Goal: Task Accomplishment & Management: Manage account settings

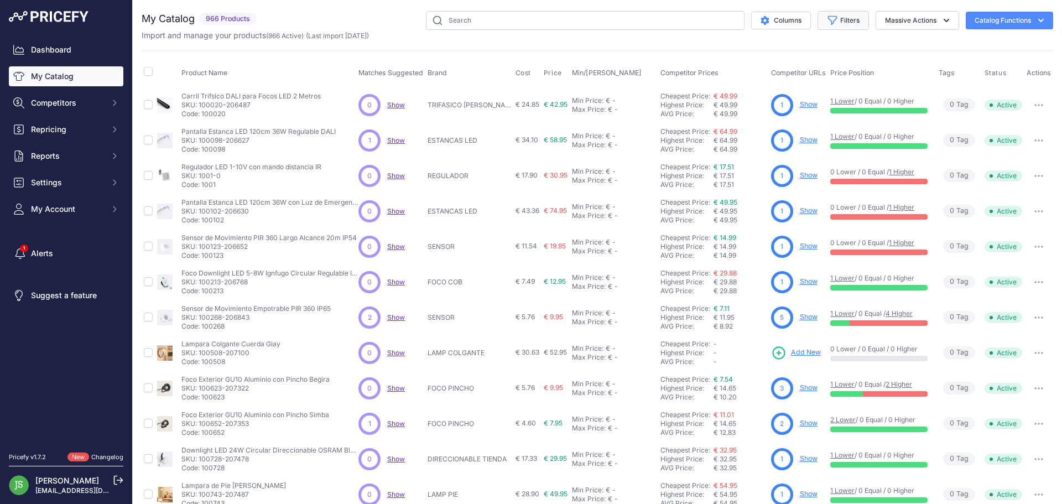
click at [818, 28] on button "Filters" at bounding box center [843, 20] width 51 height 19
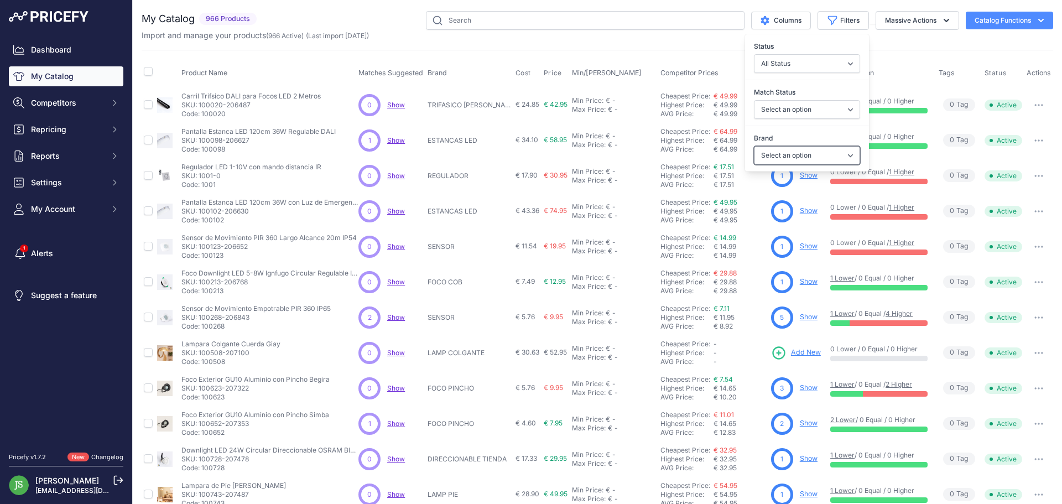
click at [766, 151] on select "Select an option 120x30 120X60 3M 60X30 60X60 ACCESORIO PANEL ALIMENTACION TIRA…" at bounding box center [807, 155] width 106 height 19
click at [780, 101] on select "Select an option Matched Unmatched" at bounding box center [807, 109] width 106 height 19
select select "0"
click at [754, 100] on select "Select an option Matched Unmatched" at bounding box center [807, 109] width 106 height 19
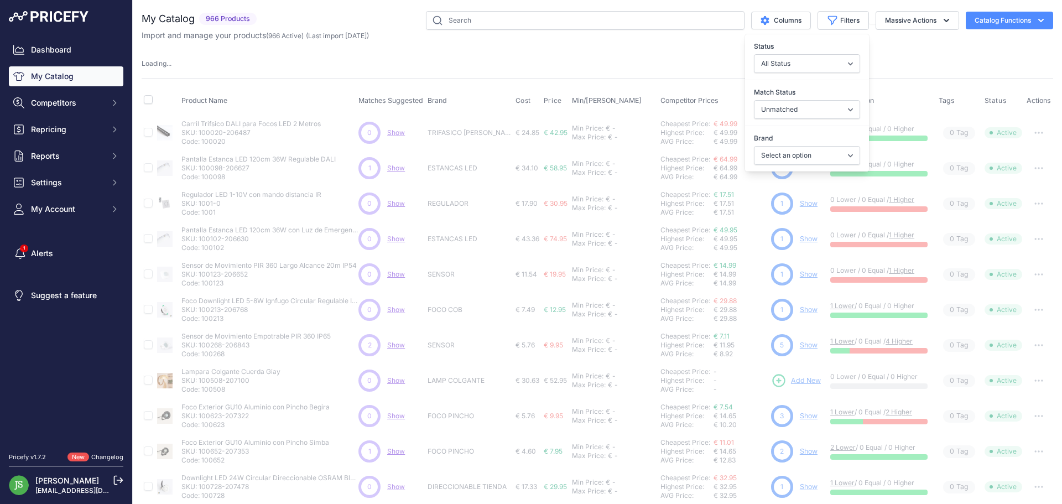
click at [651, 63] on div "Loading ..." at bounding box center [598, 64] width 912 height 11
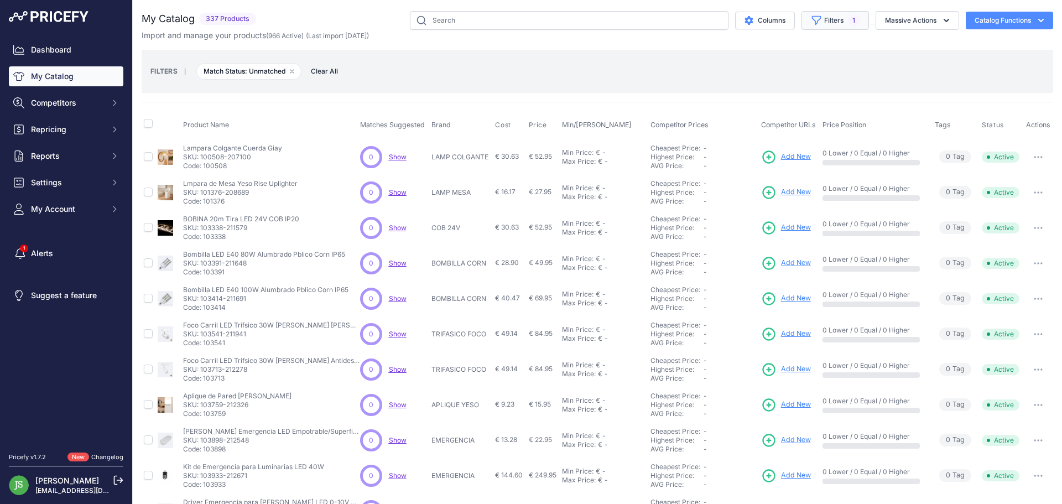
click at [802, 19] on button "Filters 1" at bounding box center [835, 20] width 67 height 19
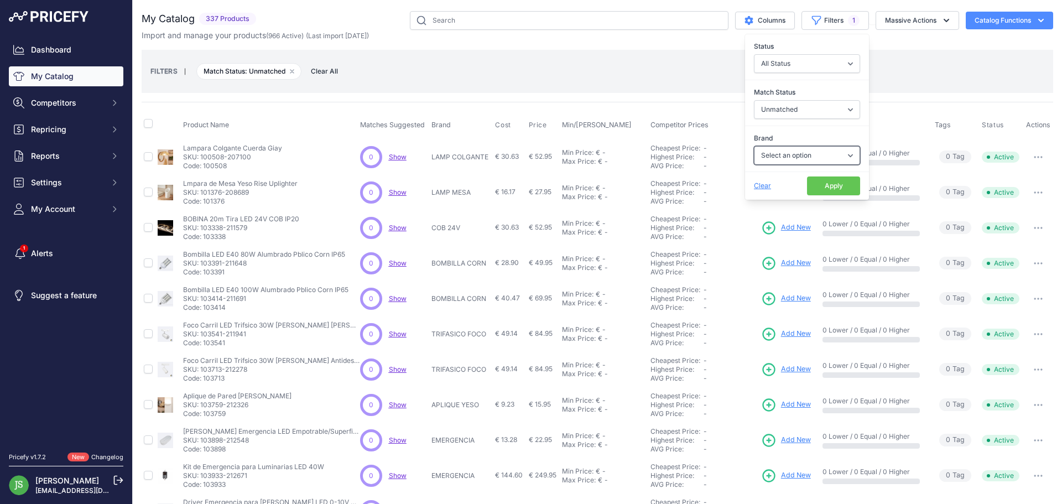
click at [770, 159] on select "Select an option 120x30 120X60 3M 60X30 60X60 ACCESORIO PANEL ALIMENTACION TIRA…" at bounding box center [807, 155] width 106 height 19
select select "EMERGENCIA"
click at [754, 146] on select "Select an option 120x30 120X60 3M 60X30 60X60 ACCESORIO PANEL ALIMENTACION TIRA…" at bounding box center [807, 155] width 106 height 19
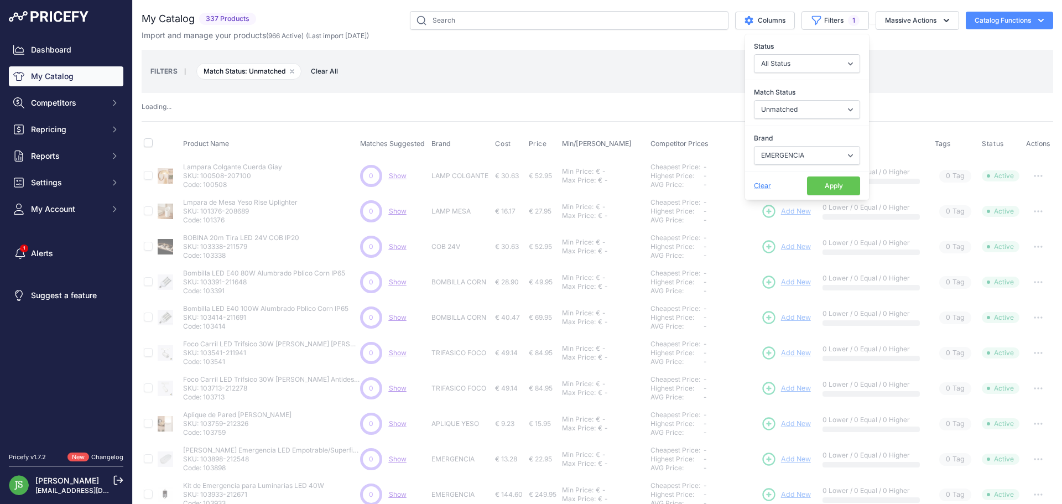
click at [825, 187] on button "Apply" at bounding box center [833, 185] width 53 height 19
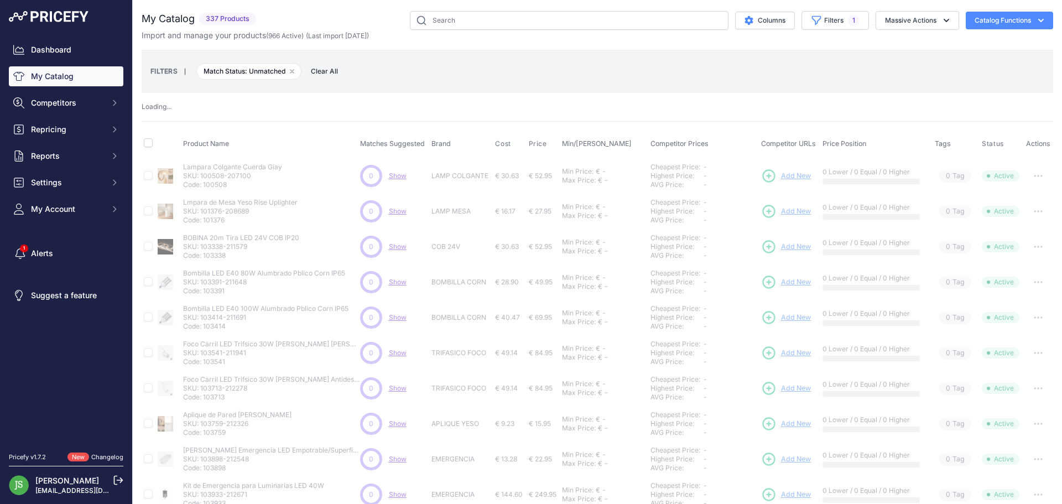
click at [630, 88] on div "FILTERS | Match Status: Unmatched Remove filter option Clear All" at bounding box center [598, 71] width 912 height 43
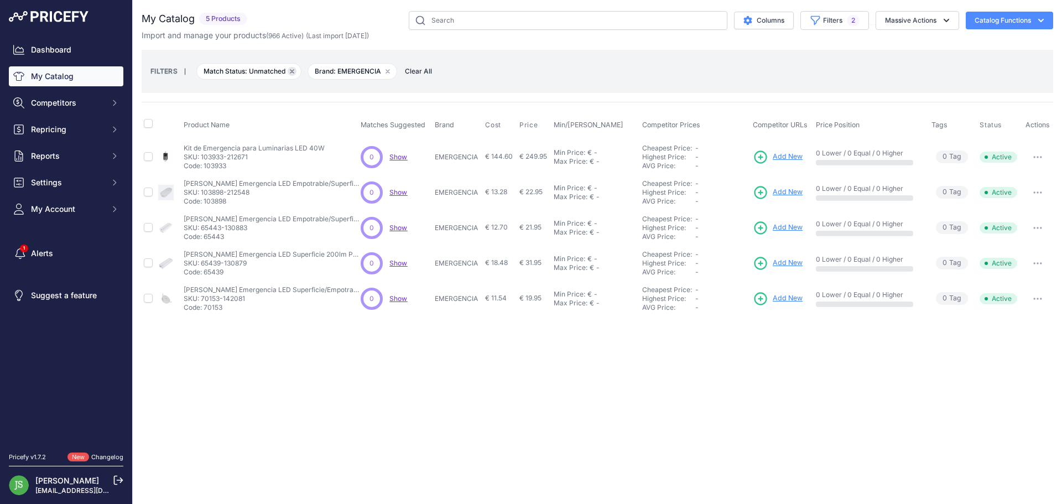
click at [291, 71] on icon "button" at bounding box center [292, 71] width 4 height 4
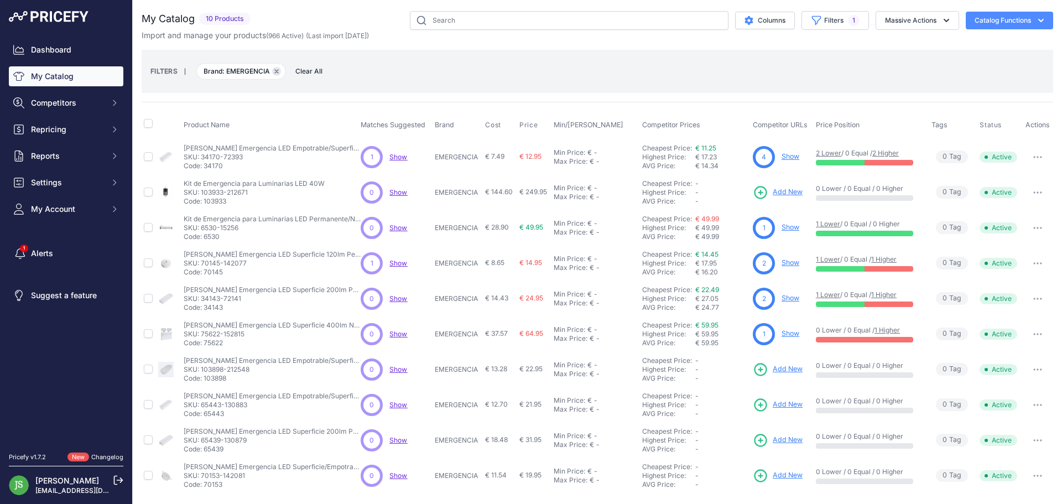
click at [274, 72] on icon "button" at bounding box center [276, 71] width 4 height 4
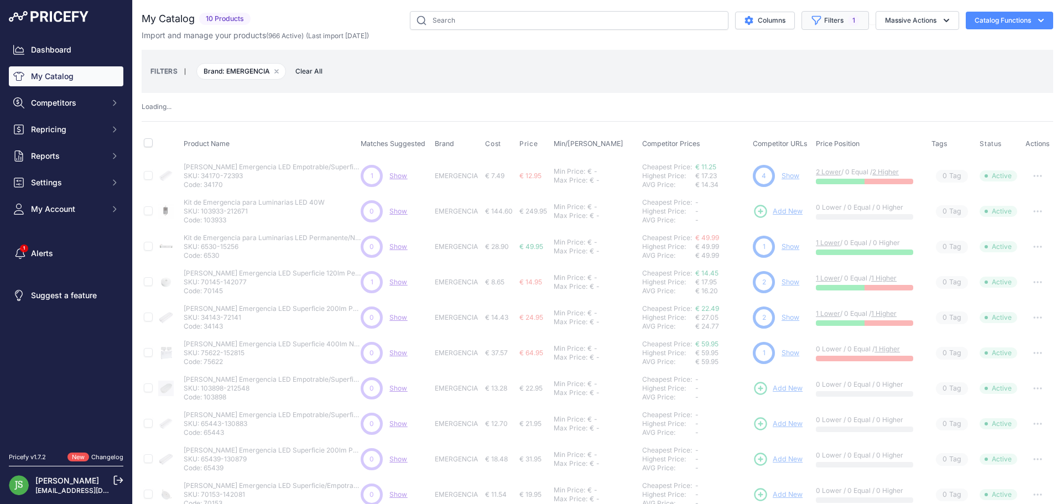
click at [848, 19] on span "1" at bounding box center [854, 20] width 12 height 11
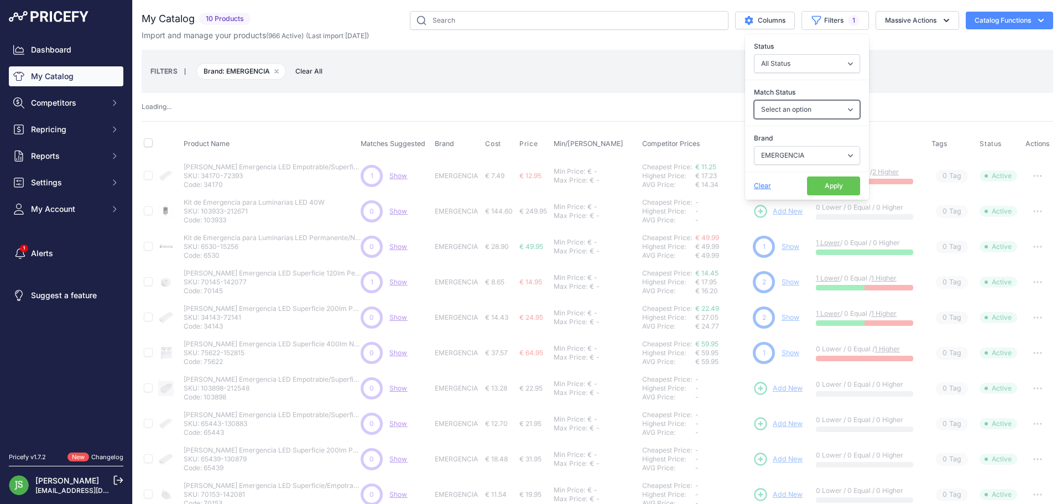
click at [788, 109] on select "Select an option Matched Unmatched" at bounding box center [807, 109] width 106 height 19
select select
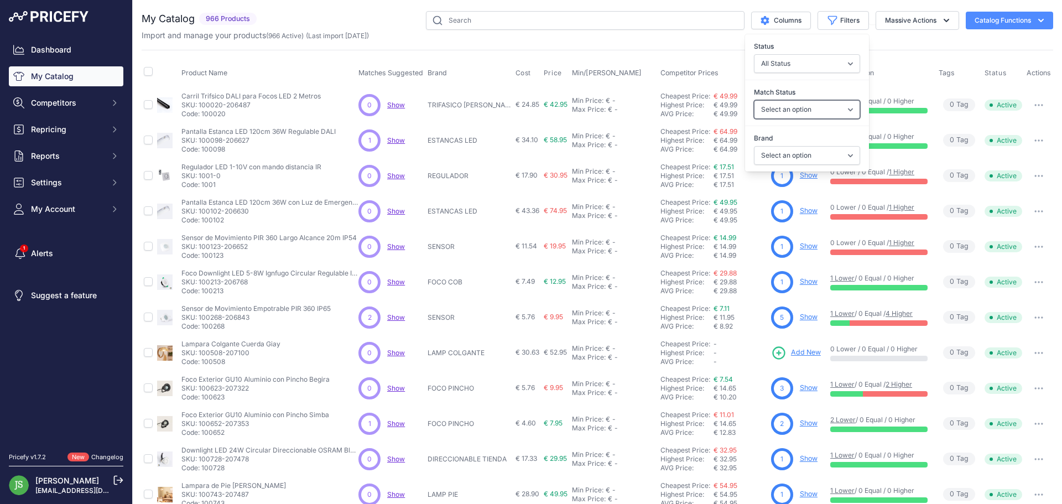
select select "0"
click at [754, 100] on select "Select an option Matched Unmatched" at bounding box center [807, 109] width 106 height 19
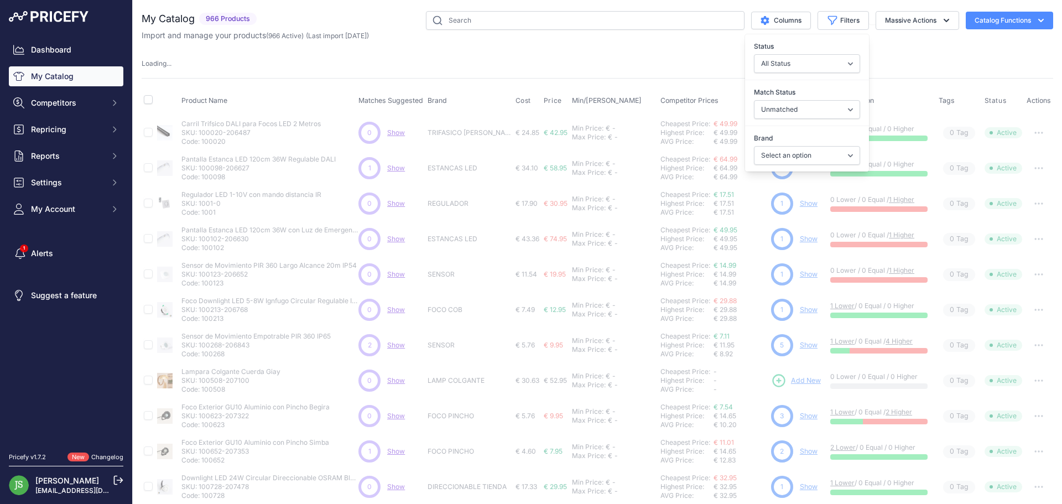
click at [613, 84] on div "Product Name Matches Suggested Brand Cost" at bounding box center [598, 362] width 912 height 569
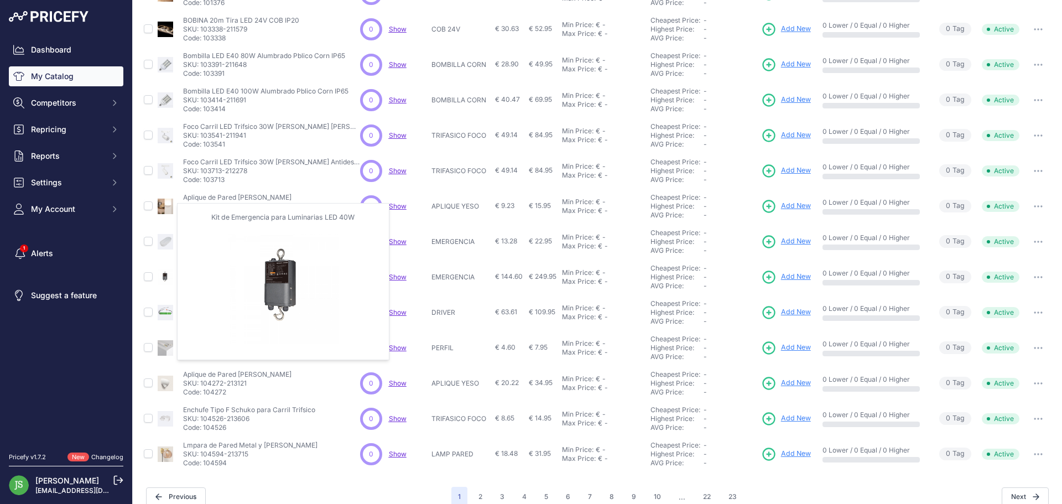
scroll to position [212, 0]
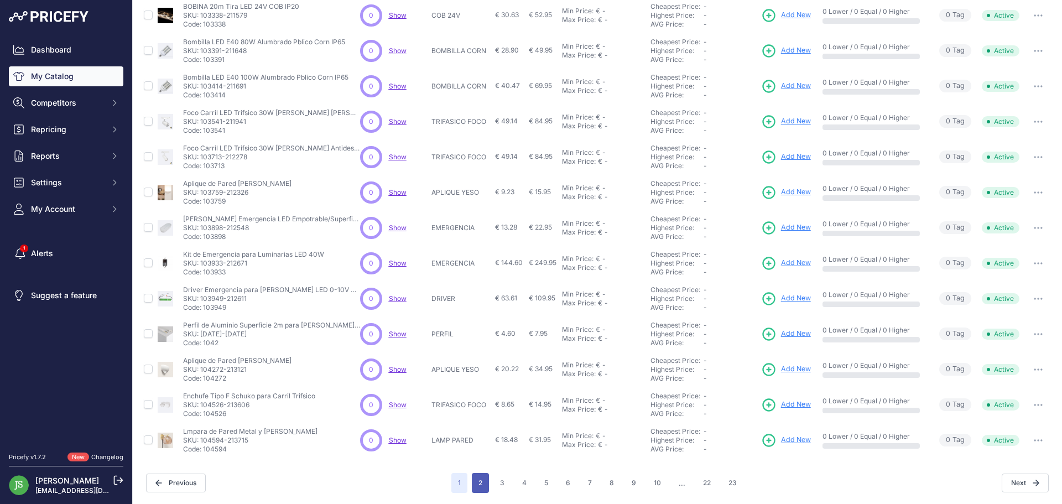
click at [483, 478] on button "2" at bounding box center [480, 483] width 17 height 20
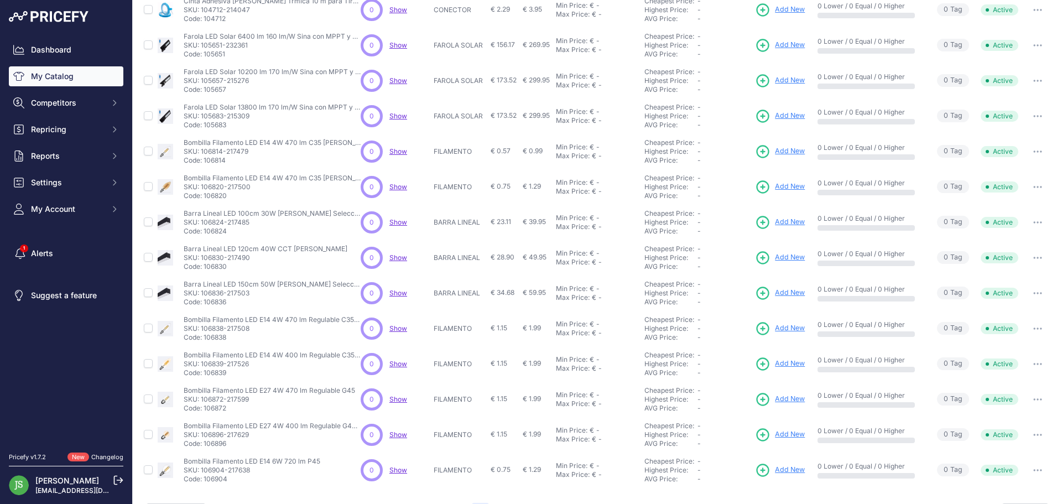
scroll to position [212, 0]
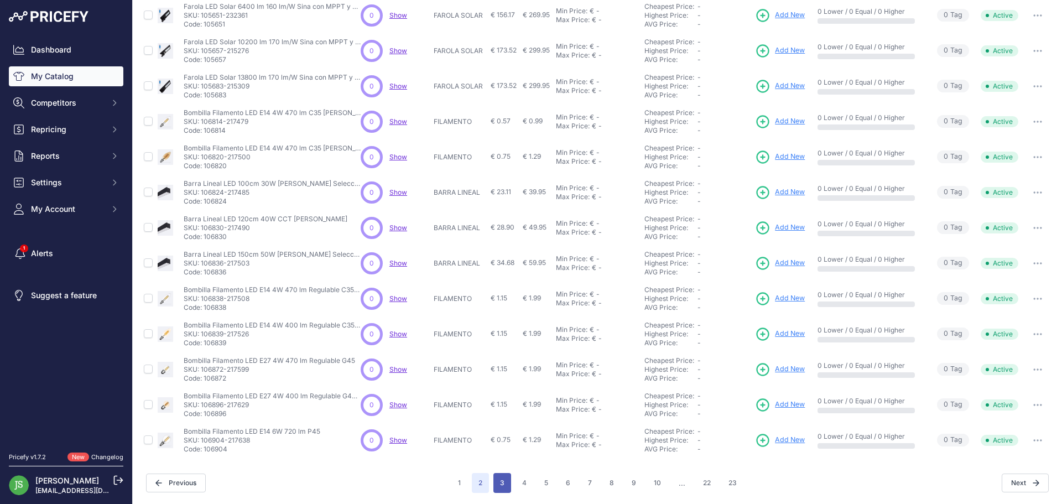
click at [496, 483] on button "3" at bounding box center [502, 483] width 18 height 20
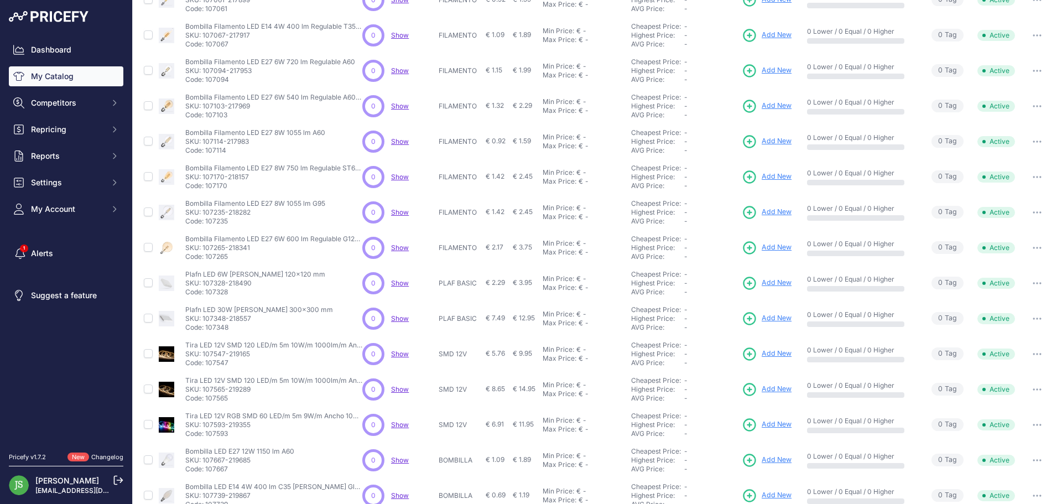
scroll to position [212, 0]
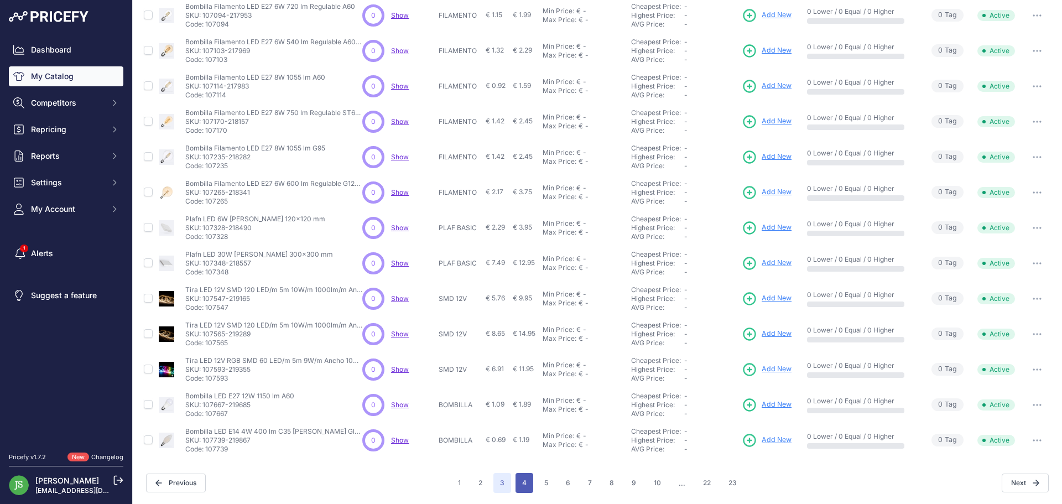
click at [521, 485] on button "4" at bounding box center [525, 483] width 18 height 20
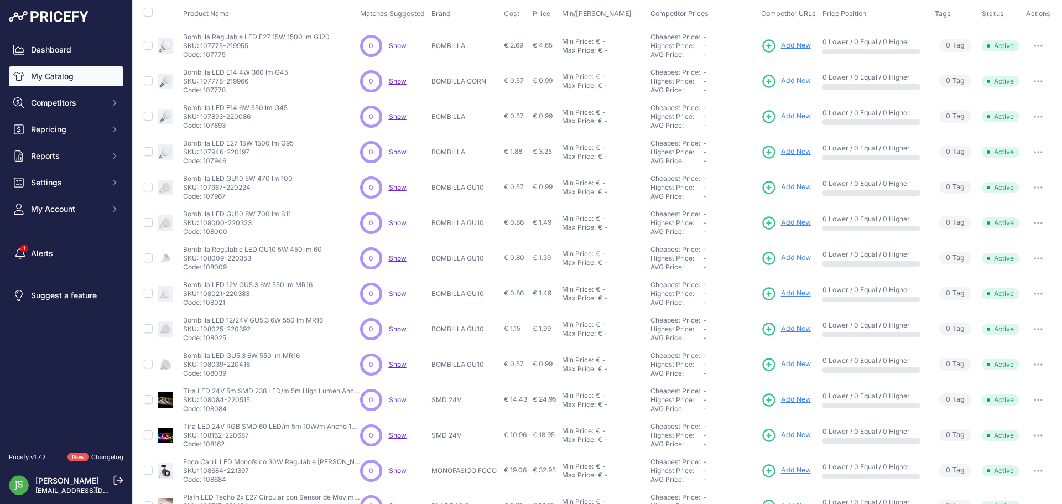
scroll to position [212, 0]
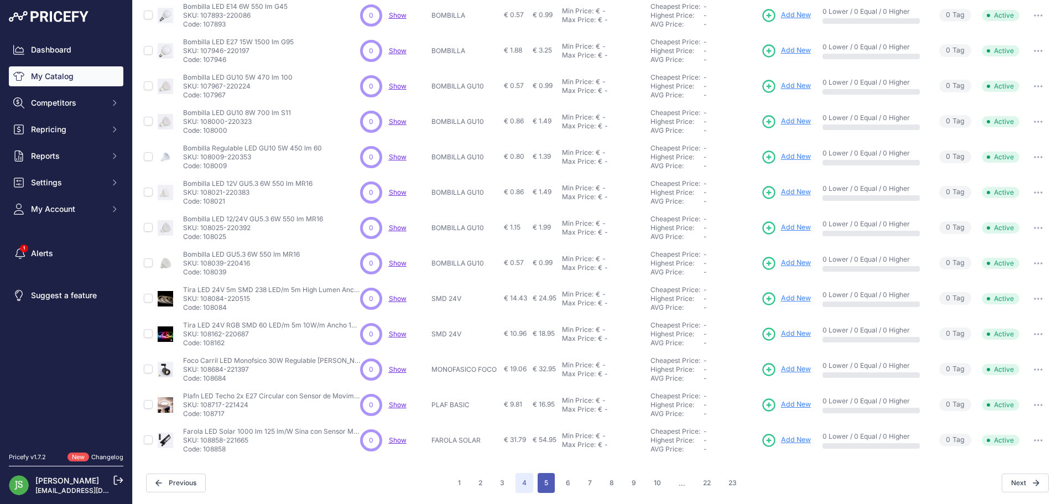
click at [538, 482] on button "5" at bounding box center [546, 483] width 17 height 20
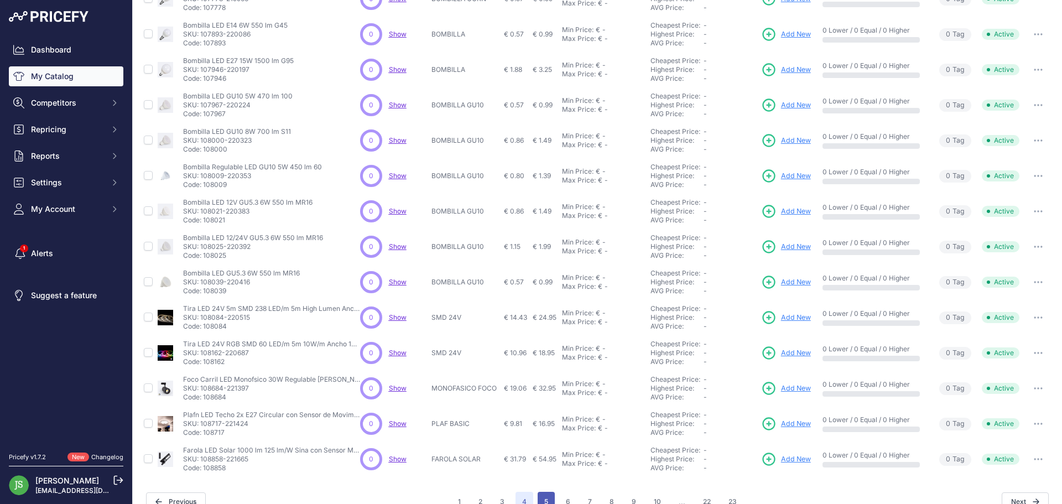
scroll to position [231, 0]
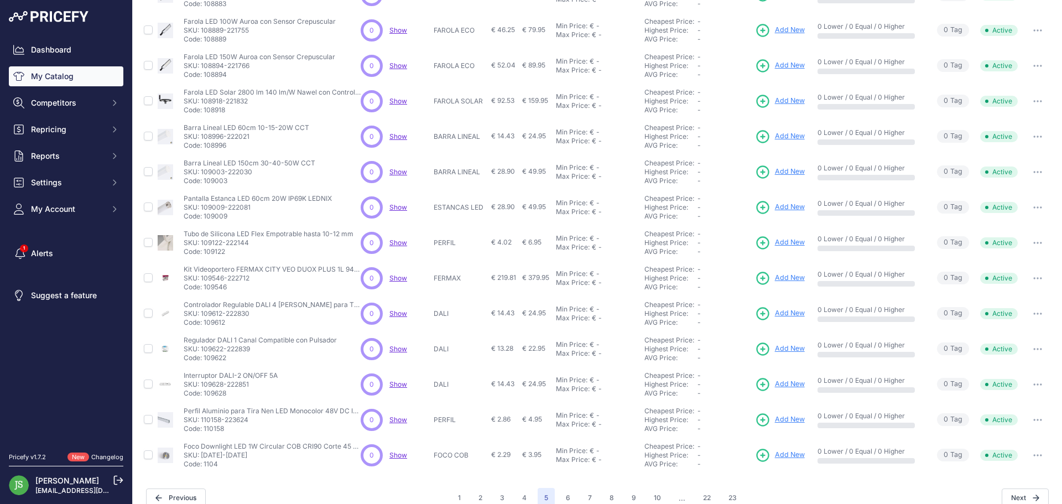
scroll to position [212, 0]
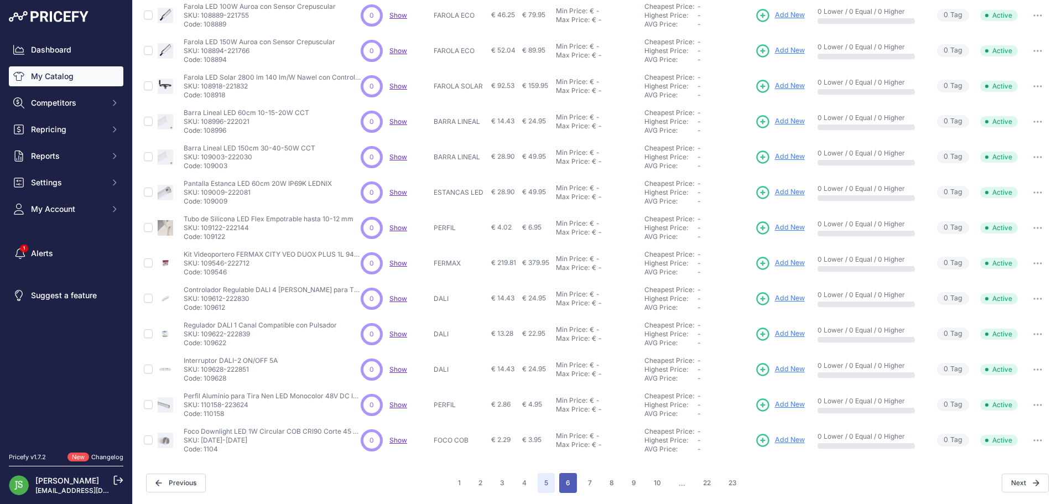
click at [561, 481] on button "6" at bounding box center [568, 483] width 18 height 20
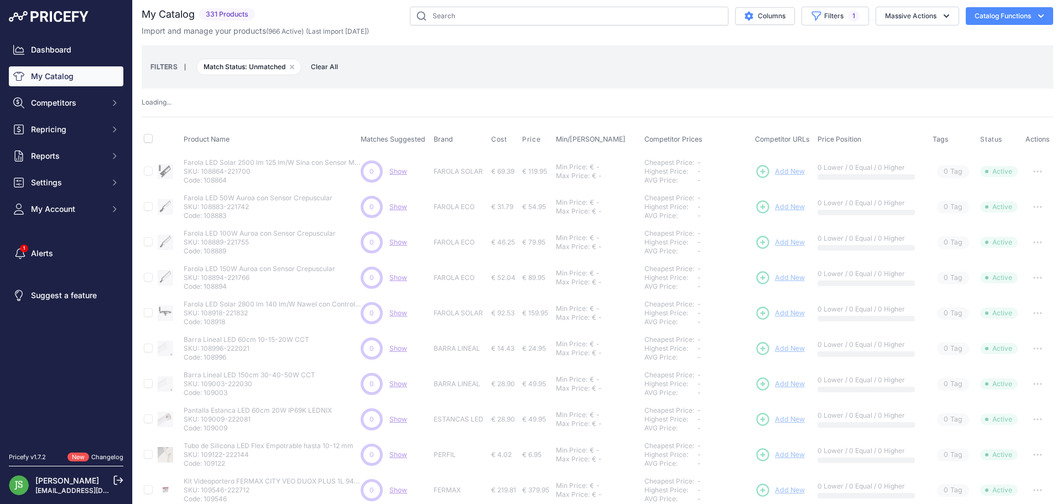
scroll to position [0, 0]
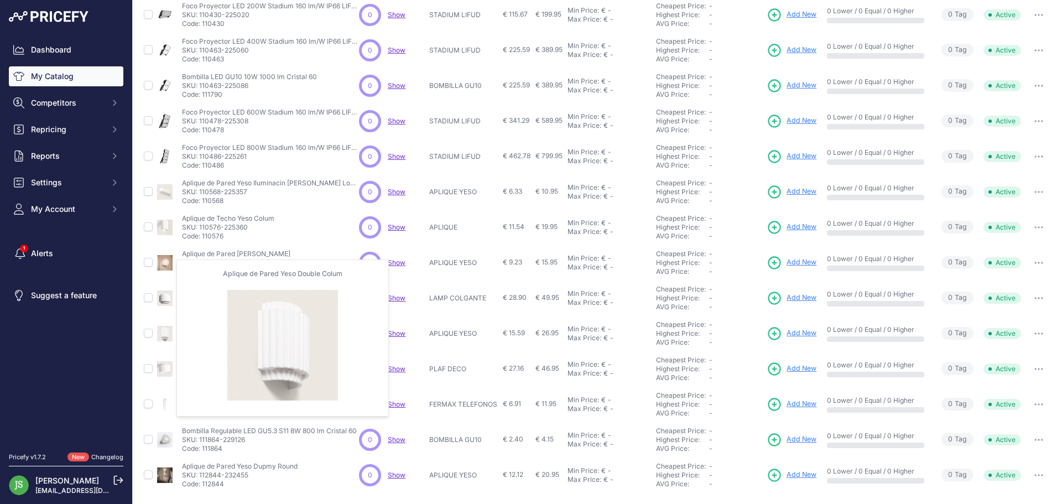
scroll to position [212, 0]
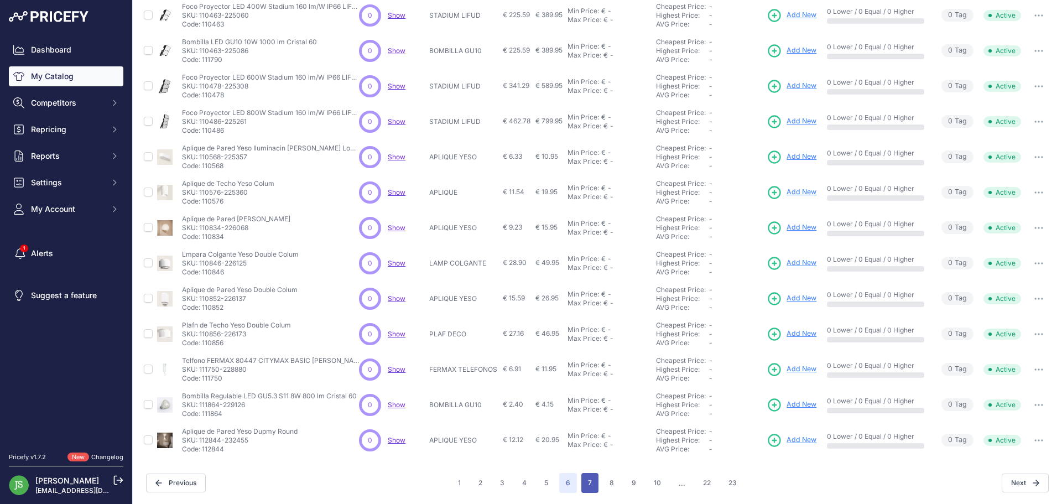
click at [584, 483] on button "7" at bounding box center [589, 483] width 17 height 20
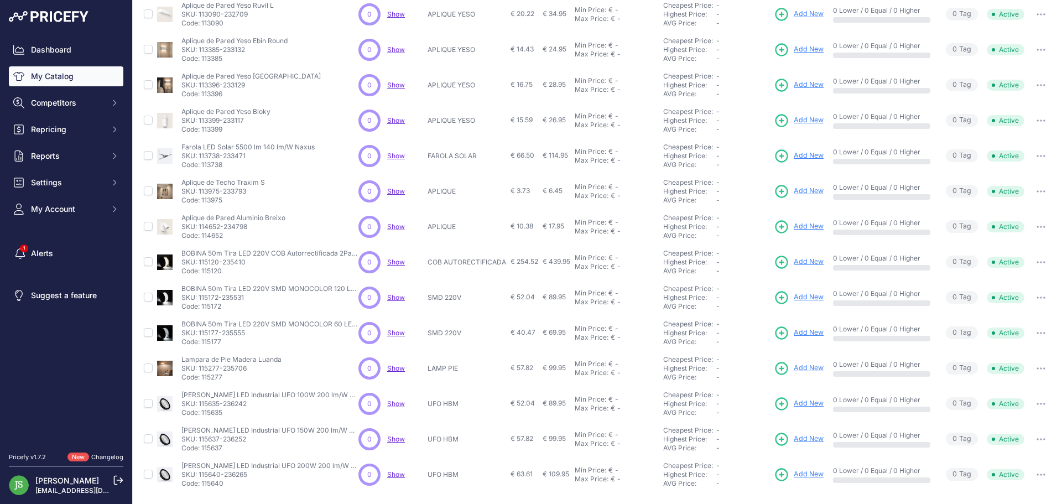
scroll to position [221, 0]
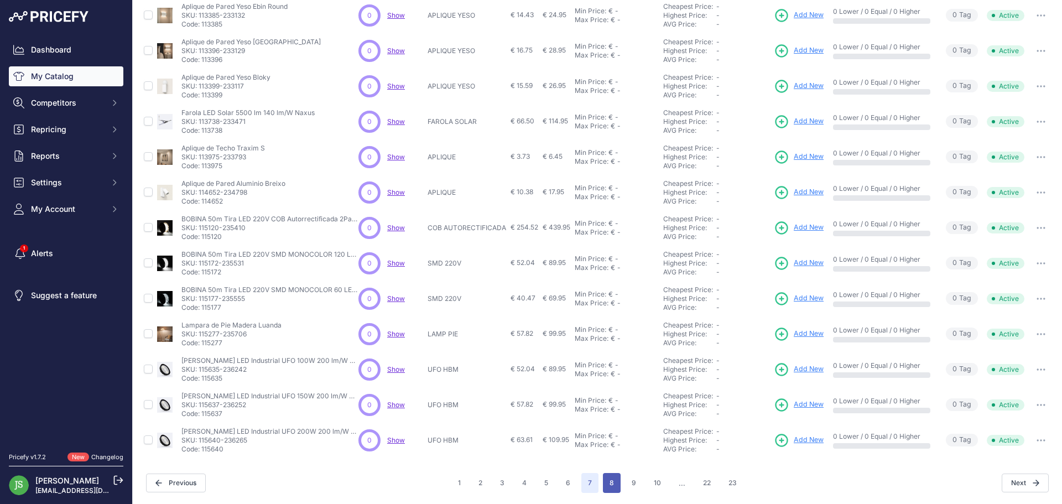
click at [603, 473] on button "8" at bounding box center [612, 483] width 18 height 20
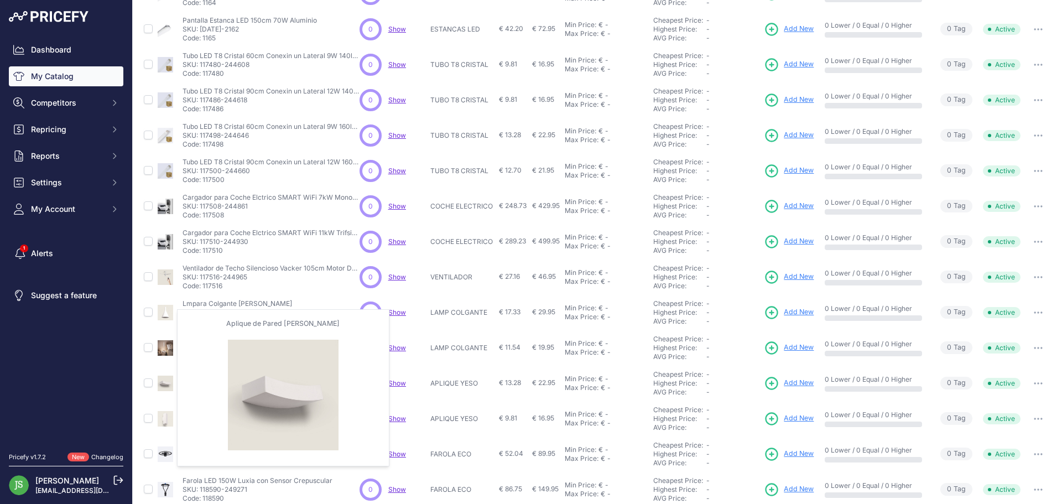
scroll to position [212, 0]
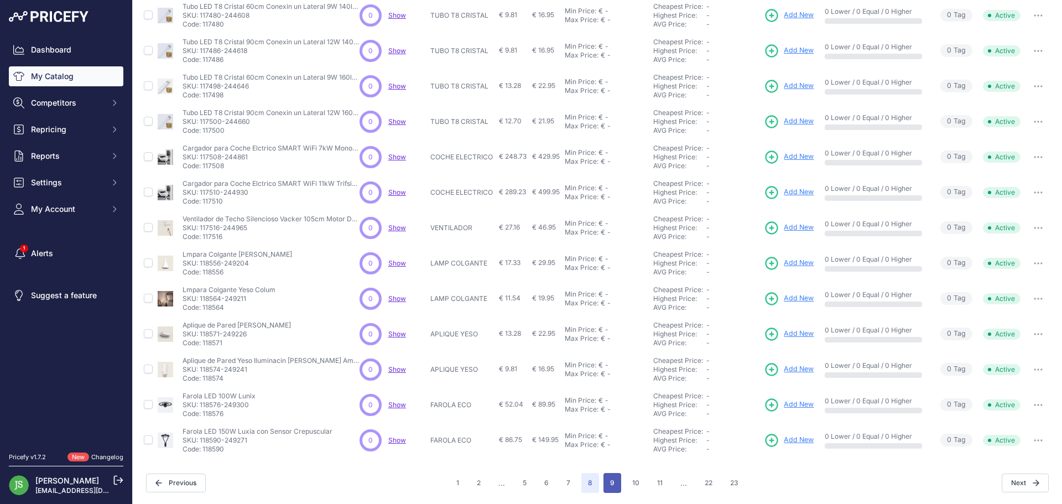
click at [611, 491] on button "9" at bounding box center [612, 483] width 18 height 20
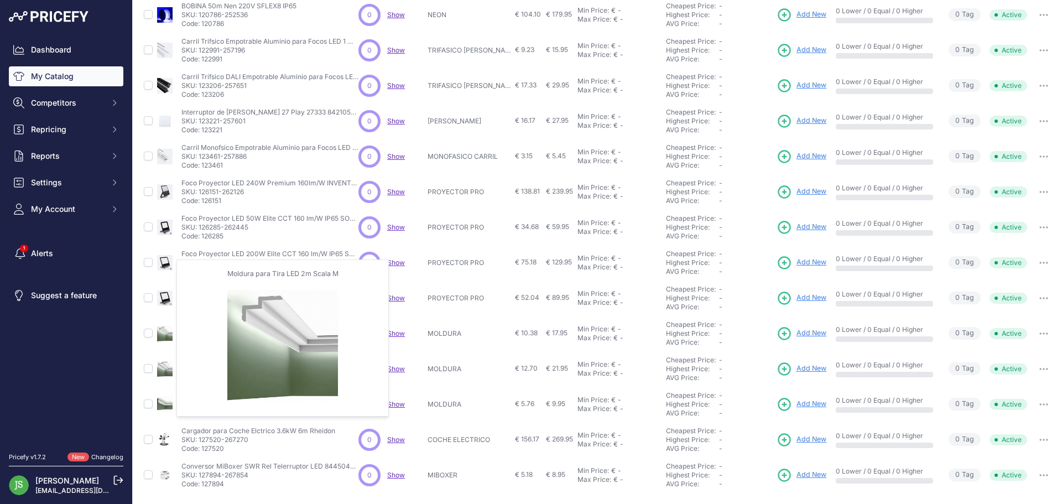
scroll to position [212, 0]
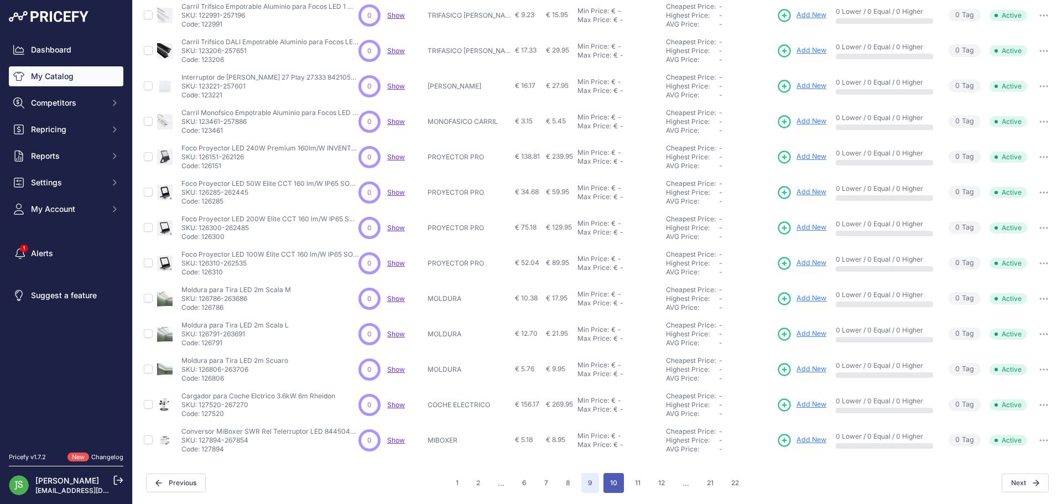
click at [611, 486] on button "10" at bounding box center [613, 483] width 20 height 20
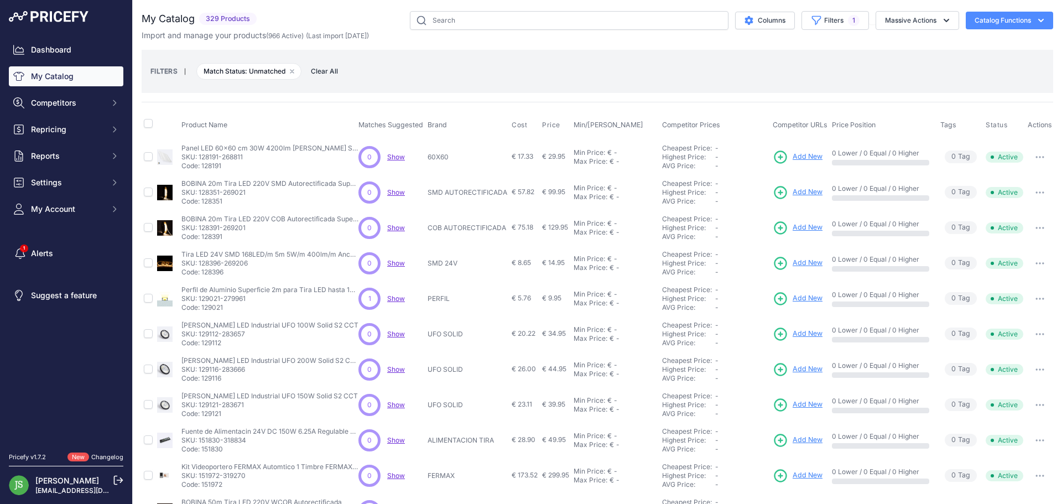
click at [580, 4] on div "You are not connected to the internet. My Catalog" at bounding box center [598, 358] width 912 height 716
click at [293, 74] on button "Remove filter option" at bounding box center [292, 71] width 9 height 9
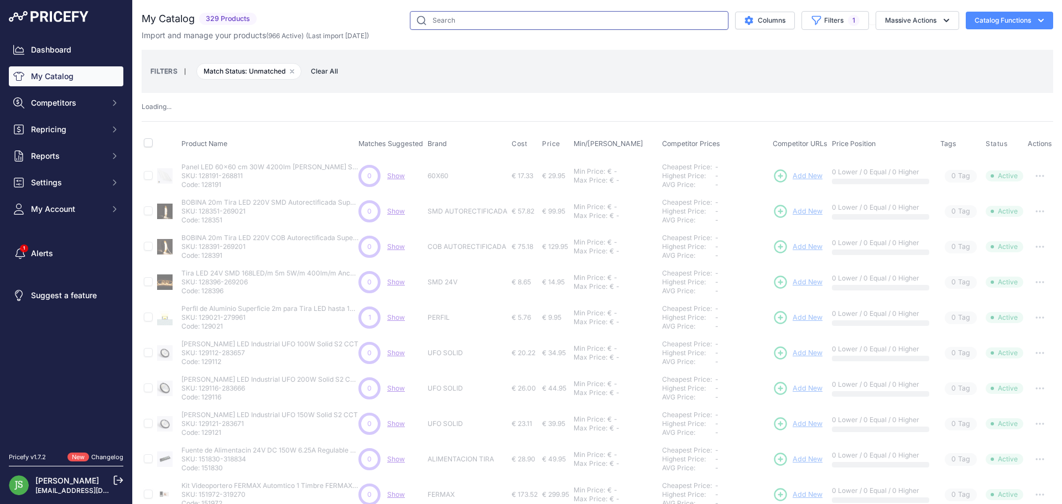
click at [456, 27] on input "text" at bounding box center [569, 20] width 319 height 19
paste input "Retrofit"
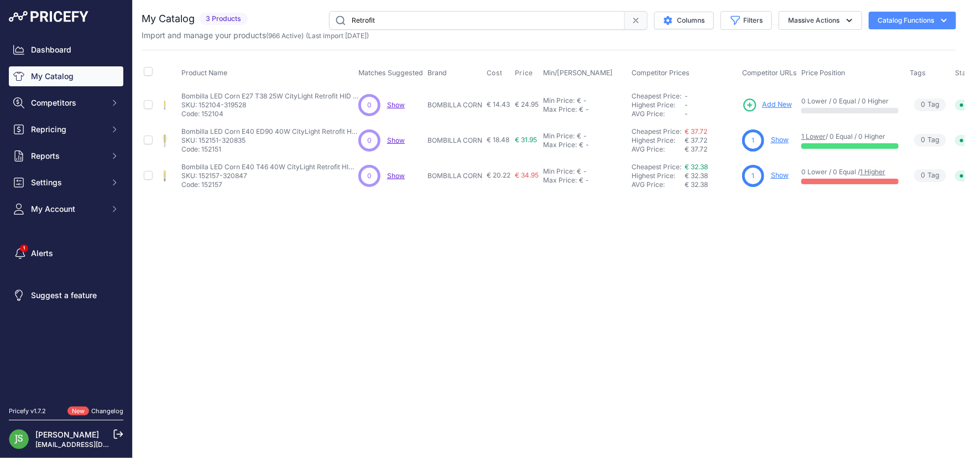
drag, startPoint x: 426, startPoint y: 15, endPoint x: 316, endPoint y: -14, distance: 113.2
click at [316, 0] on html "Lorem Ipsum Close Dashboard My Catalog Competitors Competitors Monitored URLs M…" at bounding box center [482, 229] width 965 height 458
type input "villa"
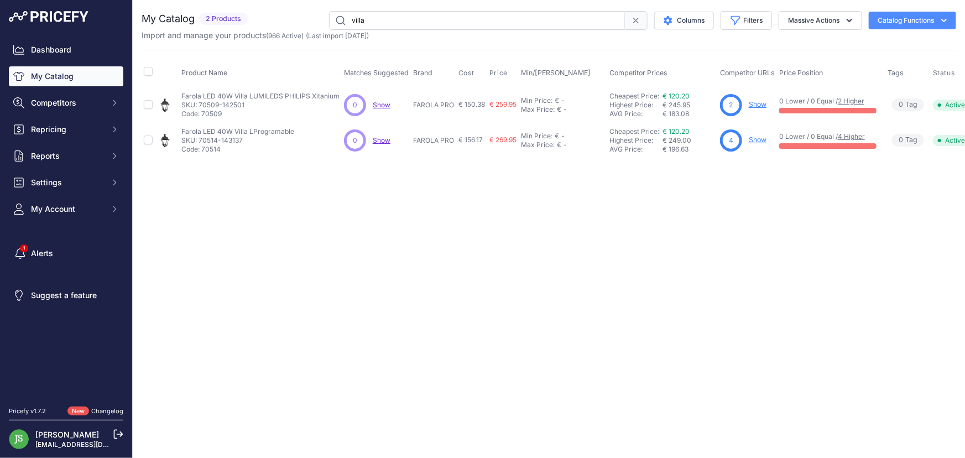
drag, startPoint x: 388, startPoint y: 21, endPoint x: 330, endPoint y: 8, distance: 59.5
click at [330, 8] on div "You are not connected to the internet. My Catalog" at bounding box center [549, 84] width 815 height 169
click at [744, 26] on button "Filters" at bounding box center [746, 20] width 51 height 19
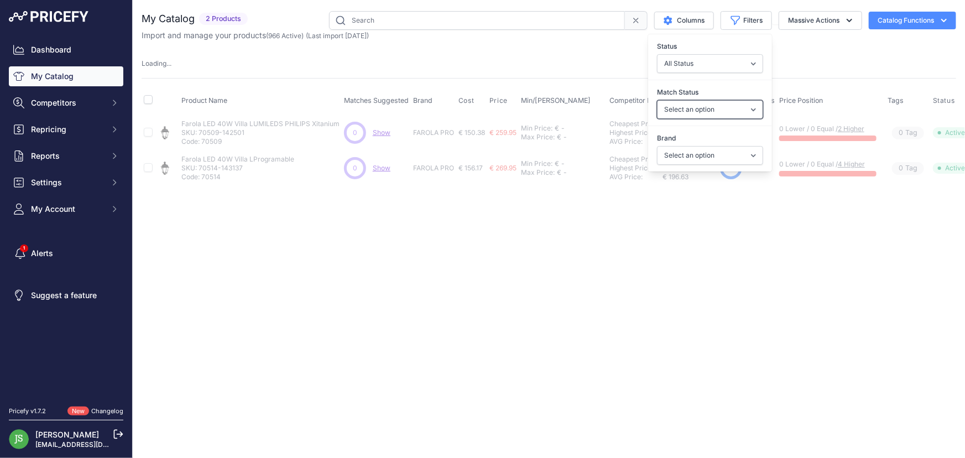
click at [722, 104] on select "Select an option Matched Unmatched" at bounding box center [710, 109] width 106 height 19
click at [712, 66] on select "All Status Only Enabled Only Disabled" at bounding box center [710, 63] width 106 height 19
click at [719, 150] on select "Select an option 120x30 120X60 3M 60X30 60X60 ACCESORIO PANEL ALIMENTACION TIRA…" at bounding box center [710, 155] width 106 height 19
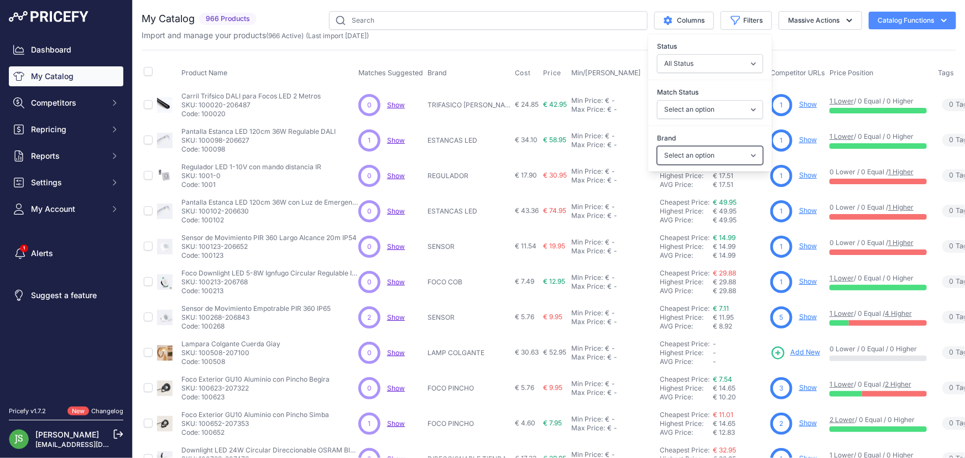
select select "PROYECTOR ECO"
click at [657, 146] on select "Select an option 120x30 120X60 3M 60X30 60X60 ACCESORIO PANEL ALIMENTACION TIRA…" at bounding box center [710, 155] width 106 height 19
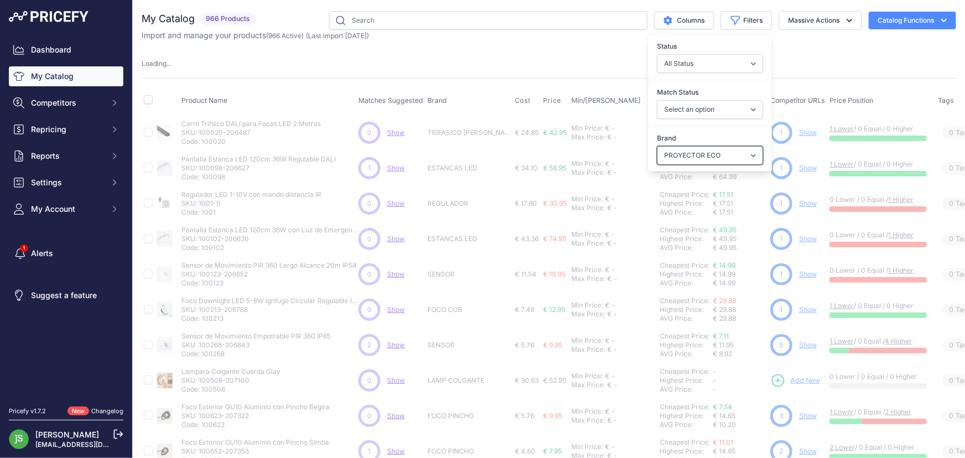
click at [701, 155] on select "Select an option 120x30 120X60 3M 60X30 60X60 ACCESORIO PANEL ALIMENTACION TIRA…" at bounding box center [710, 155] width 106 height 19
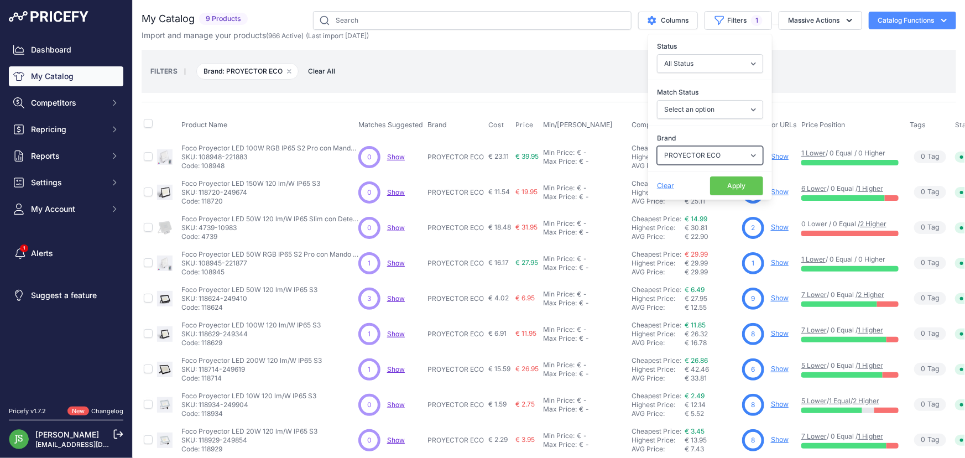
select select "FAROLA PRO"
click at [657, 146] on select "Select an option 120x30 120X60 3M 60X30 60X60 ACCESORIO PANEL ALIMENTACION TIRA…" at bounding box center [710, 155] width 106 height 19
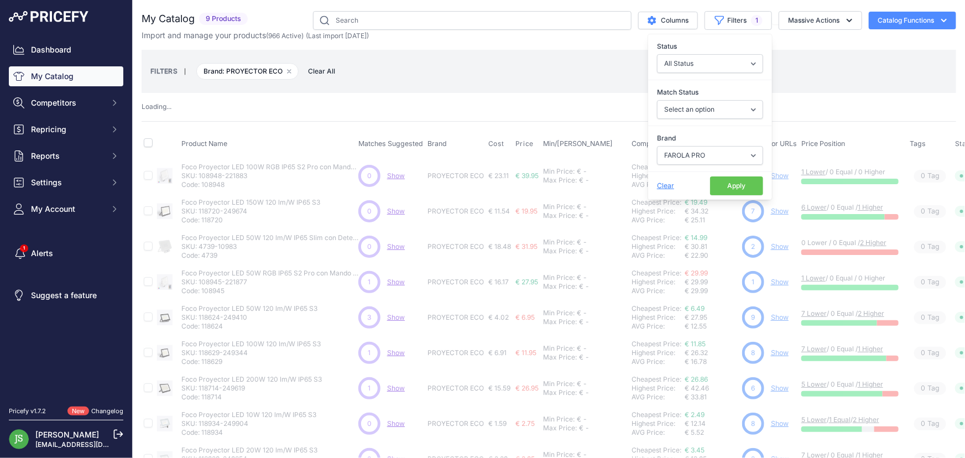
click at [712, 184] on button "Apply" at bounding box center [736, 185] width 53 height 19
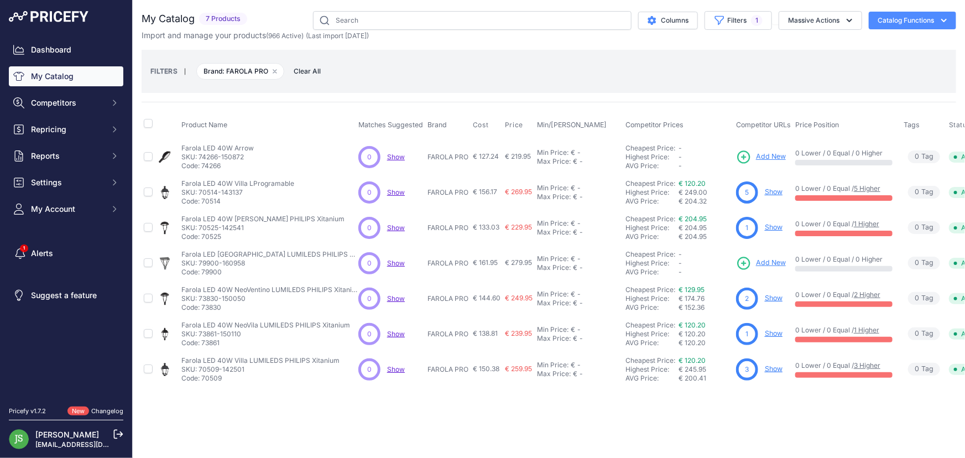
click at [590, 91] on div "FILTERS | Brand: FAROLA PRO Remove filter option Clear All" at bounding box center [549, 71] width 815 height 43
drag, startPoint x: 788, startPoint y: 154, endPoint x: 774, endPoint y: 156, distance: 13.4
click at [762, 9] on div "You are not connected to the internet. My Catalog" at bounding box center [549, 199] width 815 height 398
click at [761, 19] on span "1" at bounding box center [757, 20] width 12 height 11
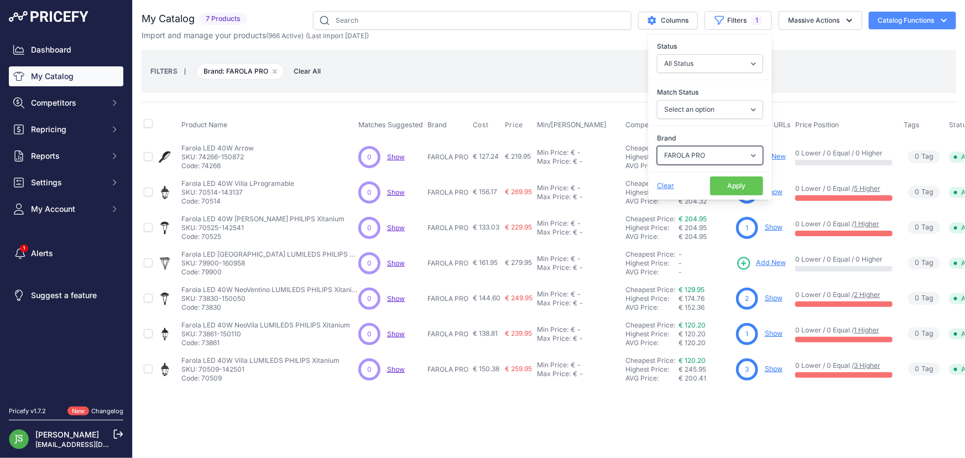
click at [716, 149] on select "Select an option 120x30 120X60 3M 60X30 60X60 ACCESORIO PANEL ALIMENTACION TIRA…" at bounding box center [710, 155] width 106 height 19
select select "FAROLA ECO"
click at [657, 146] on select "Select an option 120x30 120X60 3M 60X30 60X60 ACCESORIO PANEL ALIMENTACION TIRA…" at bounding box center [710, 155] width 106 height 19
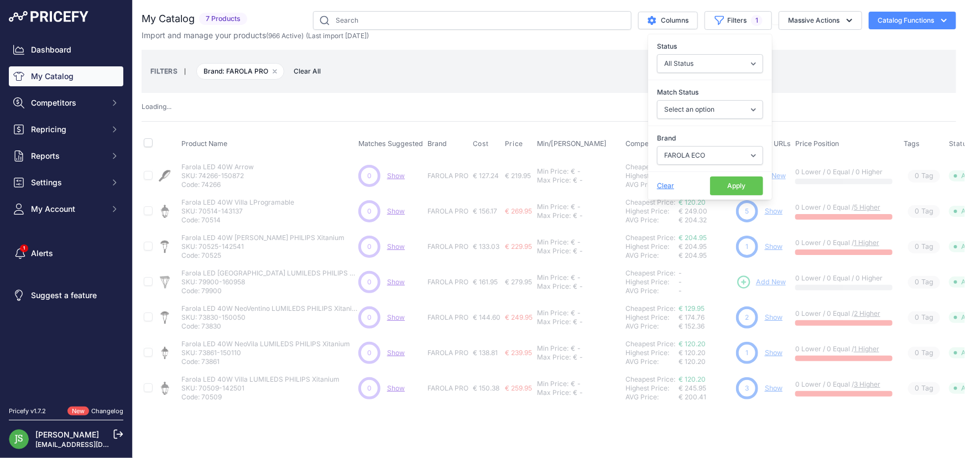
click at [752, 191] on button "Apply" at bounding box center [736, 185] width 53 height 19
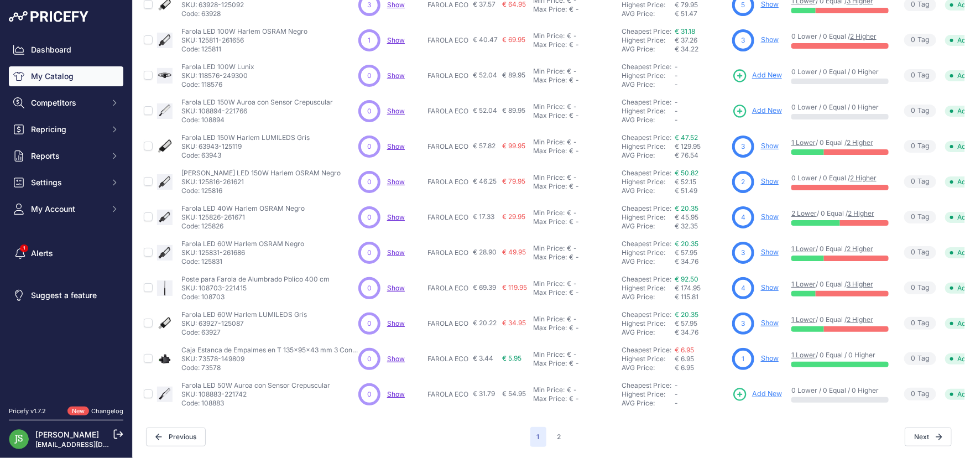
scroll to position [264, 0]
click at [325, 401] on td "Farola LED 50W Auroa con Sensor Crepuscular Farola LED 50W Auroa con Sensor Cre…" at bounding box center [267, 394] width 177 height 35
click at [345, 428] on div "Previous" at bounding box center [338, 437] width 384 height 19
click at [386, 429] on div "Previous" at bounding box center [338, 437] width 384 height 19
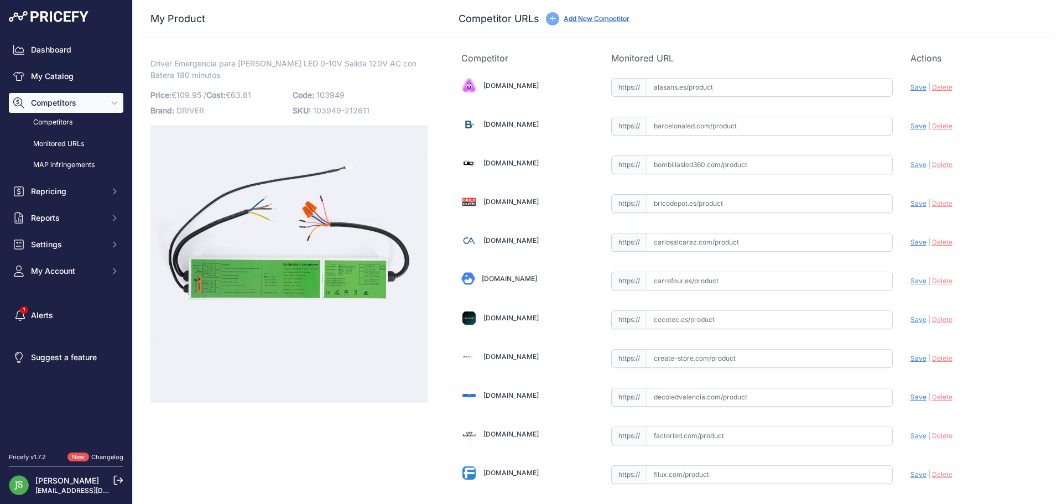
click at [347, 268] on img at bounding box center [288, 263] width 277 height 277
click at [763, 129] on input "text" at bounding box center [770, 126] width 246 height 19
paste input "https://www.barcelonaled.com/componentes-y-accesorios-led/drivers/driver-led-pa…"
click at [911, 93] on div "Update Profile Save | Delete Analyzing" at bounding box center [977, 84] width 132 height 17
click at [911, 126] on span "Save" at bounding box center [919, 126] width 16 height 8
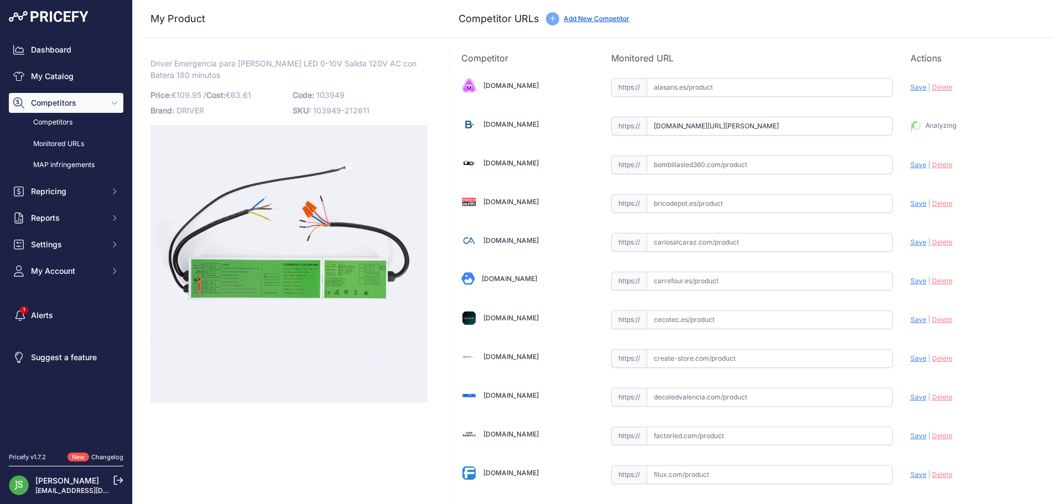
type input "https://www.barcelonaled.com/componentes-y-accesorios-led/drivers/driver-led-pa…"
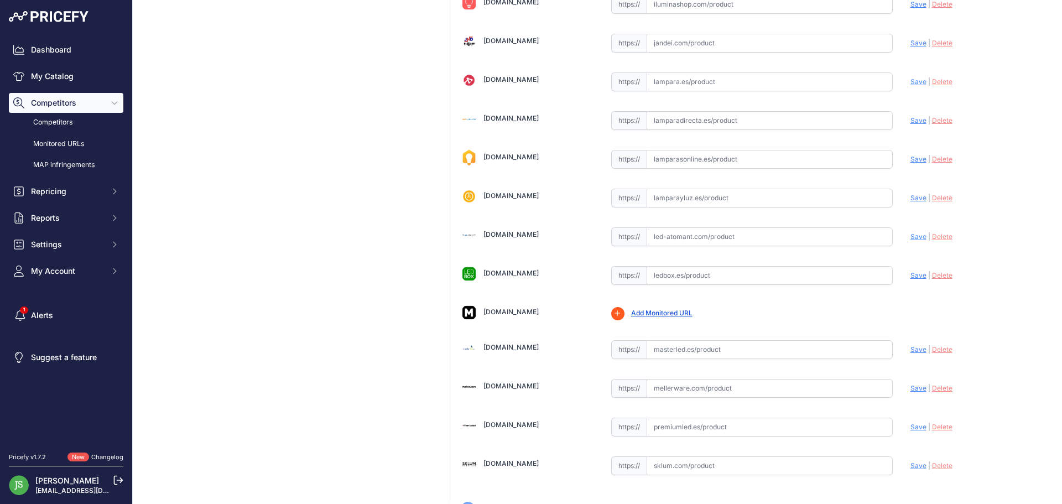
scroll to position [667, 0]
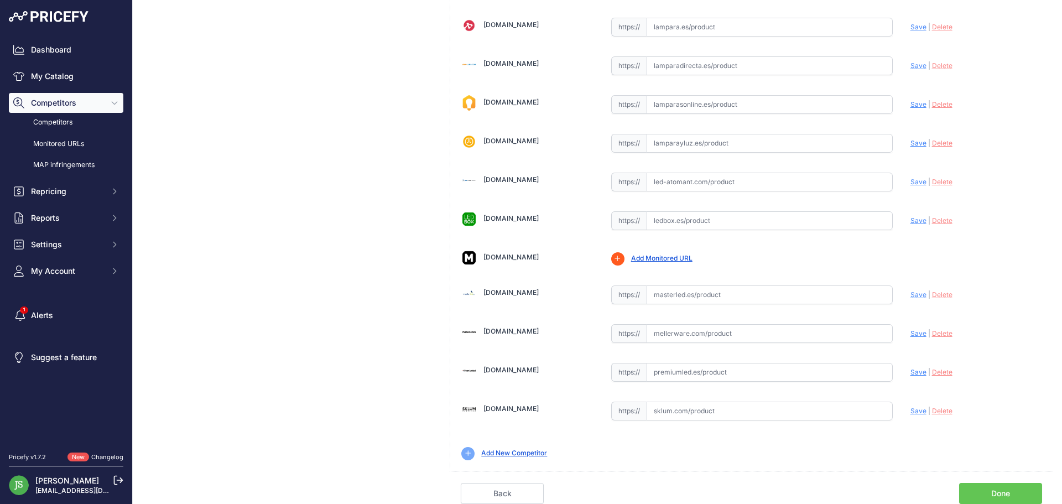
click at [999, 492] on link "Done" at bounding box center [1000, 493] width 83 height 21
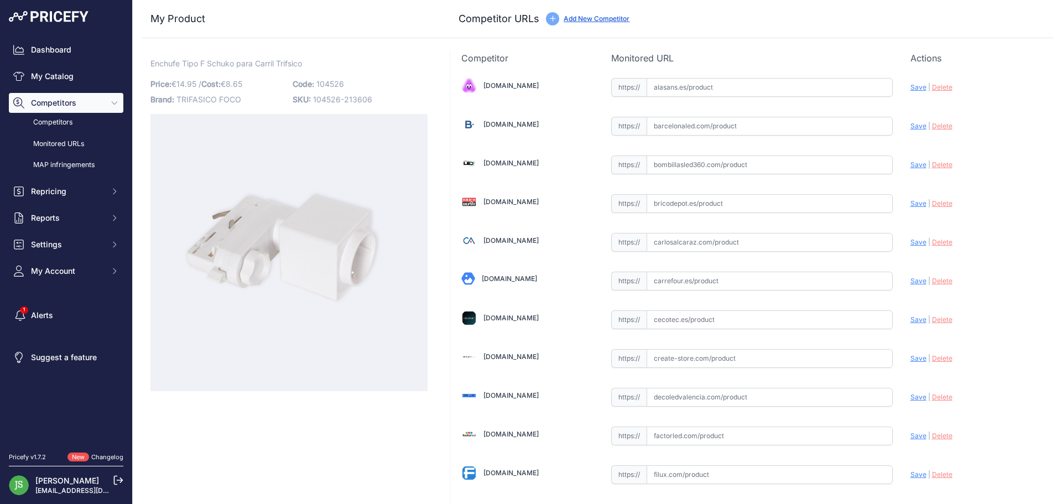
click at [684, 129] on input "text" at bounding box center [770, 126] width 246 height 19
paste input "[URL][DOMAIN_NAME][PERSON_NAME]"
drag, startPoint x: 906, startPoint y: 131, endPoint x: 907, endPoint y: 125, distance: 6.2
click at [911, 93] on div "Update Profile Save | [GEOGRAPHIC_DATA] Analyzing" at bounding box center [977, 84] width 132 height 17
click at [911, 125] on span "Save" at bounding box center [919, 126] width 16 height 8
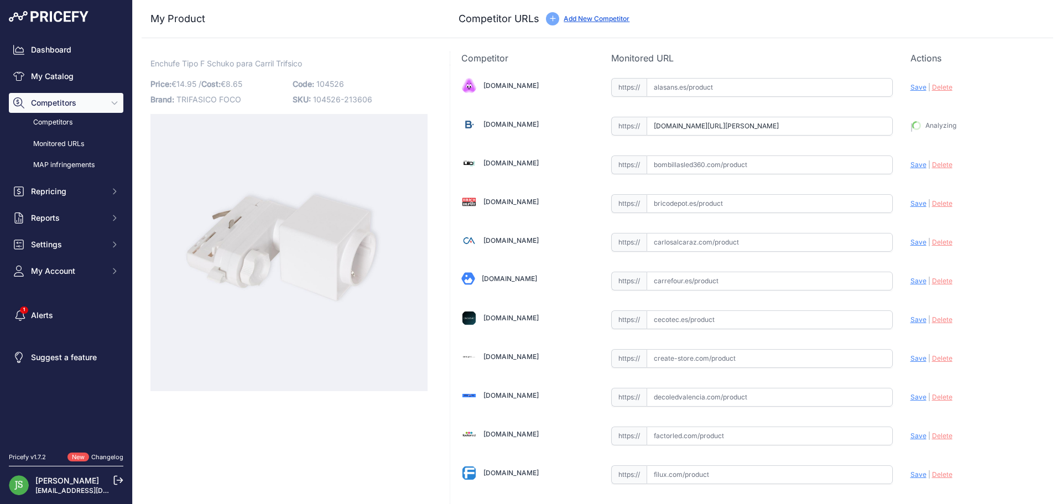
type input "[URL][DOMAIN_NAME]"
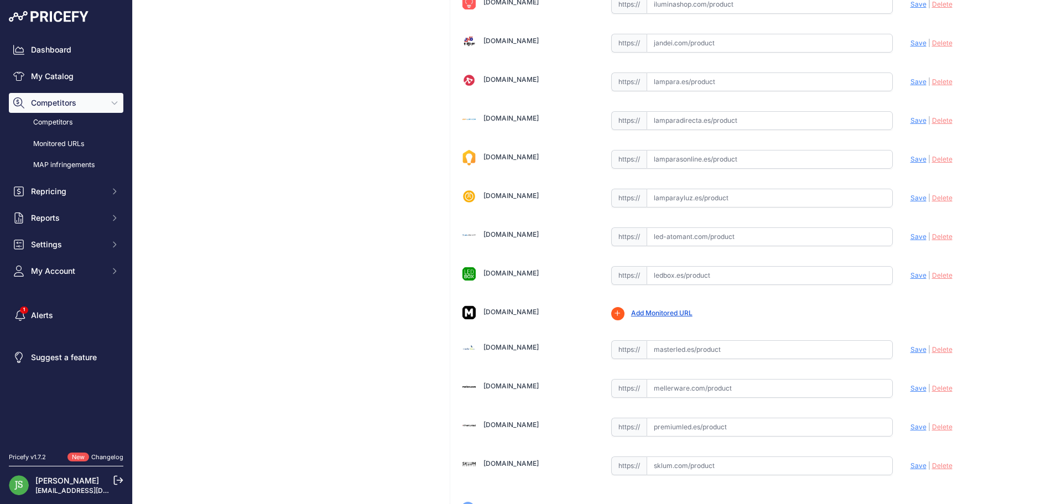
scroll to position [667, 0]
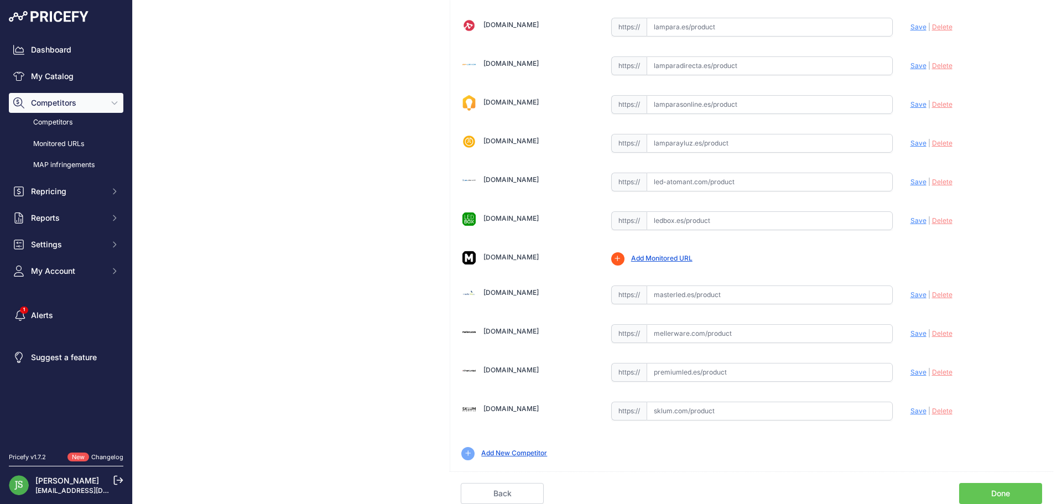
click at [1009, 495] on link "Done" at bounding box center [1000, 493] width 83 height 21
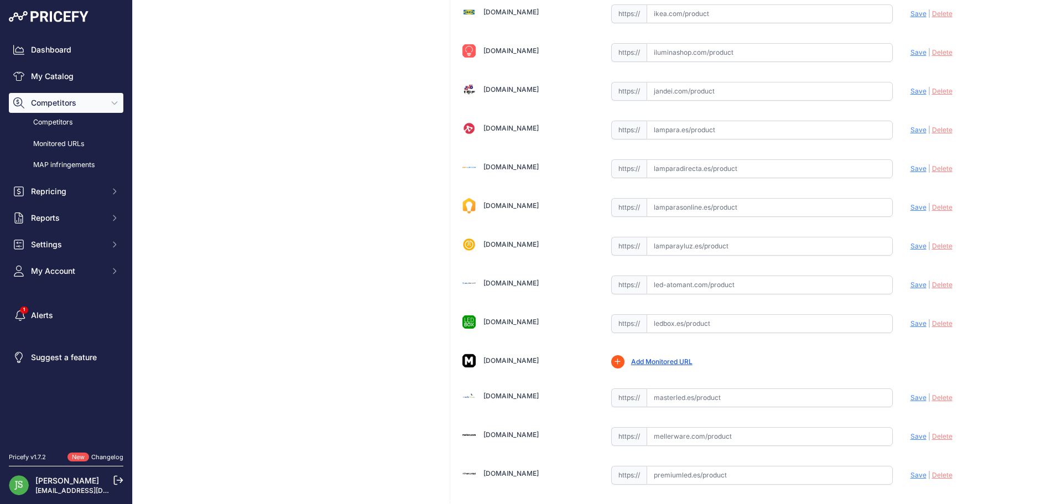
scroll to position [553, 0]
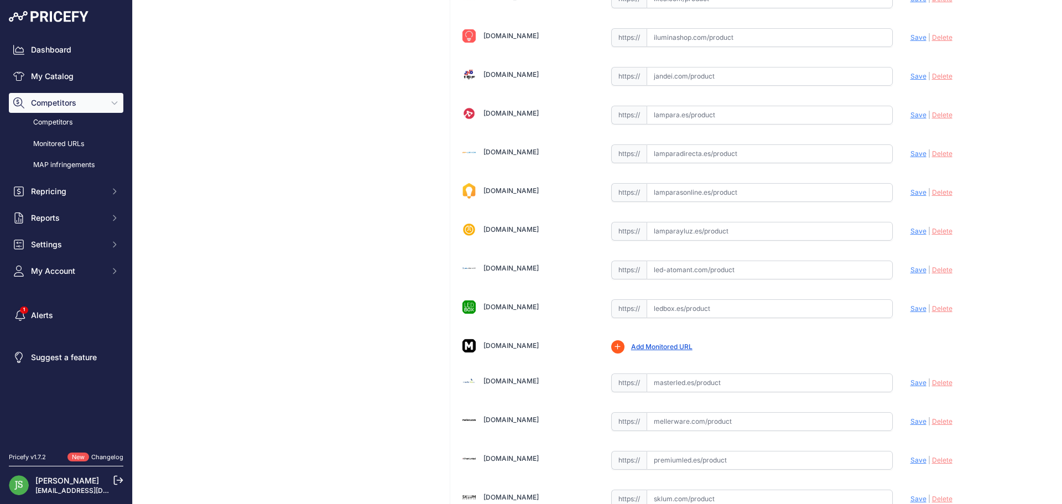
click at [753, 292] on div "Alasans.es Valid Invalid | |" at bounding box center [751, 36] width 603 height 1048
click at [762, 300] on input "text" at bounding box center [770, 308] width 246 height 19
paste input "https://www.ledbox.es/accesorios-para-tiras-de-led-monocolor-rgb/adhesivo-termi…"
click at [915, 309] on span "Save" at bounding box center [919, 308] width 16 height 8
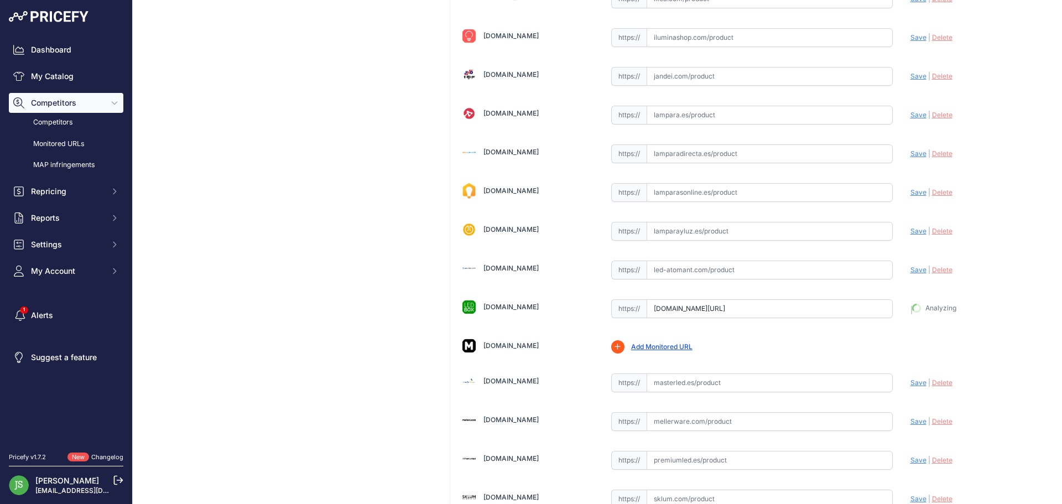
type input "https://www.ledbox.es/accesorios-para-tiras-de-led-monocolor-rgb/adhesivo-termi…"
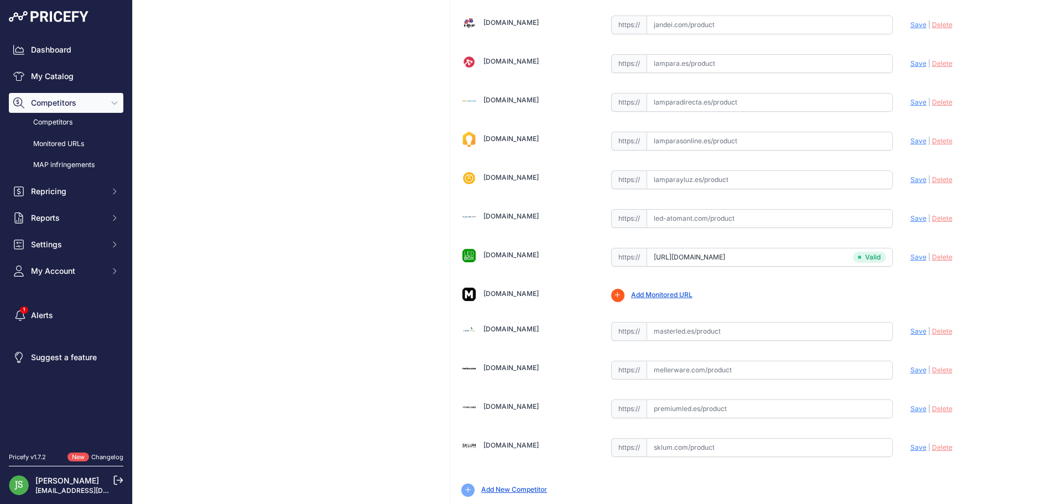
scroll to position [667, 0]
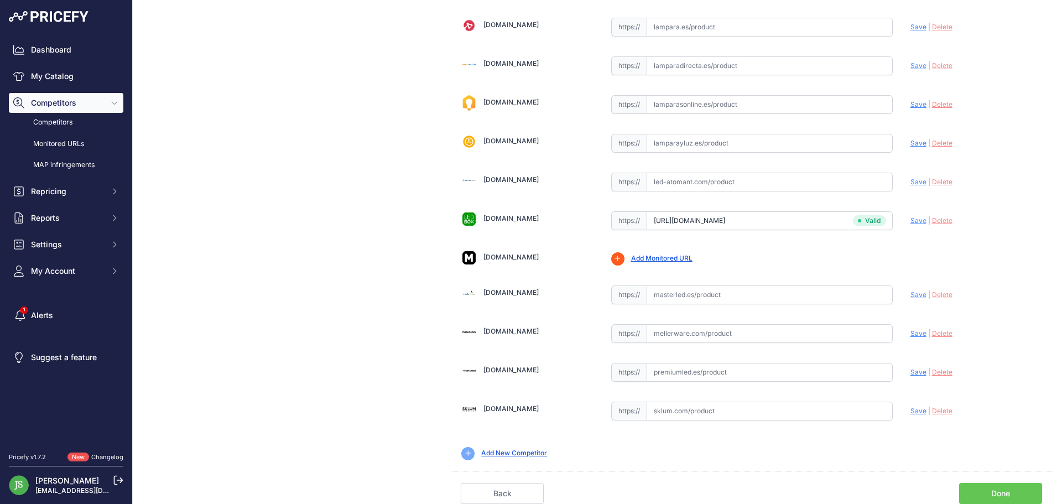
drag, startPoint x: 992, startPoint y: 494, endPoint x: 993, endPoint y: 487, distance: 6.8
click at [992, 493] on link "Done" at bounding box center [1000, 493] width 83 height 21
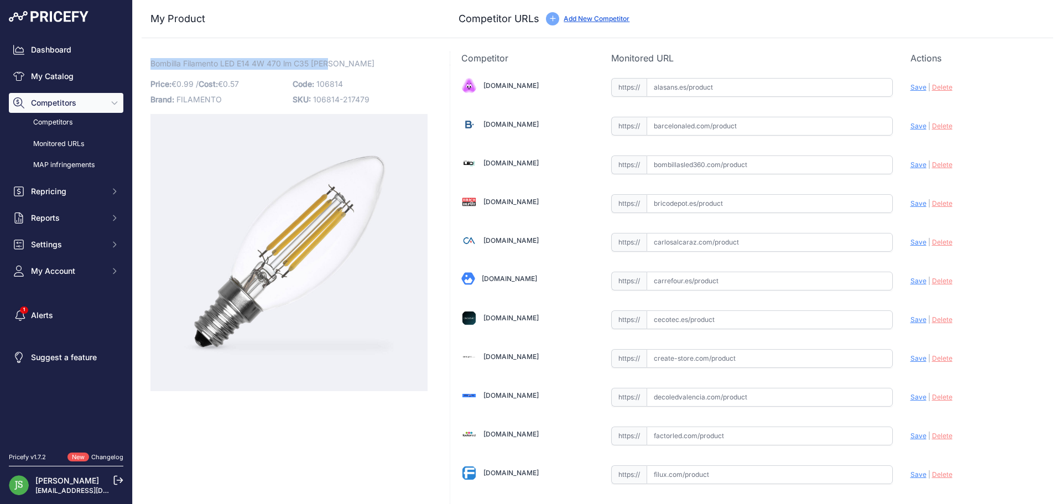
drag, startPoint x: 151, startPoint y: 59, endPoint x: 334, endPoint y: 61, distance: 183.1
click at [334, 61] on p "Bombilla Filamento LED E14 4W 470 lm C35 Vela Link" at bounding box center [288, 64] width 277 height 12
copy span "Bombilla Filamento LED E14 4W 470 lm C35 Vela"
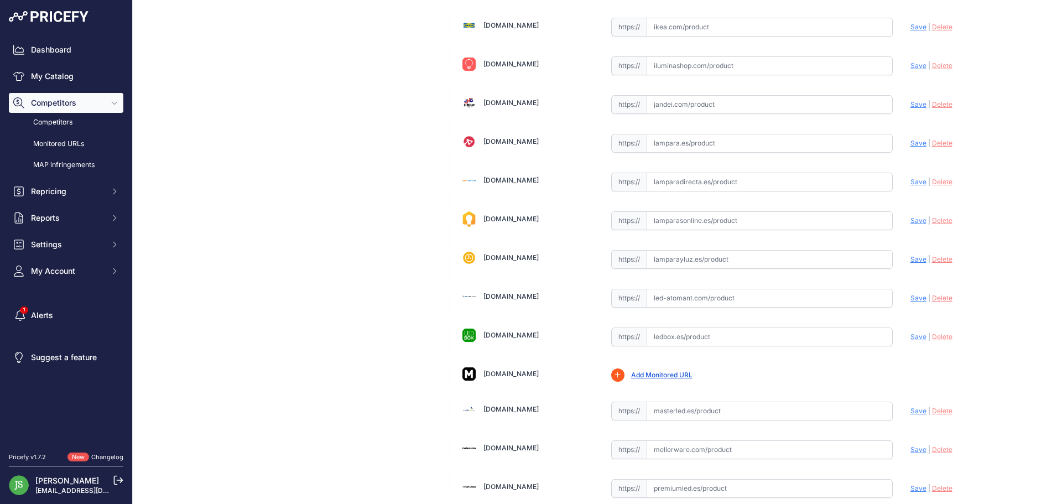
scroll to position [553, 0]
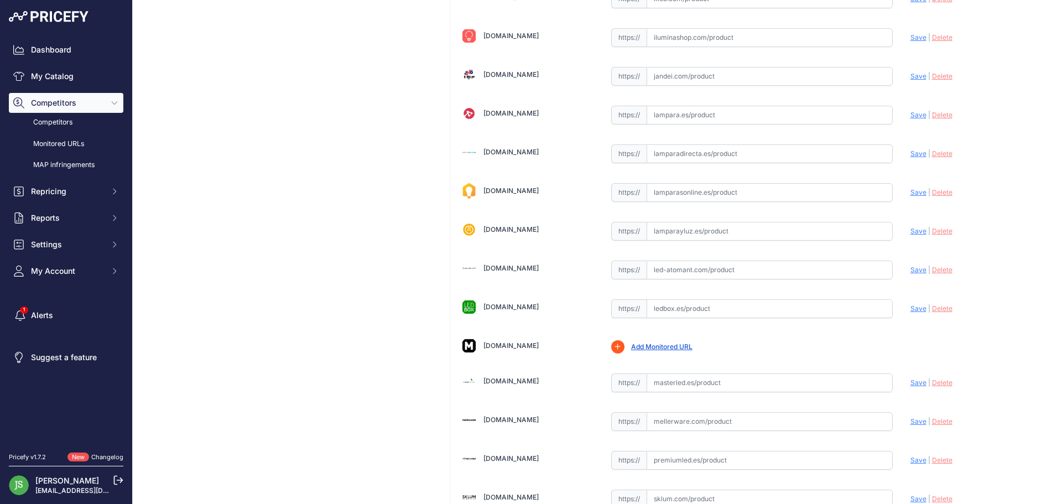
click at [724, 153] on input "text" at bounding box center [770, 153] width 246 height 19
paste input "https://www.lamparadirecta.es/noxion-lucent-led-e14-vela-con-filamento-clara-4-…"
click at [913, 149] on span "Save" at bounding box center [919, 153] width 16 height 8
type input "https://www.lamparadirecta.es/noxion-lucent-led-e14-vela-con-filamento-clara-4-…"
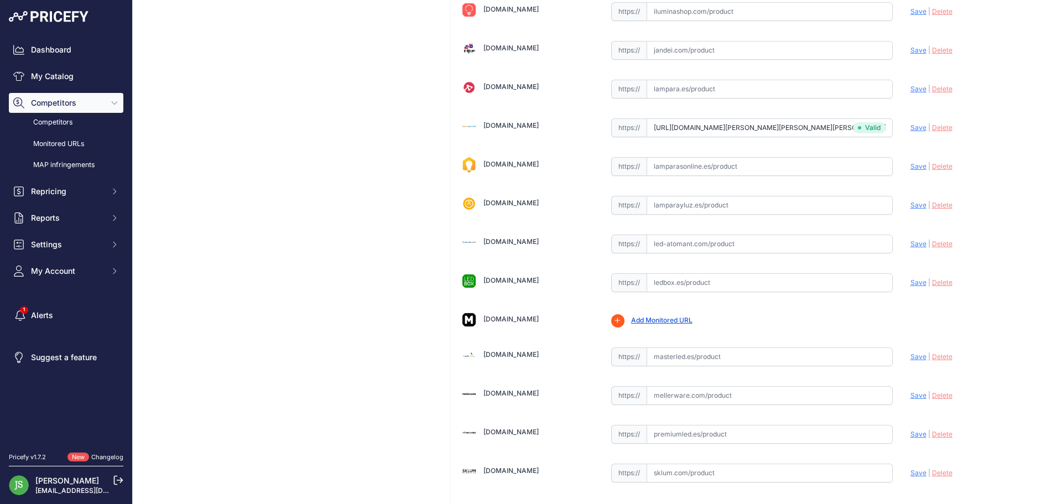
scroll to position [667, 0]
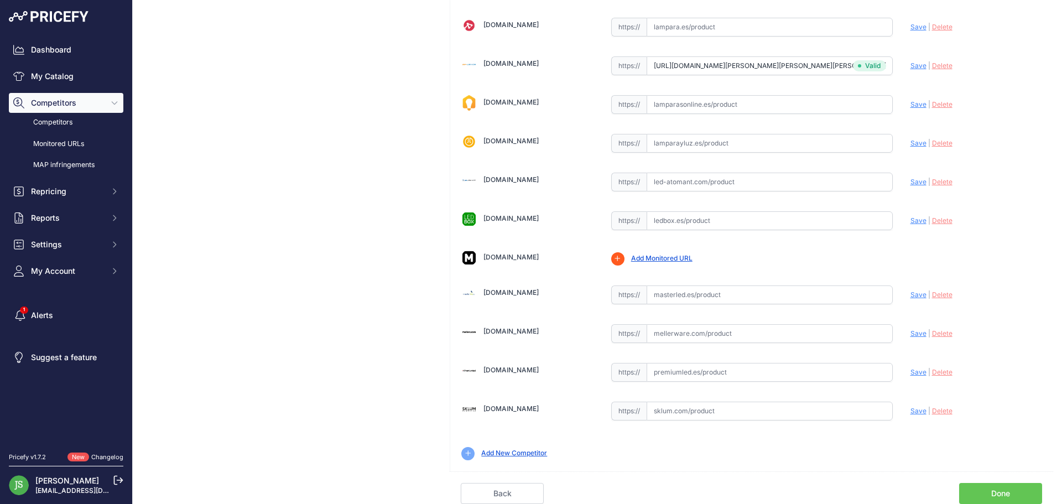
drag, startPoint x: 1043, startPoint y: 144, endPoint x: 992, endPoint y: 477, distance: 336.3
click at [1003, 490] on link "Done" at bounding box center [1000, 493] width 83 height 21
drag, startPoint x: 736, startPoint y: 190, endPoint x: 738, endPoint y: 214, distance: 24.4
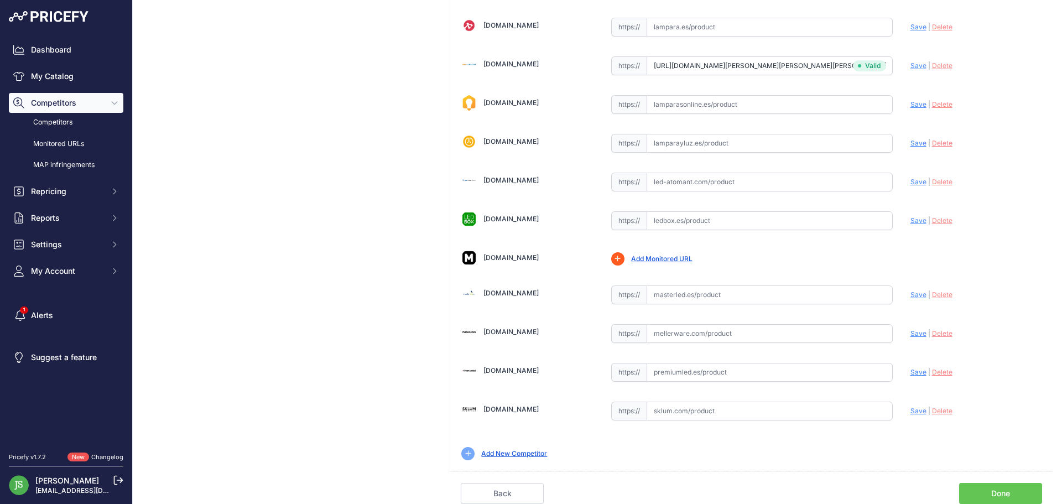
click at [738, 214] on input "text" at bounding box center [770, 220] width 246 height 19
paste input "https://www.ledbox.es/bombillas-led-vela-e14/bombilla-filamento-led-e14-cob-4w"
click at [914, 222] on span "Save" at bounding box center [919, 220] width 16 height 8
type input "https://www.ledbox.es/bombillas-led-vela-e14/bombilla-filamento-led-e14-cob-4w?…"
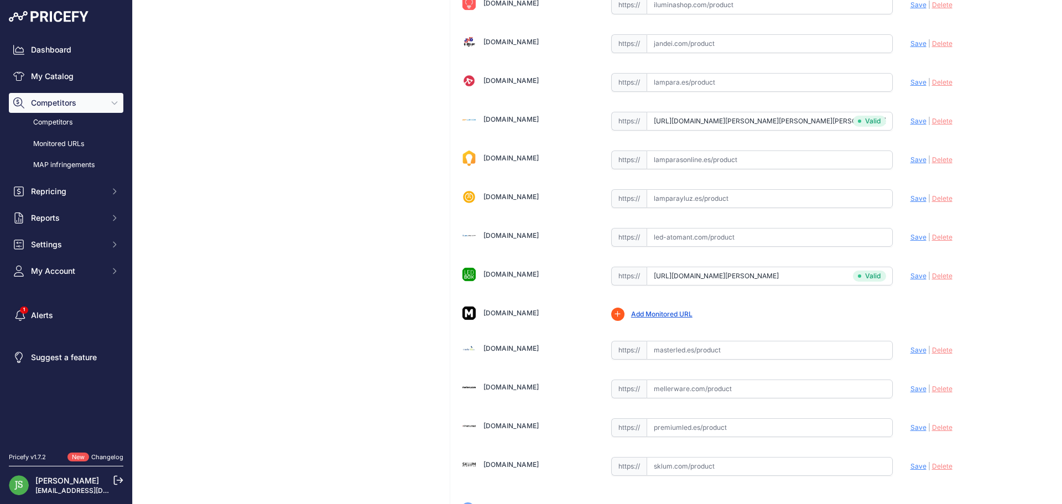
scroll to position [641, 0]
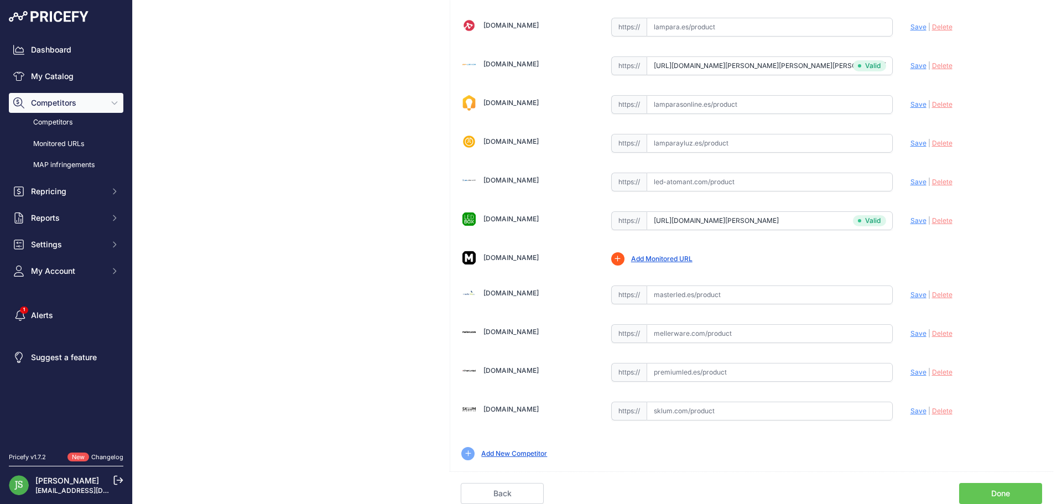
click at [670, 295] on input "text" at bounding box center [770, 294] width 246 height 19
paste input "https://masterled.es/es/bombillas-vintage/935-bombilla-vela-filamentos-led-360-…"
click at [911, 293] on span "Save" at bounding box center [919, 294] width 16 height 8
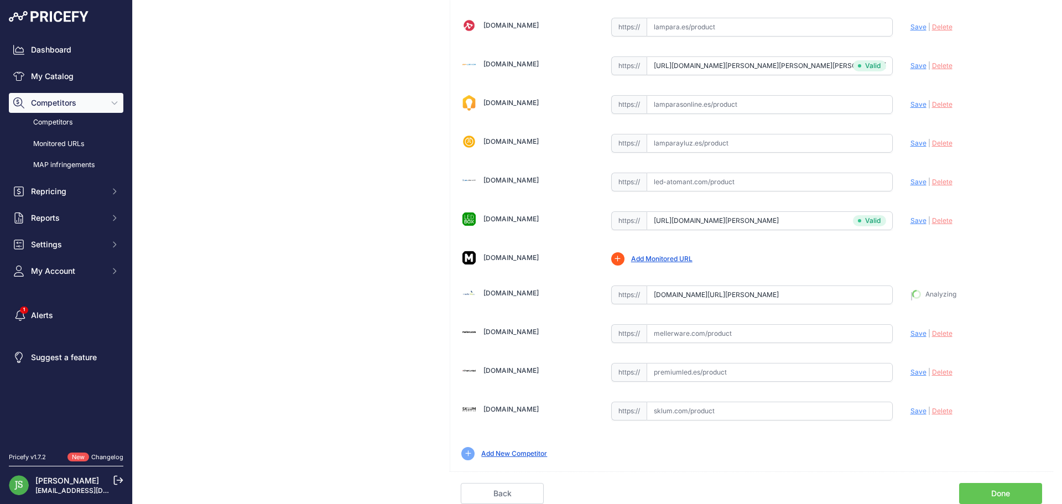
type input "https://masterled.es/es/bombillas-vintage/935-bombilla-vela-filamentos-led-360-…"
click at [1002, 497] on link "Done" at bounding box center [1000, 493] width 83 height 21
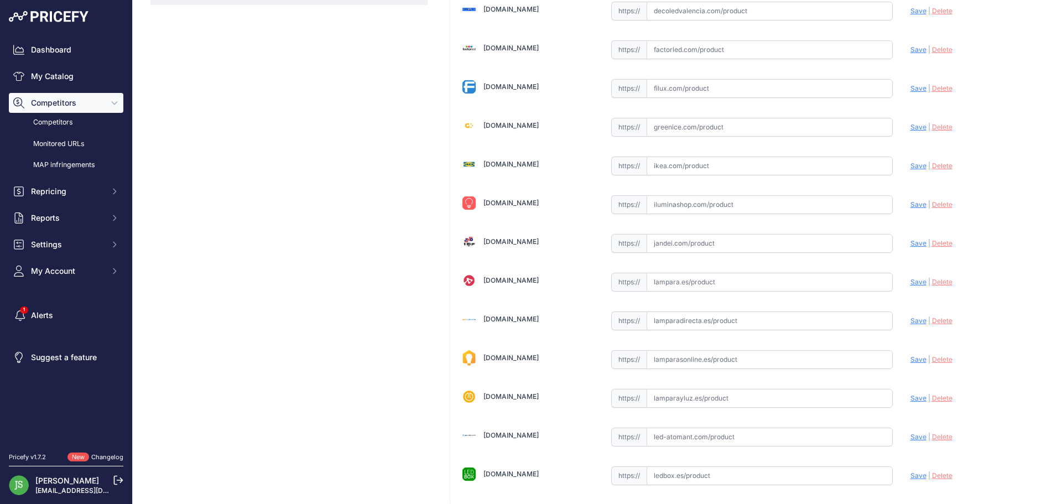
scroll to position [498, 0]
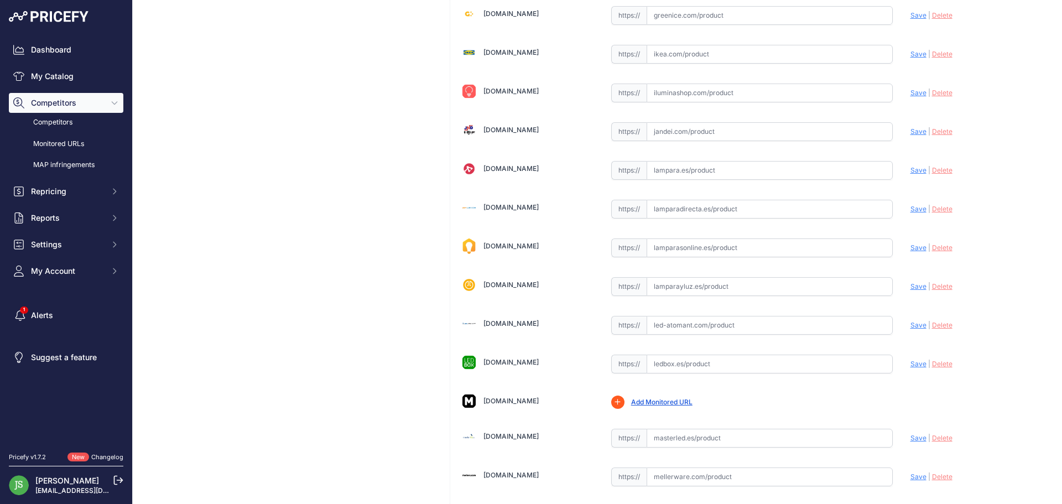
click at [716, 225] on div "[DOMAIN_NAME] Valid Invalid | |" at bounding box center [751, 91] width 603 height 1048
click at [718, 218] on div "Alasans.es Valid Invalid | |" at bounding box center [751, 91] width 603 height 1048
click at [718, 209] on input "text" at bounding box center [770, 209] width 246 height 19
paste input "https://www.lamparadirecta.es/noxion-lucent-led-e14-vela-con-filamento-ambar-4-…"
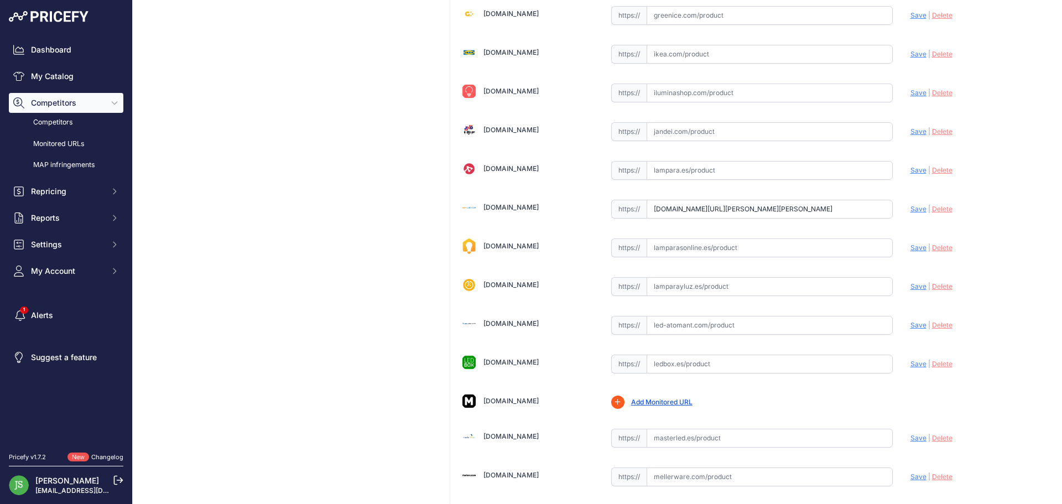
click at [915, 208] on span "Save" at bounding box center [919, 209] width 16 height 8
type input "https://www.lamparadirecta.es/noxion-lucent-led-e14-vela-con-filamento-ambar-4-…"
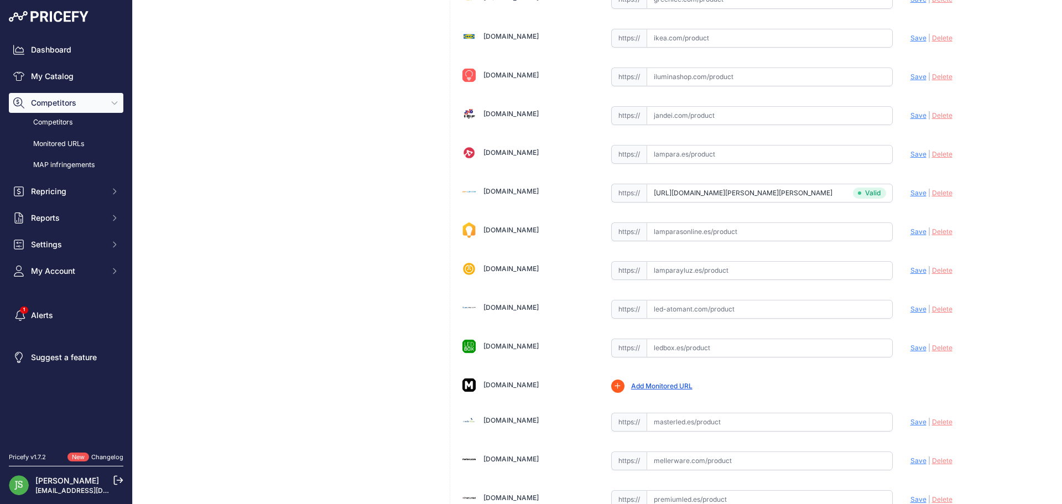
scroll to position [641, 0]
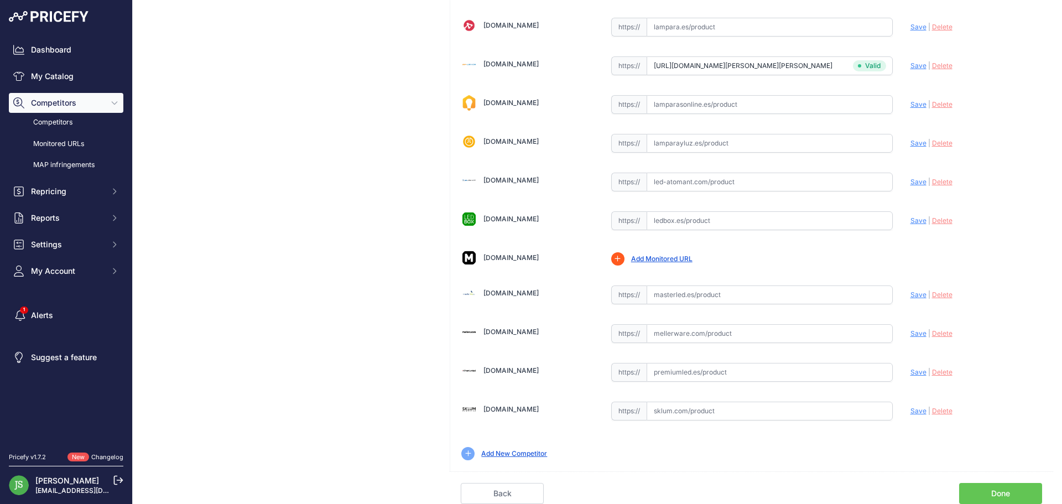
click at [978, 482] on div "Back Done" at bounding box center [751, 487] width 603 height 33
click at [987, 490] on link "Done" at bounding box center [1000, 493] width 83 height 21
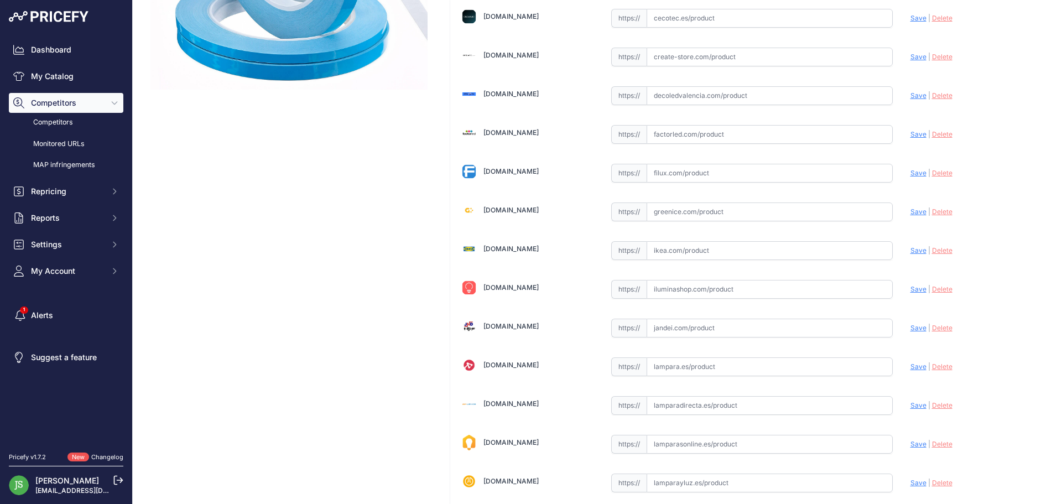
scroll to position [277, 0]
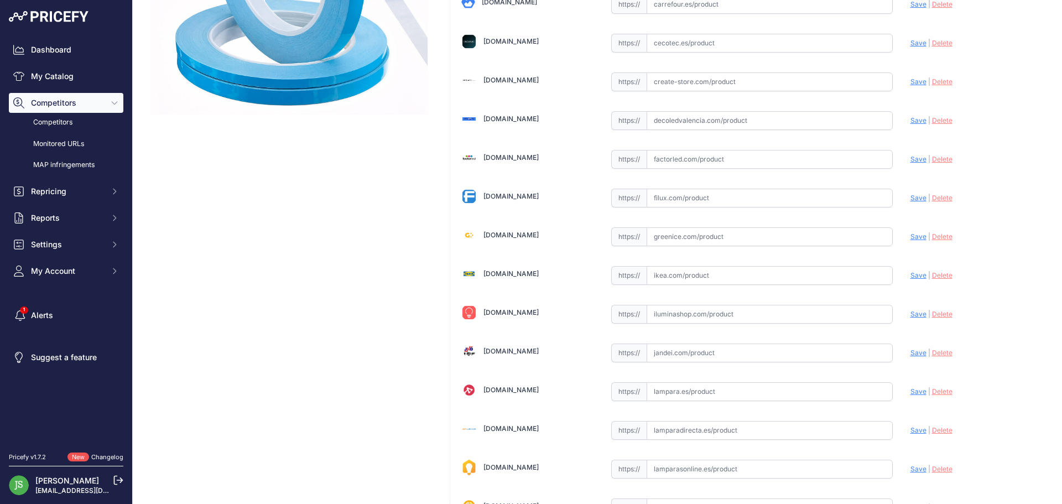
click at [763, 171] on div "[DOMAIN_NAME] Valid Invalid | |" at bounding box center [751, 312] width 603 height 1048
click at [745, 135] on div "[DOMAIN_NAME] Valid Invalid | |" at bounding box center [751, 312] width 603 height 1048
drag, startPoint x: 751, startPoint y: 148, endPoint x: 752, endPoint y: 154, distance: 6.2
click at [752, 152] on div "[DOMAIN_NAME] Valid Invalid | |" at bounding box center [751, 312] width 603 height 1048
click at [752, 154] on input "text" at bounding box center [770, 159] width 246 height 19
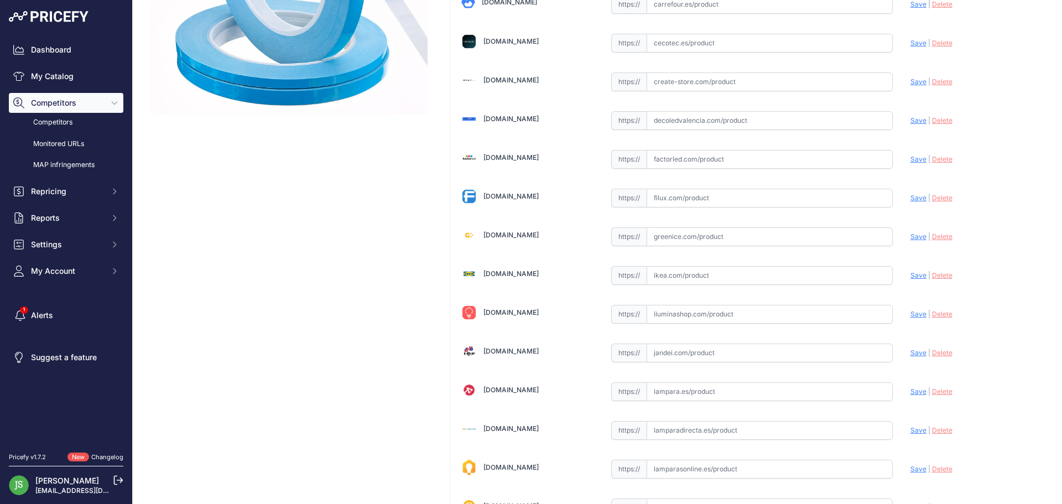
paste input "[URL][DOMAIN_NAME]?"
click at [911, 162] on span "Save" at bounding box center [919, 159] width 16 height 8
type input "[URL][DOMAIN_NAME]"
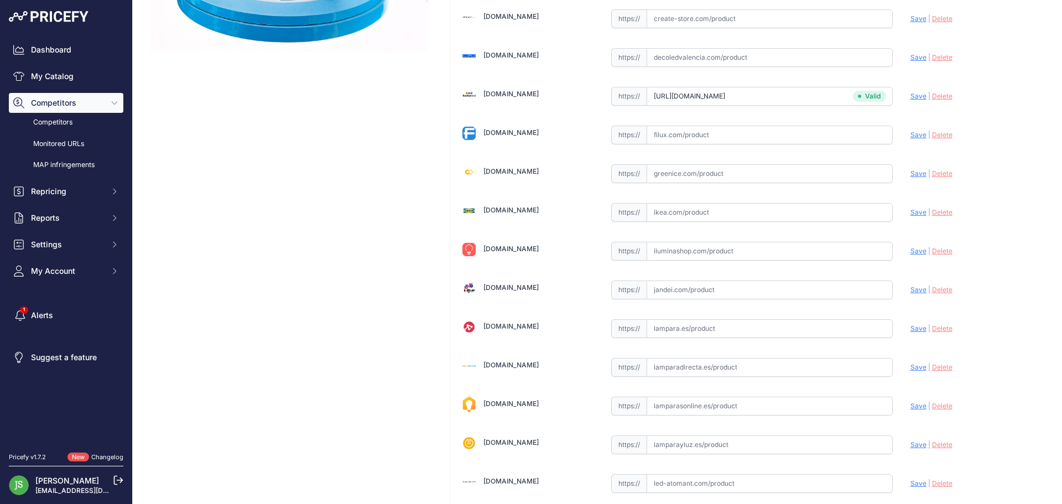
scroll to position [667, 0]
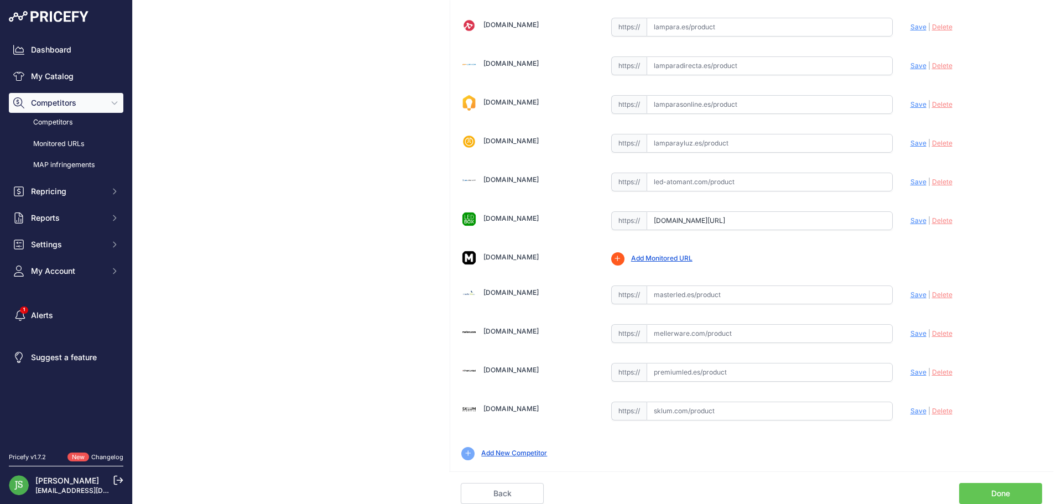
drag, startPoint x: 1027, startPoint y: 183, endPoint x: 984, endPoint y: 478, distance: 299.1
click at [988, 493] on link "Done" at bounding box center [1000, 493] width 83 height 21
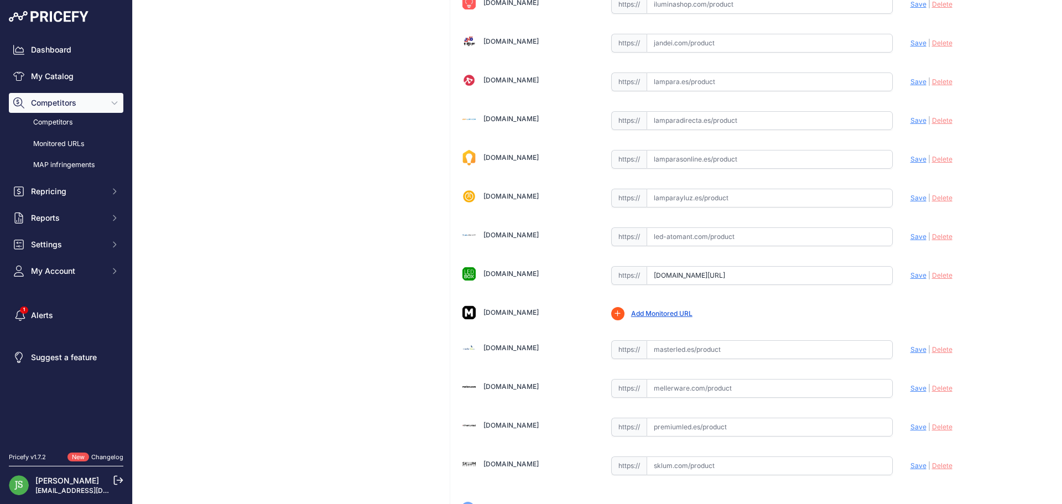
scroll to position [641, 0]
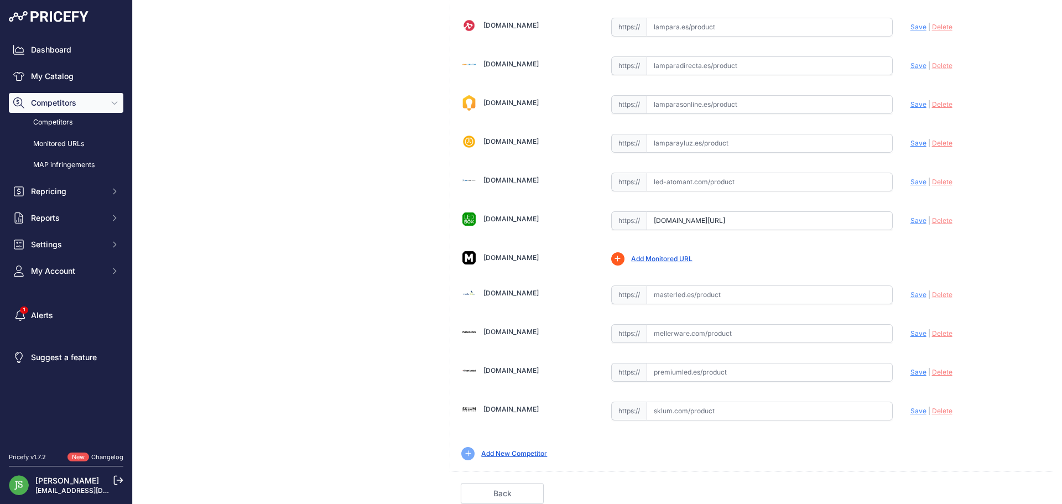
click at [720, 366] on input "text" at bounding box center [770, 372] width 246 height 19
paste input "[URL][DOMAIN_NAME]"
click at [911, 371] on span "Save" at bounding box center [919, 372] width 16 height 8
type input "[URL][DOMAIN_NAME]"
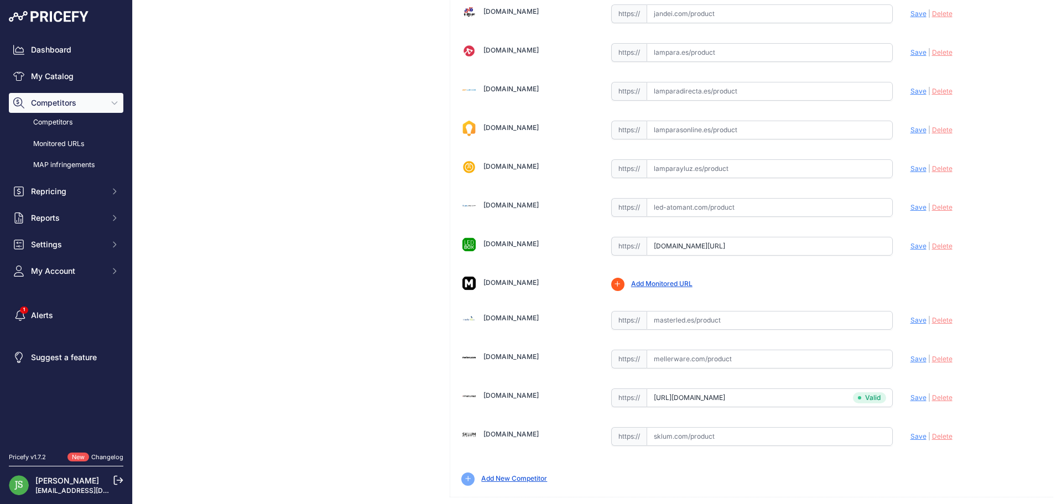
scroll to position [667, 0]
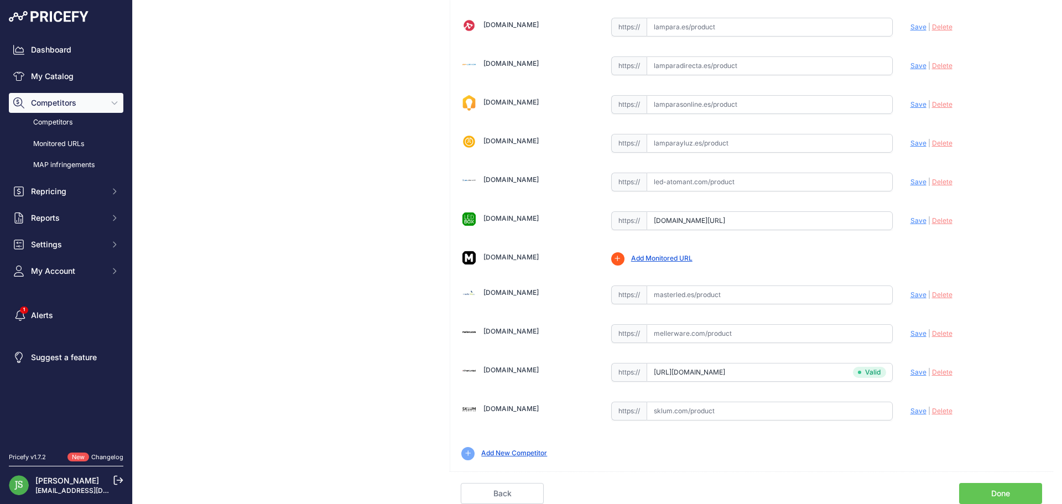
click at [1012, 489] on link "Done" at bounding box center [1000, 493] width 83 height 21
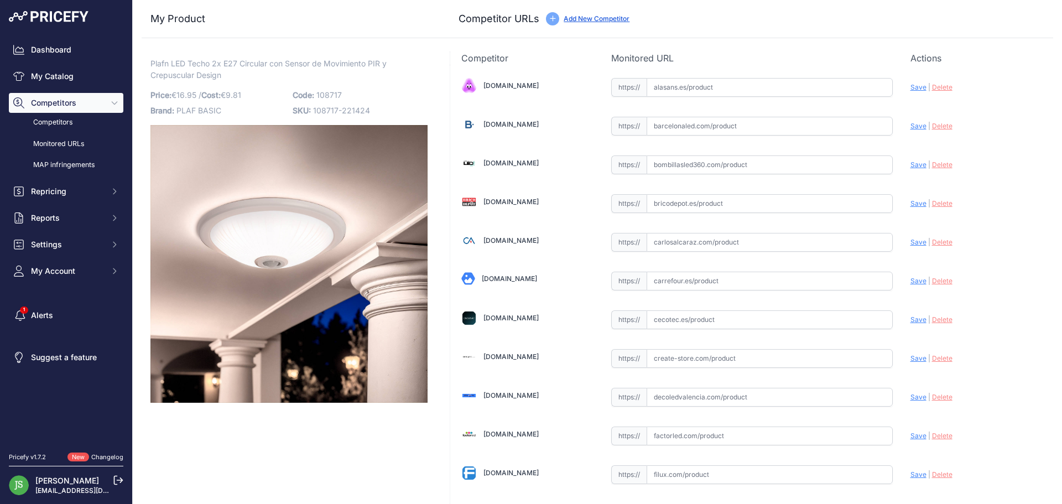
click at [685, 127] on input "text" at bounding box center [770, 126] width 246 height 19
paste input "https://www.barcelonaled.com/plafones-led/plafon-led-con-sensor-pir-20w-4000k.h…"
click at [911, 127] on span "Save" at bounding box center [919, 126] width 16 height 8
type input "https://www.barcelonaled.com/plafones-led/plafon-led-con-sensor-pir-20w-4000k.h…"
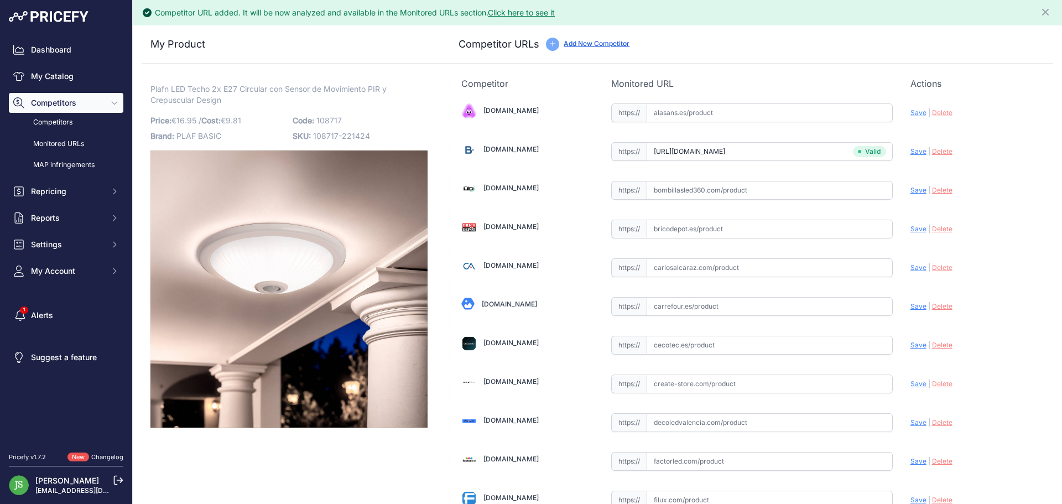
scroll to position [667, 0]
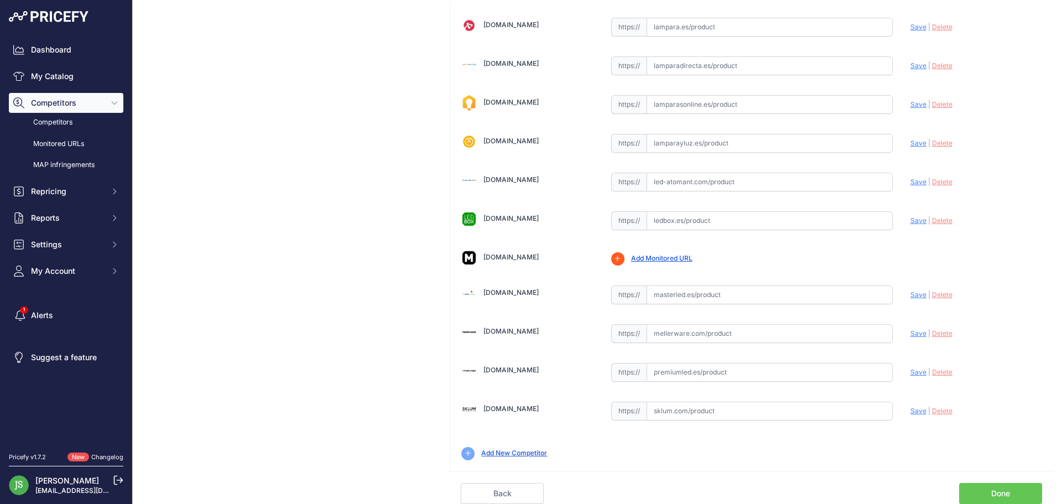
drag, startPoint x: 1005, startPoint y: 126, endPoint x: 1124, endPoint y: 518, distance: 409.5
click at [971, 497] on link "Done" at bounding box center [1000, 493] width 83 height 21
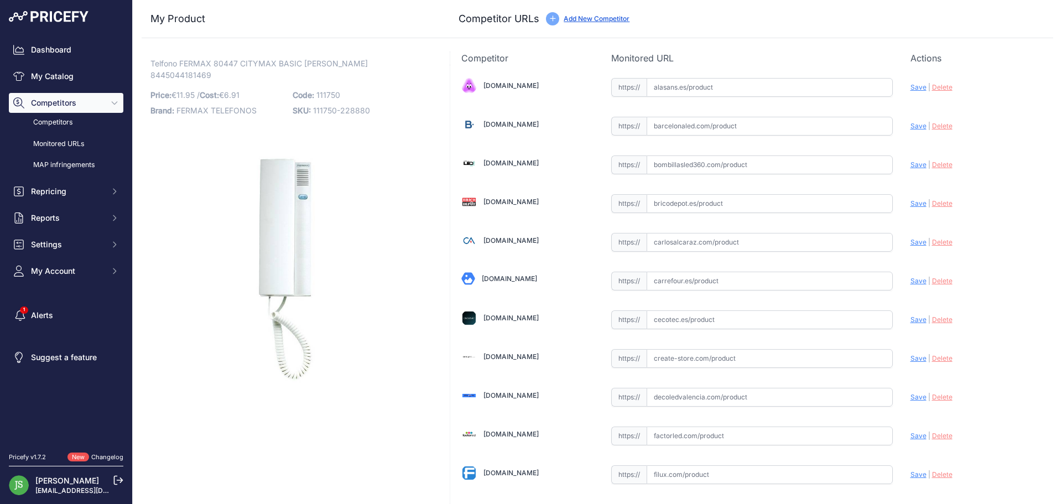
click at [401, 59] on p "Telfono FERMAX 80447 CITYMAX BASIC [PERSON_NAME] 8445044181469 Link" at bounding box center [288, 69] width 277 height 23
drag, startPoint x: 213, startPoint y: 60, endPoint x: 303, endPoint y: 58, distance: 89.6
click at [303, 58] on span "Telfono FERMAX 80447 CITYMAX BASIC BLANCO 8445044181469" at bounding box center [258, 68] width 217 height 25
copy span "80447 CITYMAX BASIC"
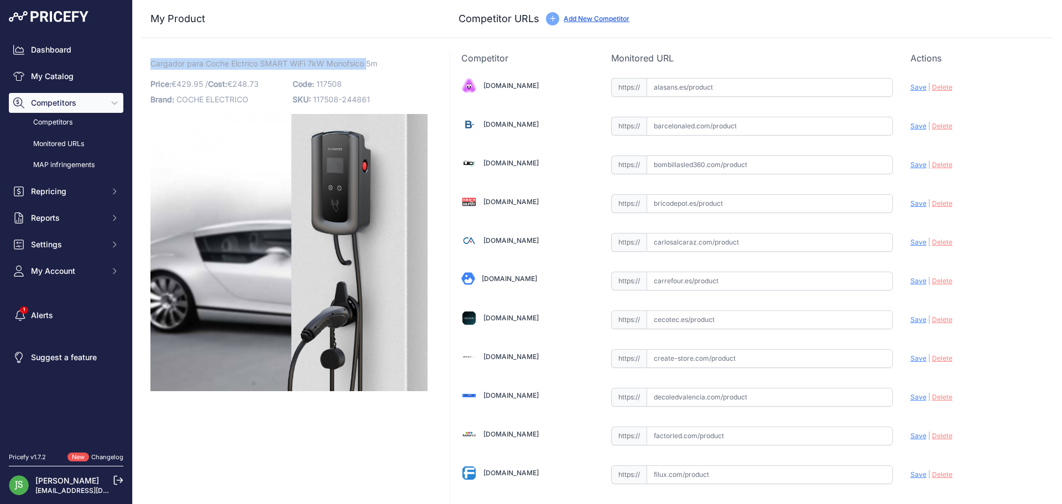
drag, startPoint x: 151, startPoint y: 60, endPoint x: 368, endPoint y: 68, distance: 217.0
click at [368, 68] on span "Cargador para Coche Elctrico SMART WiFi 7kW Monofsico 5m" at bounding box center [263, 63] width 227 height 14
copy span "Cargador para Coche Elctrico SMART WiFi 7kW Monofsico"
click at [743, 132] on input "text" at bounding box center [770, 126] width 246 height 19
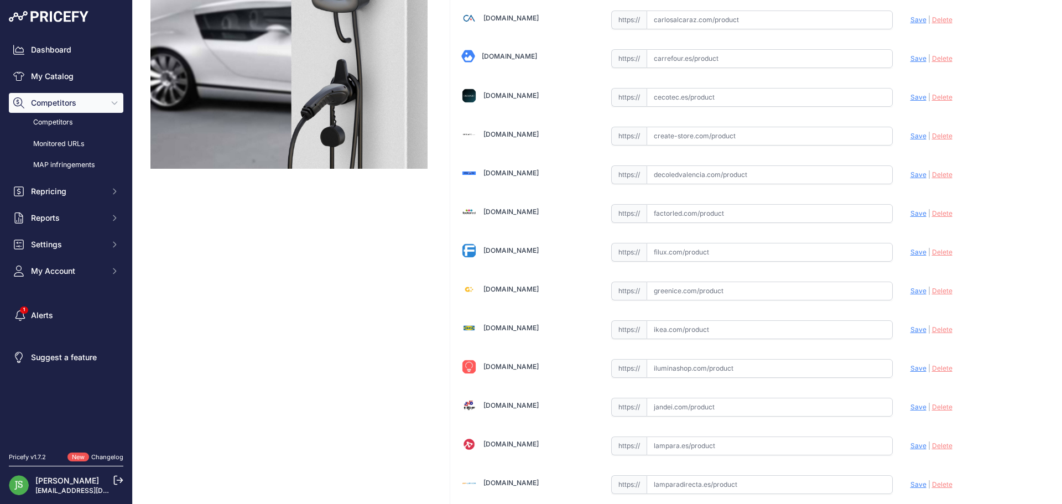
scroll to position [332, 0]
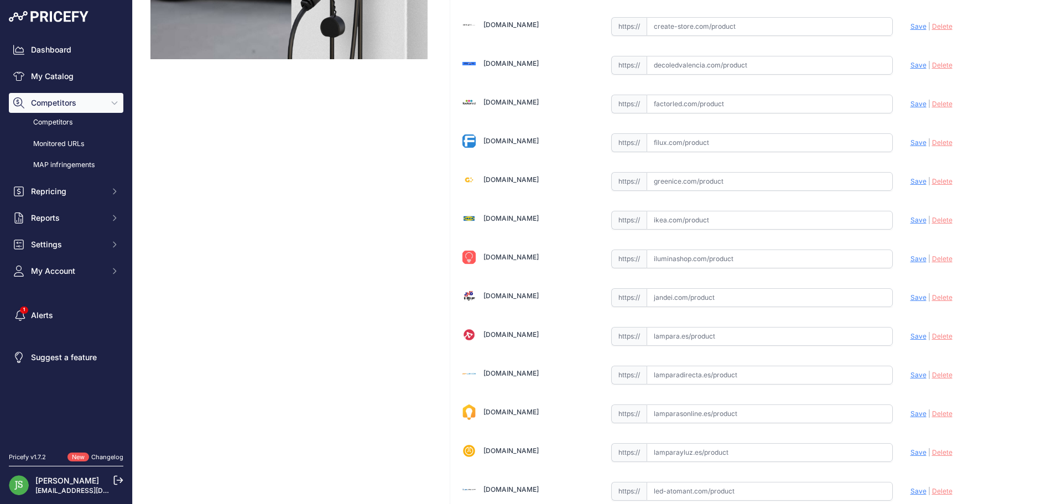
click at [712, 187] on input "text" at bounding box center [770, 181] width 246 height 19
paste input "https://greenice.com/products/cargador-para-coche-electrico-7kw-monofasico-5m-t…"
click at [911, 178] on span "Save" at bounding box center [919, 181] width 16 height 8
type input "https://greenice.com/products/cargador-para-coche-electrico-7kw-monofasico-5m-t…"
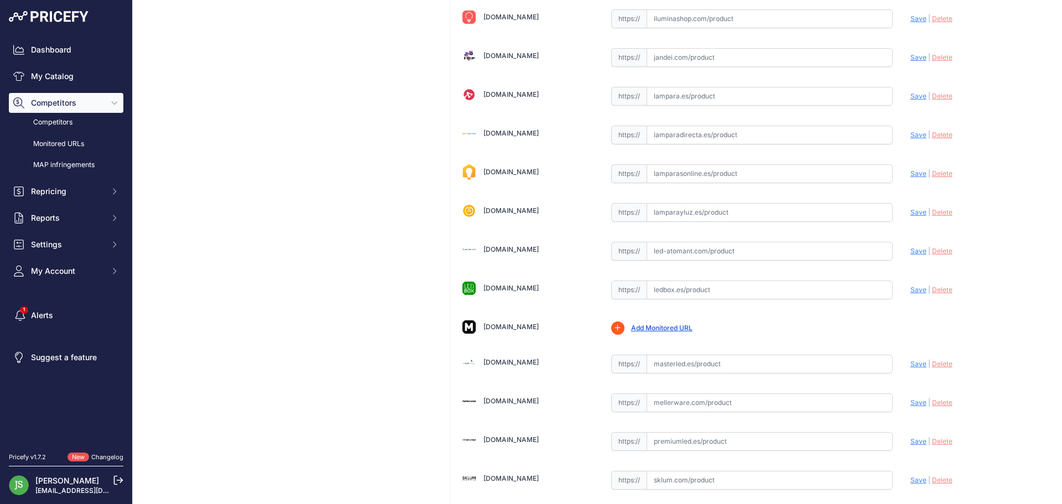
scroll to position [641, 0]
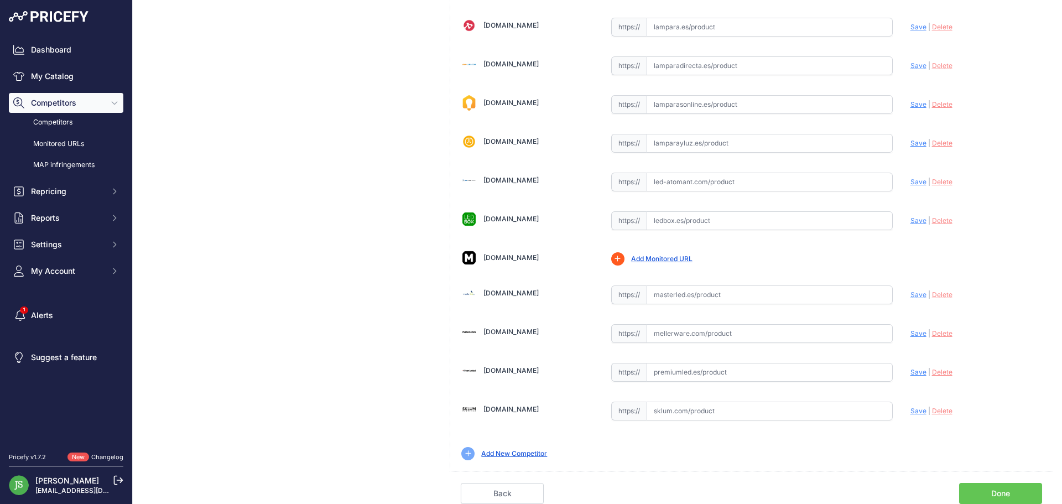
drag, startPoint x: 1005, startPoint y: 493, endPoint x: 962, endPoint y: 415, distance: 88.9
click at [1005, 492] on link "Done" at bounding box center [1000, 493] width 83 height 21
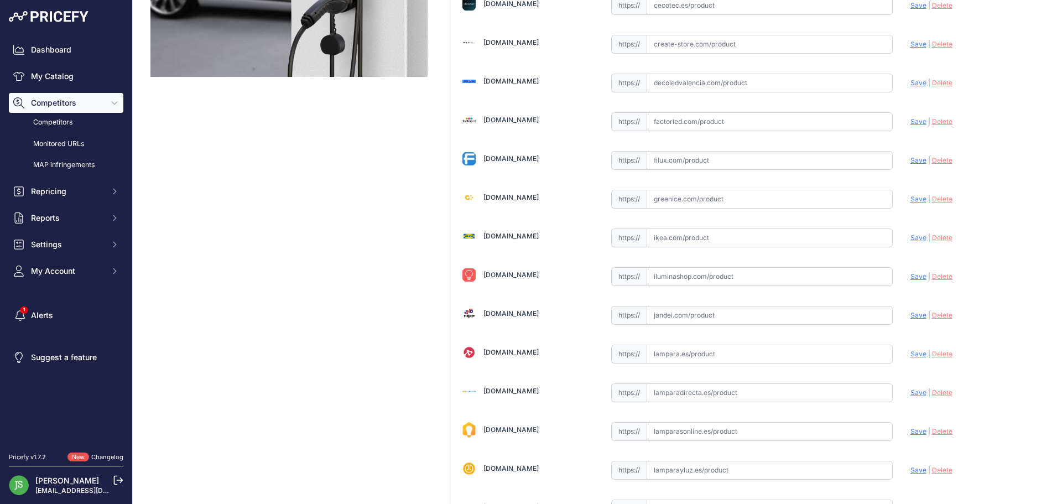
scroll to position [332, 0]
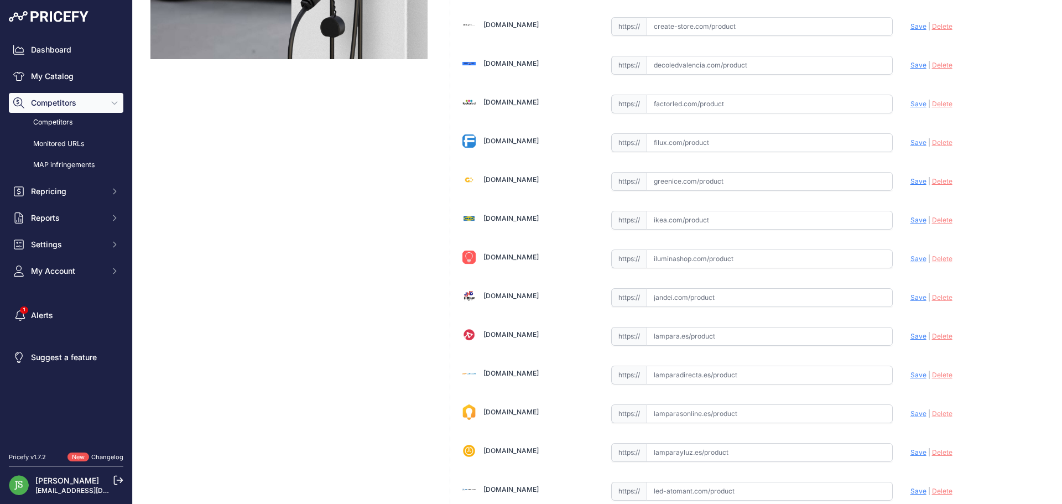
click at [732, 180] on input "text" at bounding box center [770, 181] width 246 height 19
paste input "[URL][DOMAIN_NAME]"
click at [911, 179] on span "Save" at bounding box center [919, 181] width 16 height 8
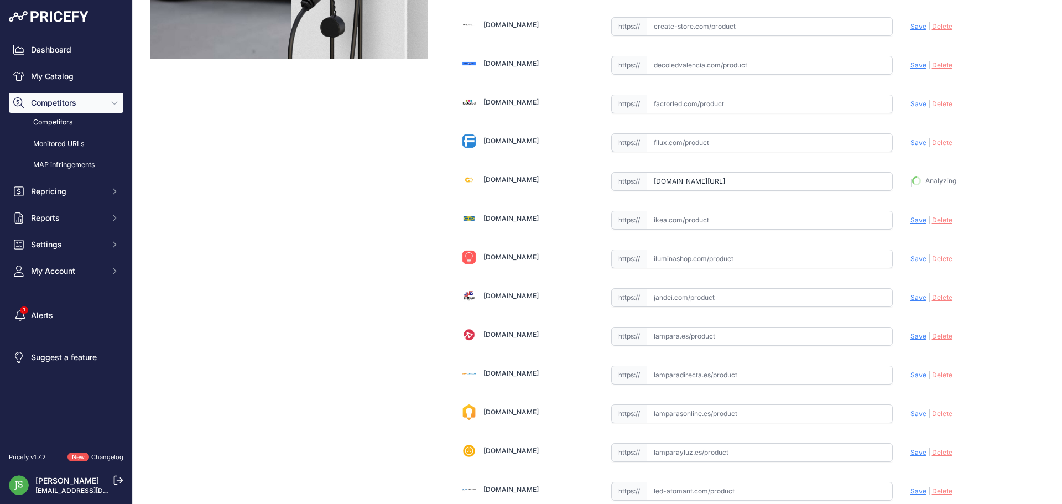
type input "https://greenice.com/products/cargador-para-coche-electrico-22kw-trifasico-5m-t…"
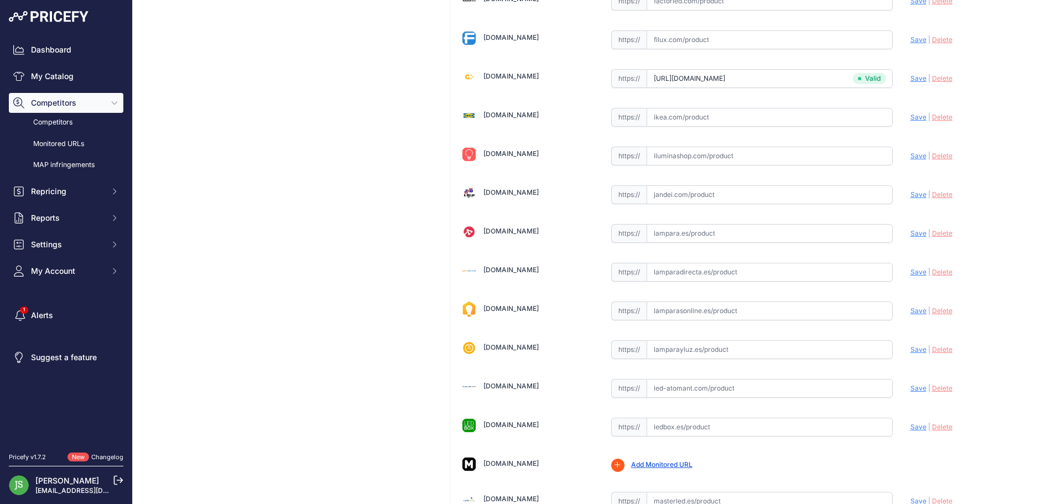
scroll to position [667, 0]
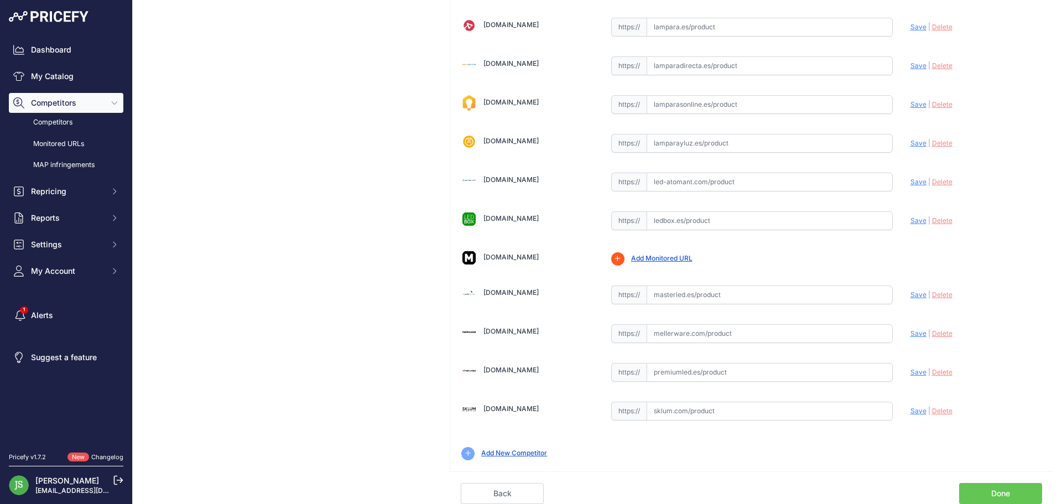
click at [984, 490] on link "Done" at bounding box center [1000, 493] width 83 height 21
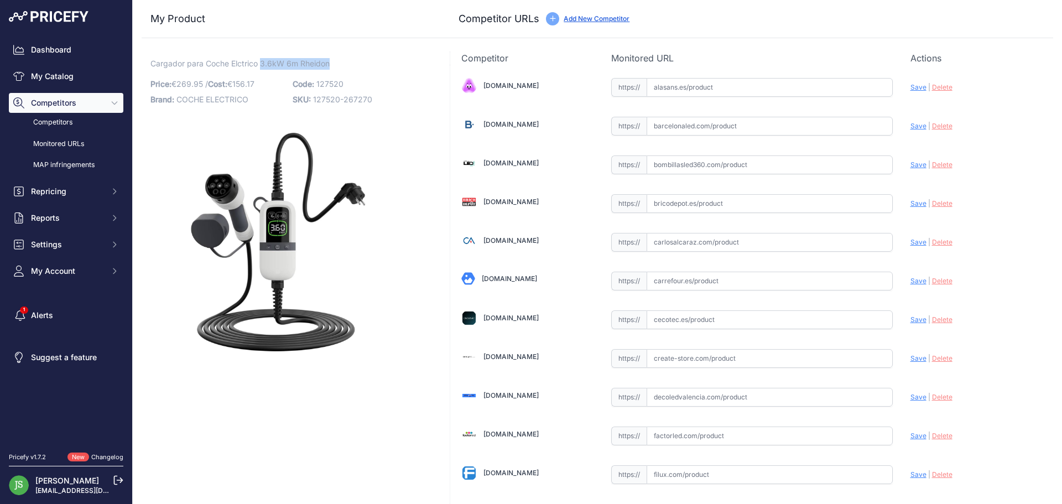
drag, startPoint x: 339, startPoint y: 65, endPoint x: 348, endPoint y: 119, distance: 54.5
copy span ".6kW 6m Rheidon"
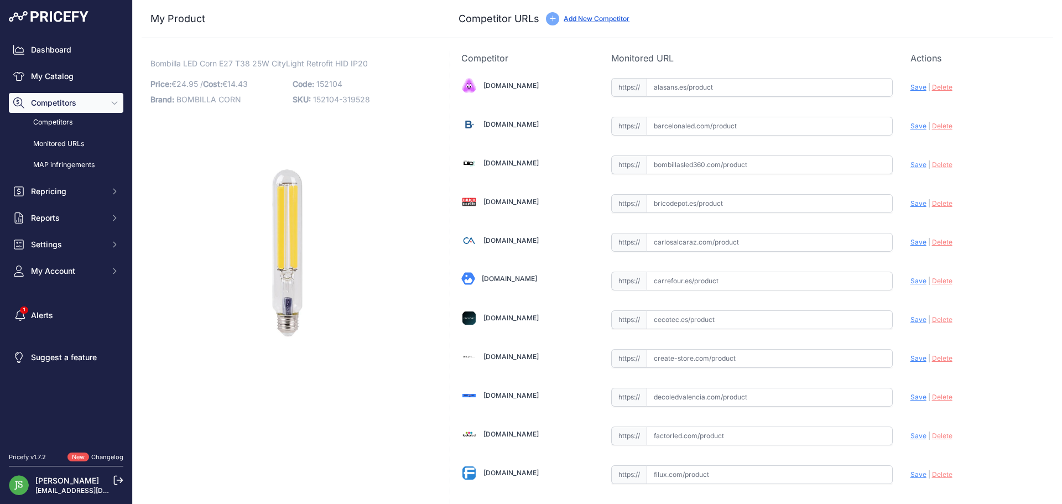
click at [315, 63] on span "Bombilla LED Corn E27 T38 25W CityLight Retrofit HID IP20" at bounding box center [258, 63] width 217 height 14
copy span "Retrofit"
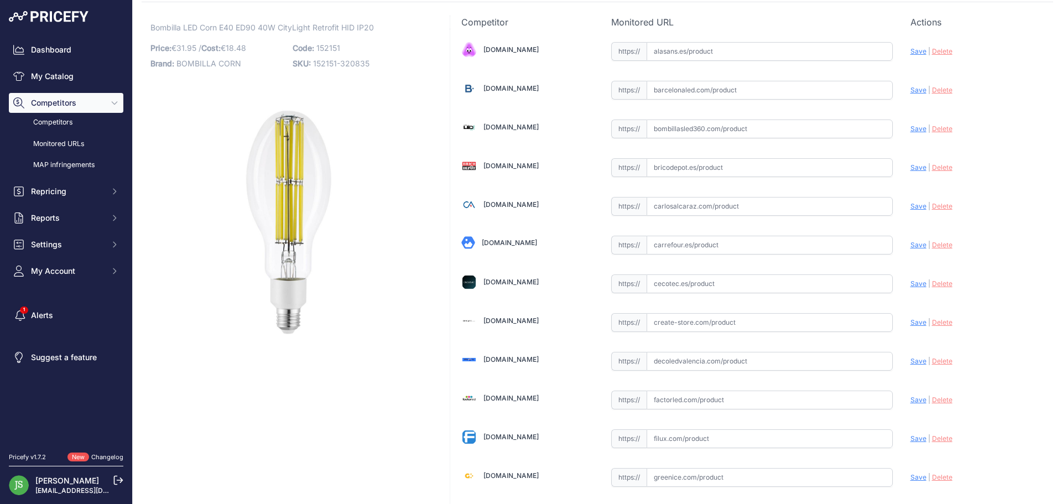
scroll to position [111, 0]
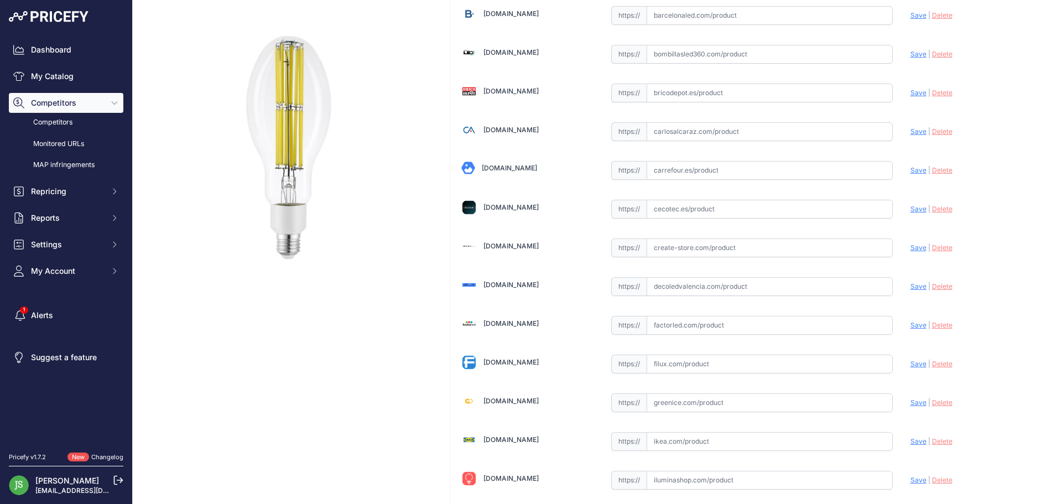
click at [725, 365] on input "text" at bounding box center [770, 364] width 246 height 19
paste input "[URL][DOMAIN_NAME]"
click at [902, 360] on div "Alasans.es Valid Invalid | |" at bounding box center [751, 478] width 603 height 1048
click at [911, 362] on span "Save" at bounding box center [919, 364] width 16 height 8
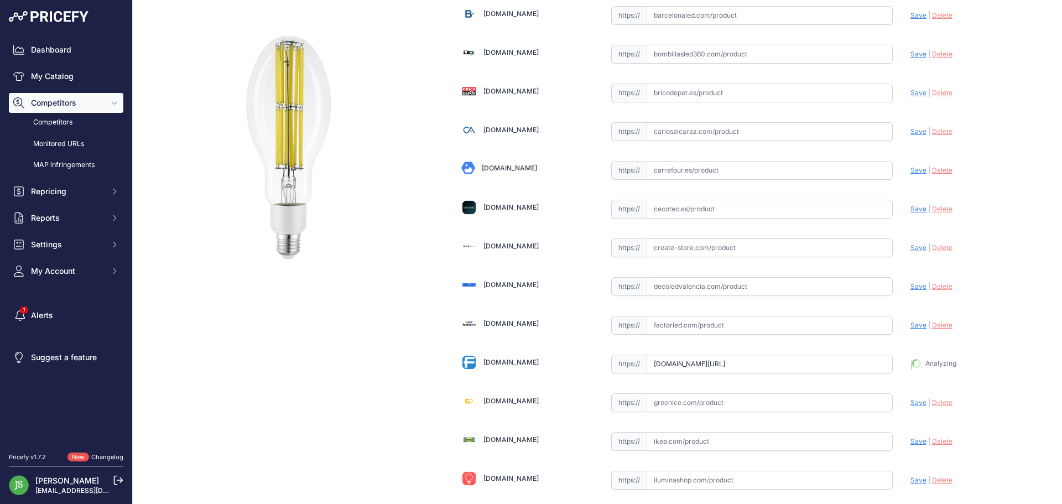
type input "https://filux.com/es/lamparas-vial-led/-bombilla-vial-pro-33w-2700k-e27-class-a…"
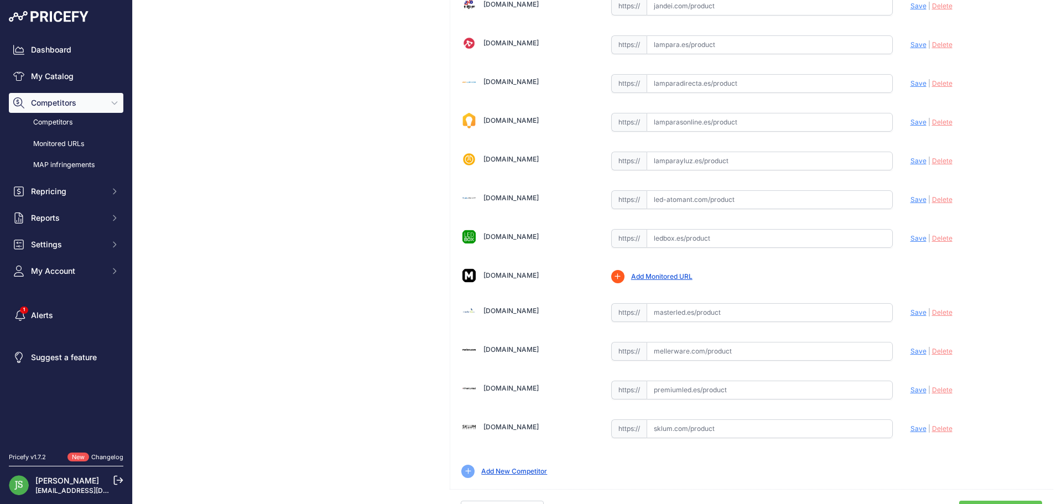
scroll to position [641, 0]
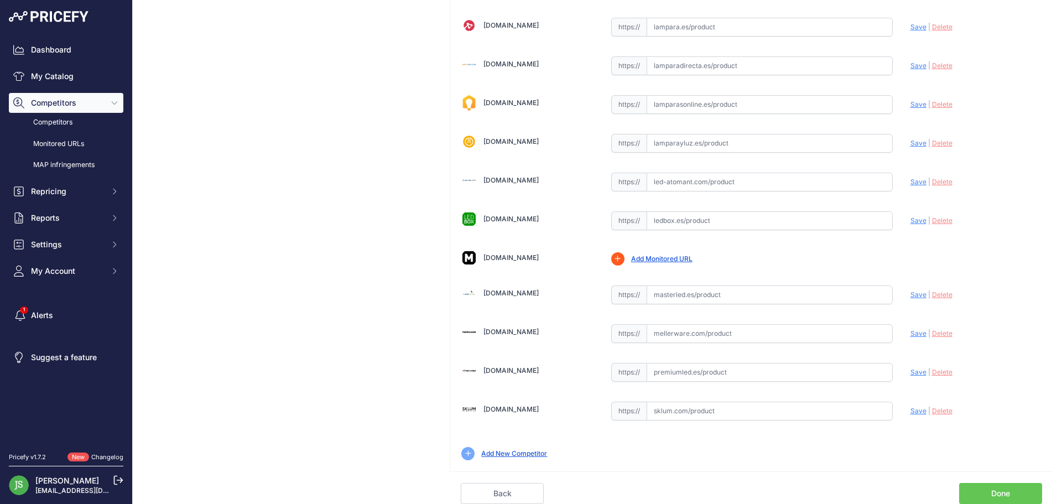
click at [999, 485] on link "Done" at bounding box center [1000, 493] width 83 height 21
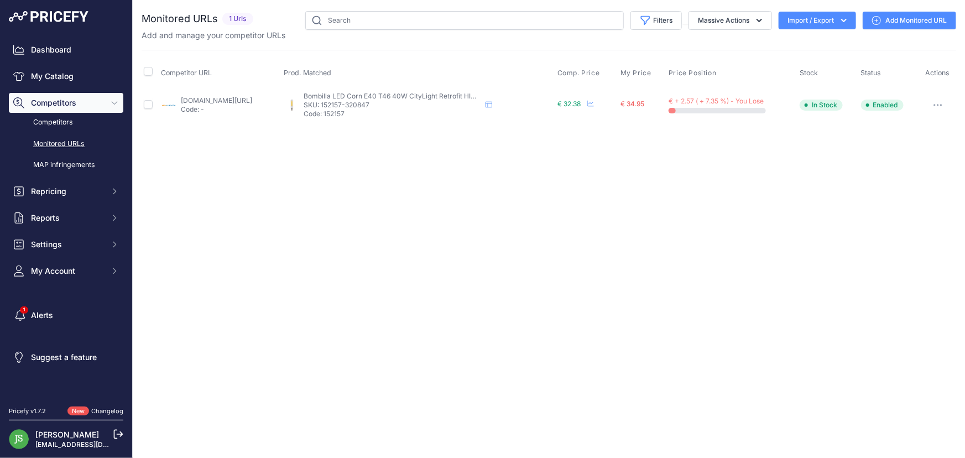
click at [901, 18] on link "Add Monitored URL" at bounding box center [909, 21] width 93 height 18
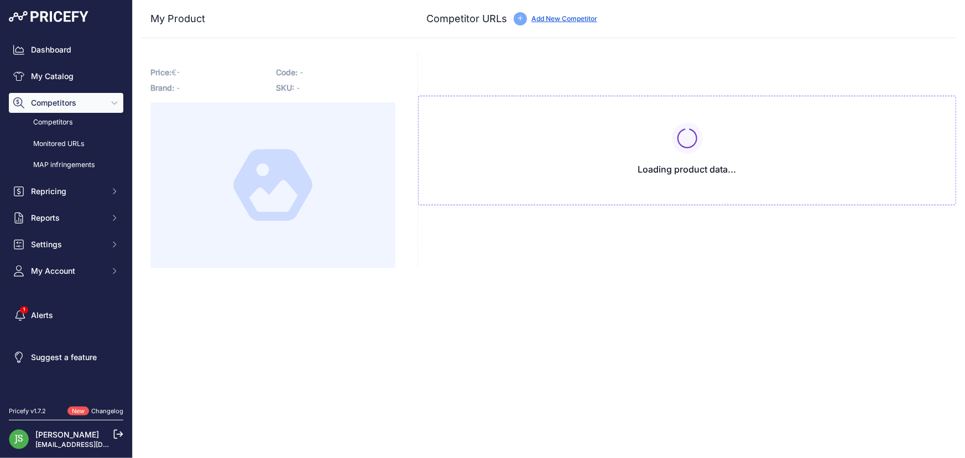
type input "www.lamparadirecta.es/ledvance-led-bulbo-nav-led-fil-v-e40-41w-7500lm-740-blanc…"
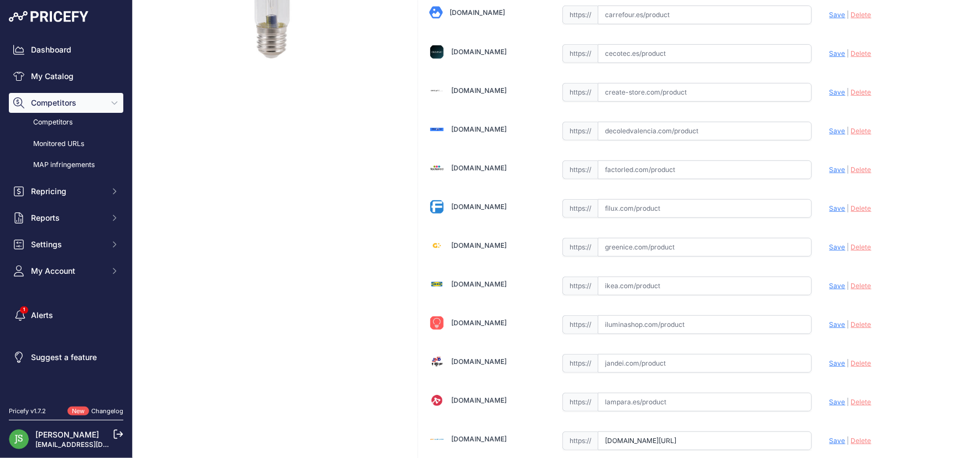
scroll to position [301, 0]
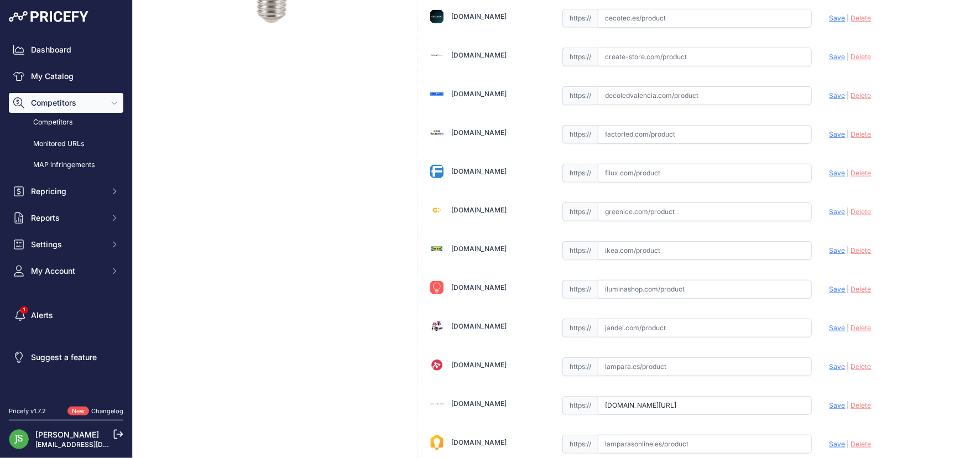
click at [648, 212] on input "text" at bounding box center [705, 211] width 214 height 19
paste input "https://greenice.com/products/bombilla-led-ledvance-e40-41w-7500lm-4000k-360o-i…"
click at [834, 208] on span "Save" at bounding box center [838, 211] width 16 height 8
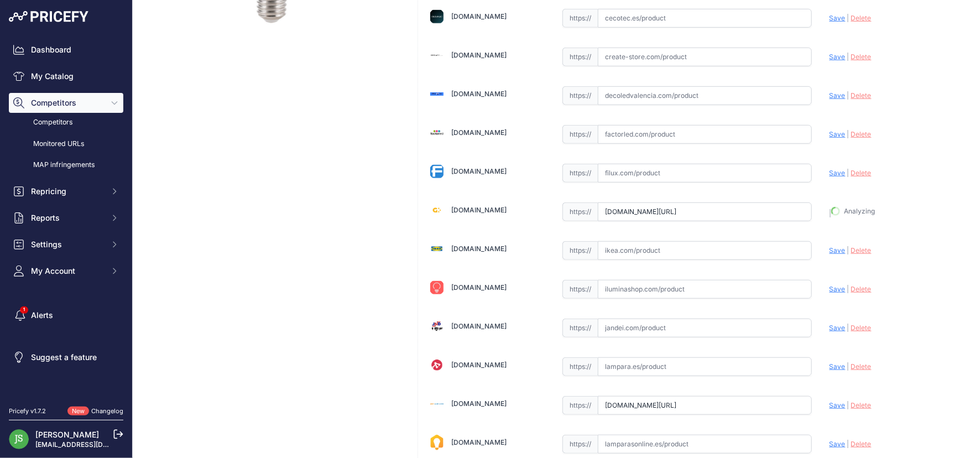
type input "https://greenice.com/products/bombilla-led-ledvance-e40-41w-7500lm-4000k-360o-i…"
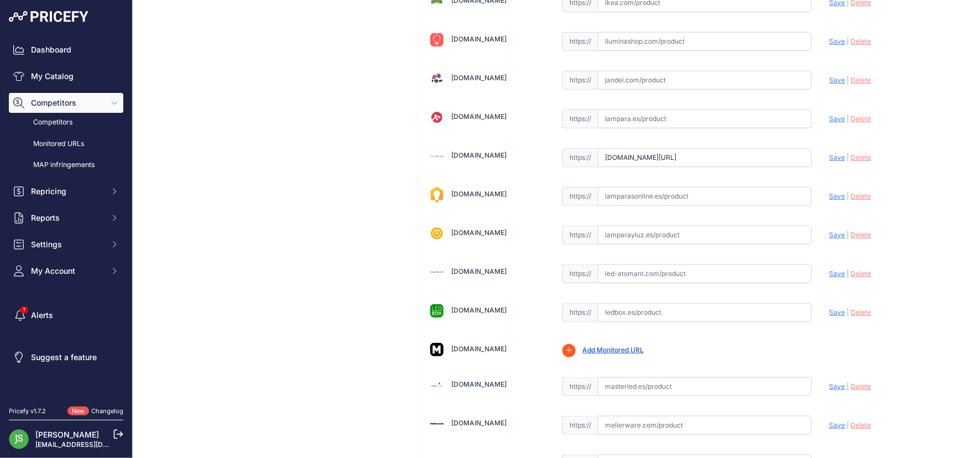
scroll to position [708, 0]
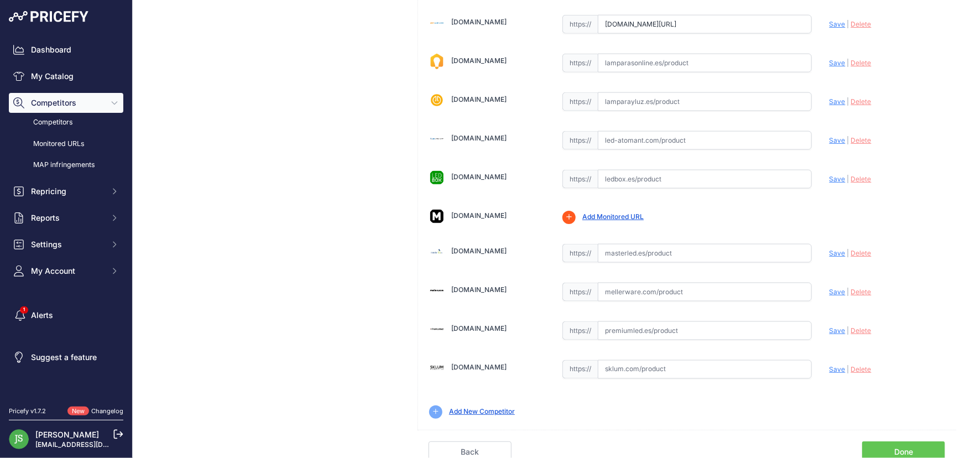
click at [896, 441] on link "Done" at bounding box center [903, 451] width 83 height 21
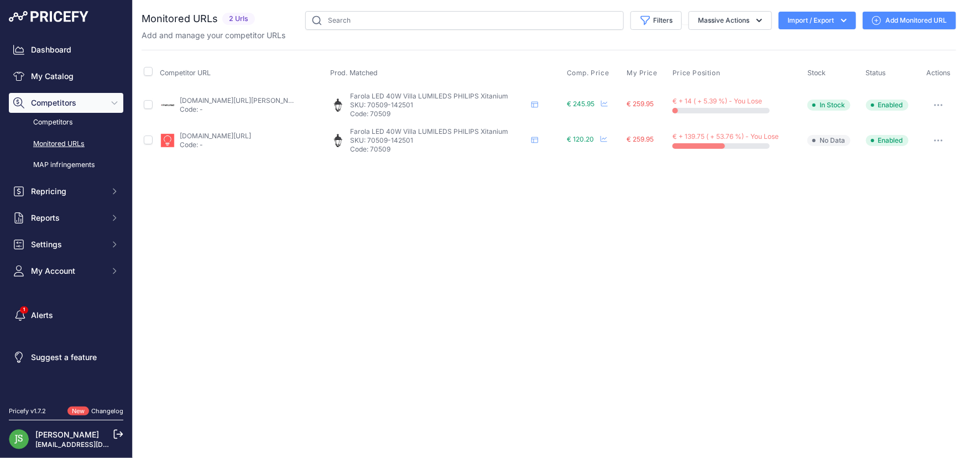
click at [899, 20] on link "Add Monitored URL" at bounding box center [909, 21] width 93 height 18
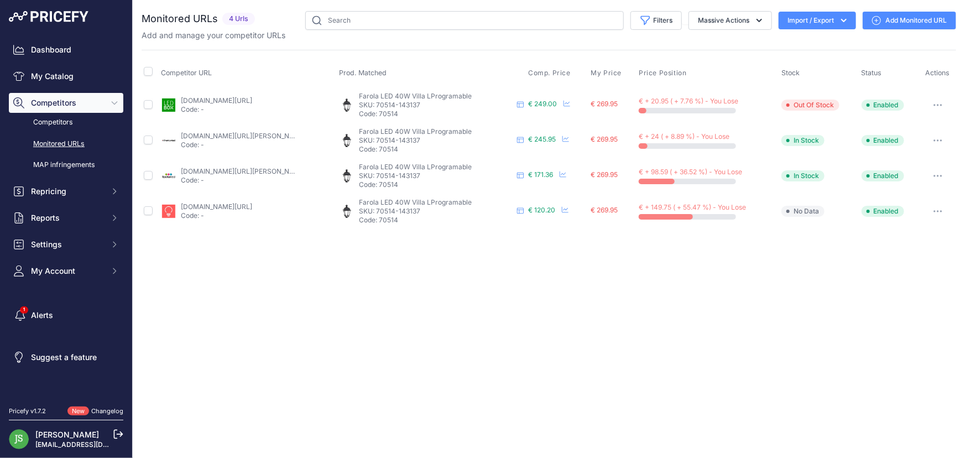
click at [917, 20] on link "Add Monitored URL" at bounding box center [909, 21] width 93 height 18
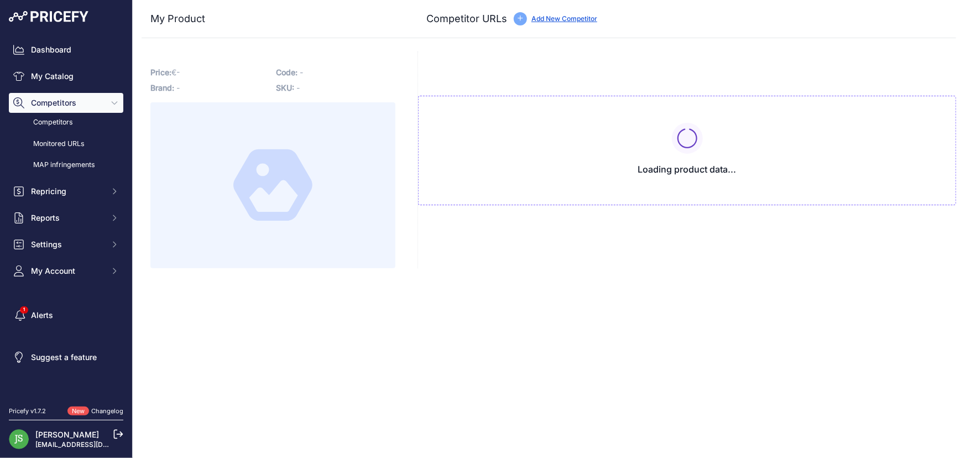
type input "[DOMAIN_NAME][URL]"
type input "[DOMAIN_NAME][URL][PERSON_NAME]"
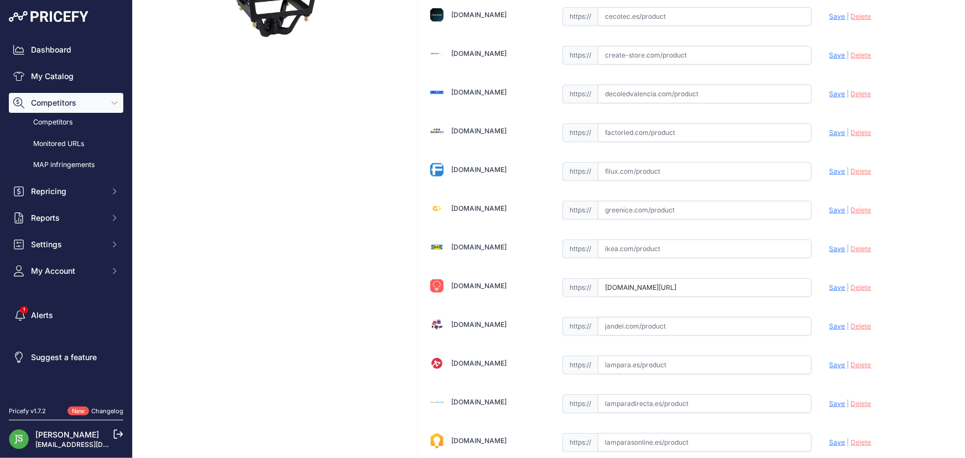
scroll to position [352, 0]
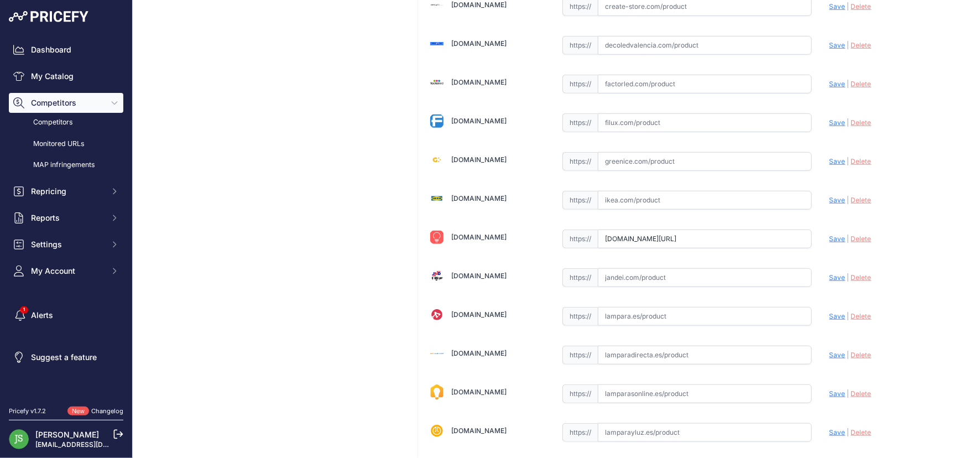
click at [638, 120] on input "text" at bounding box center [705, 122] width 214 height 19
paste input "[URL][DOMAIN_NAME]"
click at [837, 121] on span "Save" at bounding box center [838, 122] width 16 height 8
type input "https://filux.com/es/alumbrado-publico-led/-luminaria-villa-con-modulo-pro-50w-…"
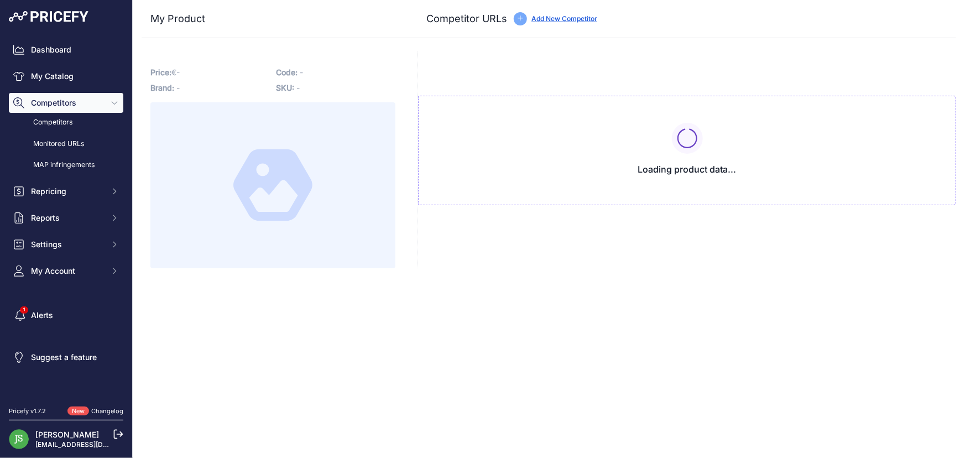
type input "[DOMAIN_NAME][URL][PERSON_NAME]"
type input "[DOMAIN_NAME][URL]"
type input "[DOMAIN_NAME][URL][PERSON_NAME]"
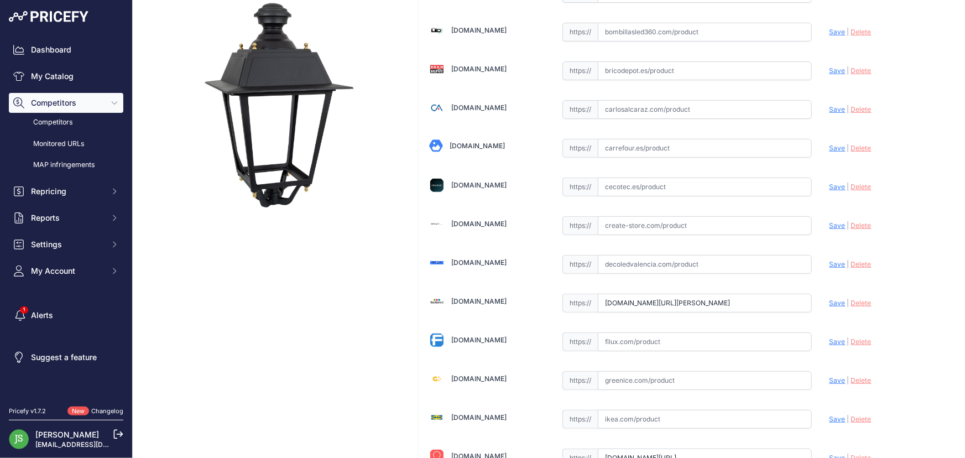
scroll to position [150, 0]
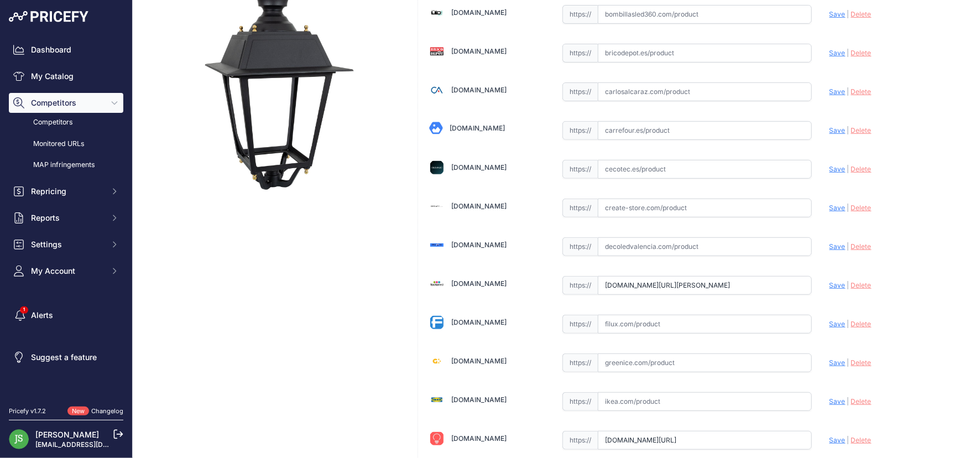
click at [639, 316] on input "text" at bounding box center [705, 324] width 214 height 19
paste input "https://filux.com/es/alumbrado-publico-led/-luminaria-villa-con-modulo-pro-50w-…"
click at [836, 322] on span "Save" at bounding box center [838, 324] width 16 height 8
type input "https://filux.com/es/alumbrado-publico-led/-luminaria-villa-con-modulo-pro-50w-…"
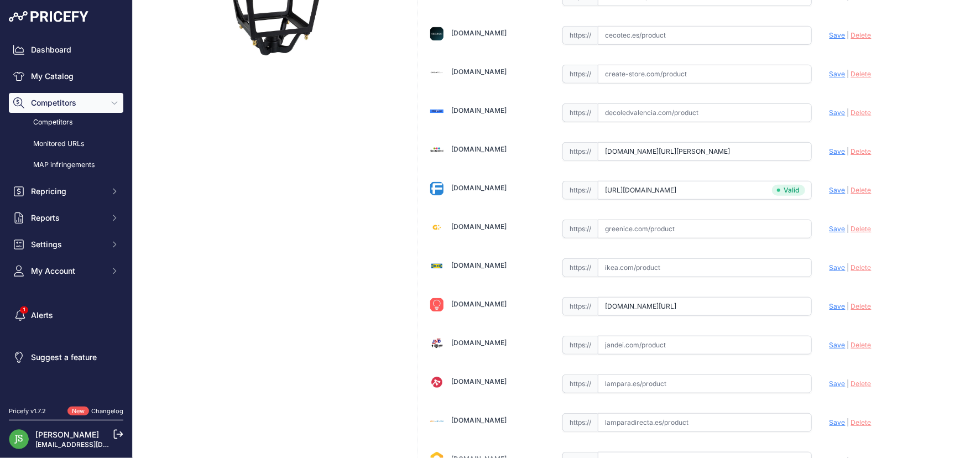
scroll to position [708, 0]
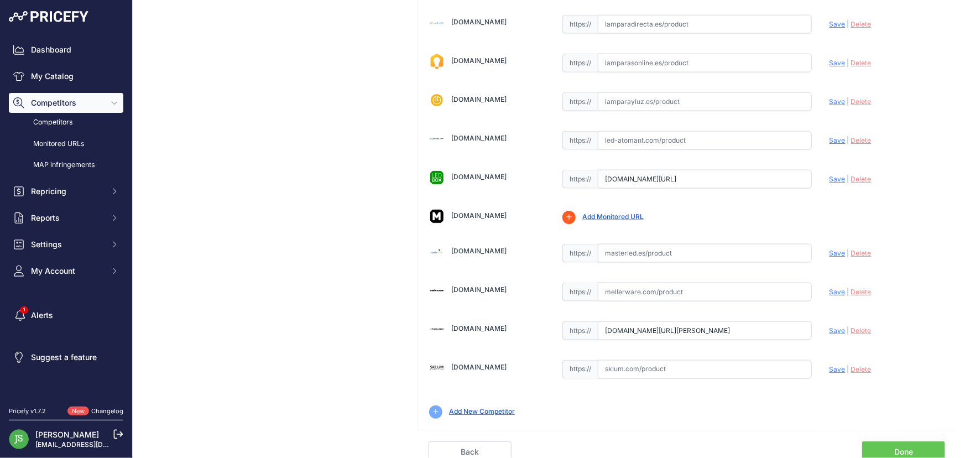
drag, startPoint x: 929, startPoint y: 270, endPoint x: 917, endPoint y: 440, distance: 170.8
click at [914, 441] on link "Done" at bounding box center [903, 451] width 83 height 21
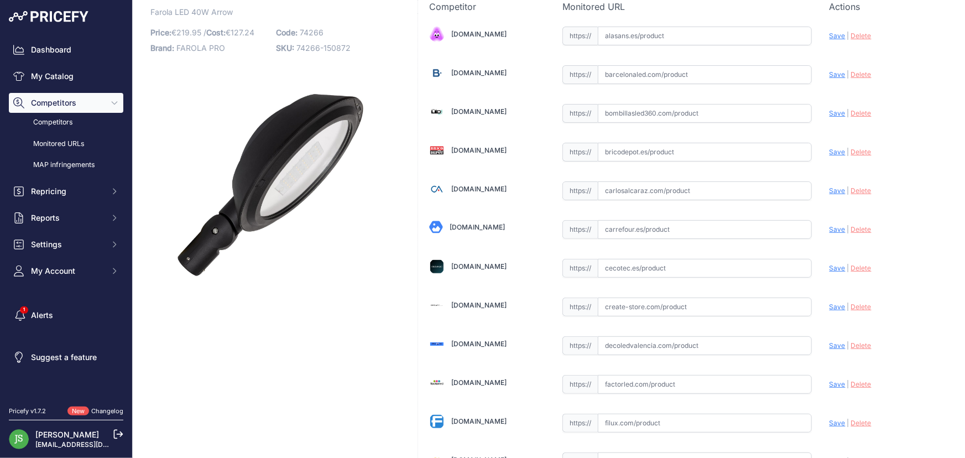
scroll to position [100, 0]
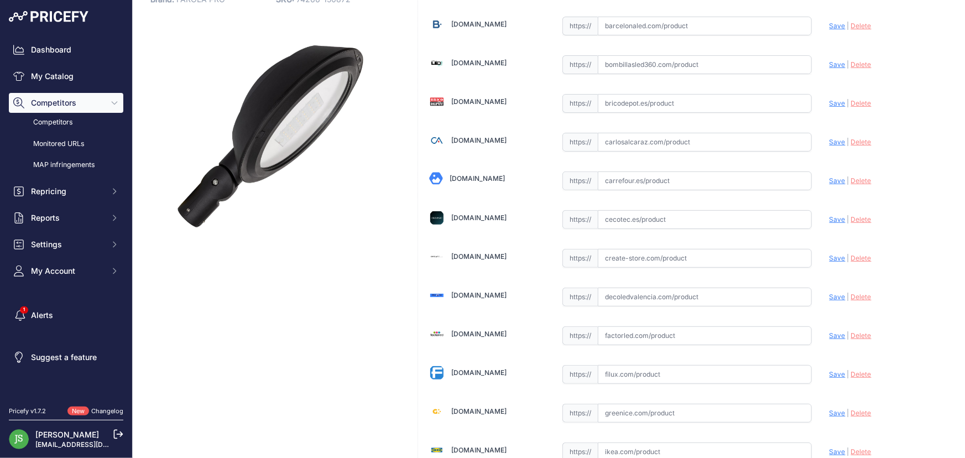
click at [618, 379] on input "text" at bounding box center [705, 374] width 214 height 19
paste input "[URL][DOMAIN_NAME]"
click at [834, 371] on span "Save" at bounding box center [838, 374] width 16 height 8
type input "https://filux.com/es/alumbrado-publico-led/-luminaria-eca-con-modulo-pro-50w-13…"
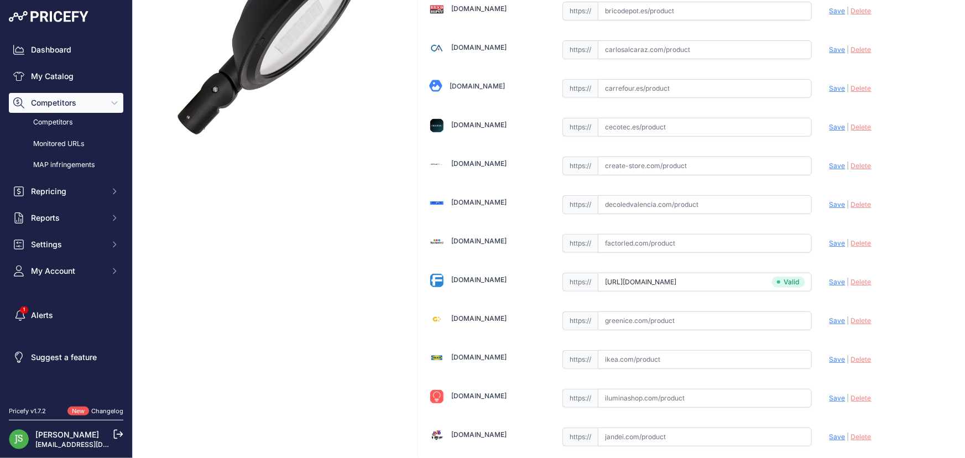
scroll to position [708, 0]
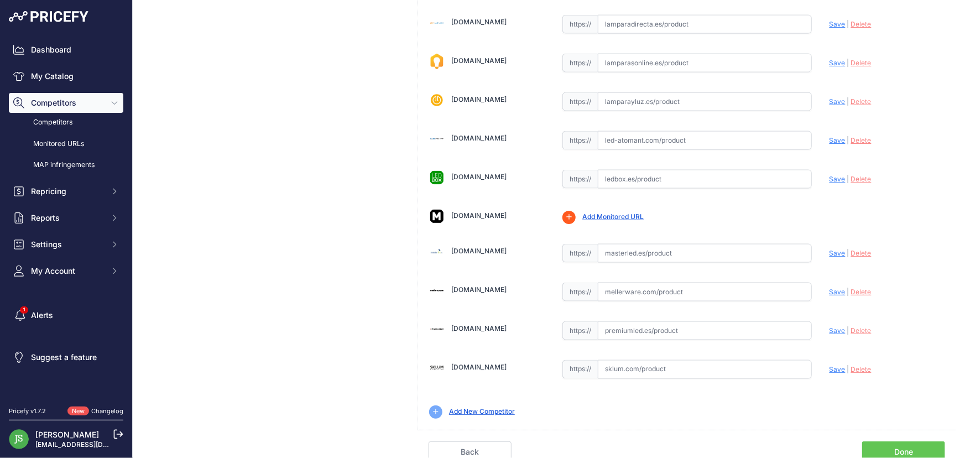
drag, startPoint x: 928, startPoint y: 272, endPoint x: 962, endPoint y: 475, distance: 205.9
click at [919, 441] on link "Done" at bounding box center [903, 451] width 83 height 21
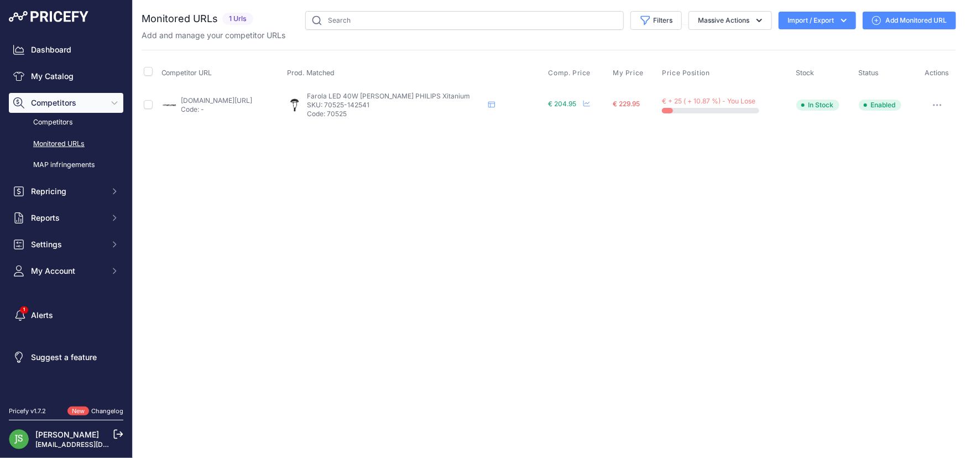
click at [893, 24] on link "Add Monitored URL" at bounding box center [909, 21] width 93 height 18
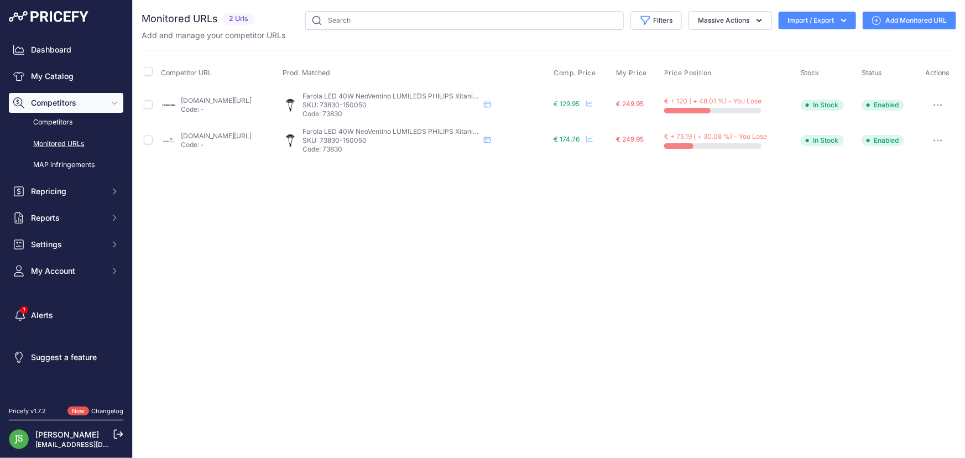
click at [804, 20] on button "Import / Export" at bounding box center [817, 21] width 77 height 18
click at [949, 14] on link "Add Monitored URL" at bounding box center [909, 21] width 93 height 18
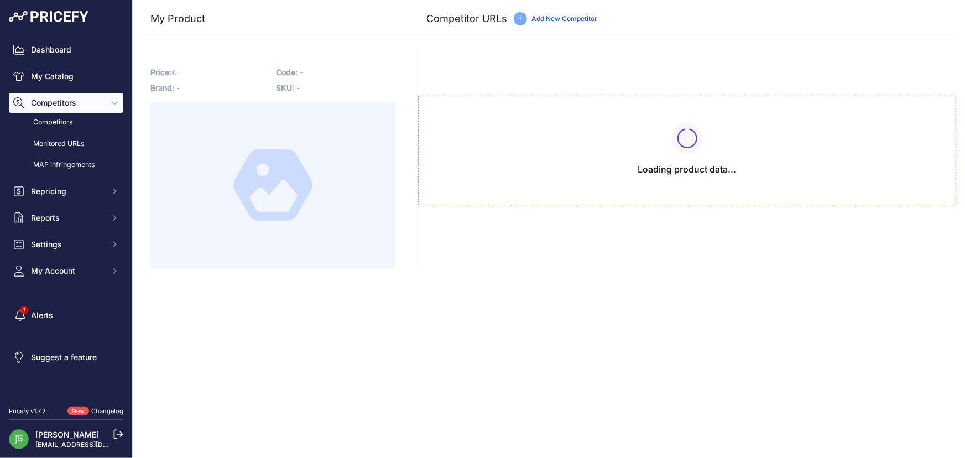
type input "[DOMAIN_NAME][URL]"
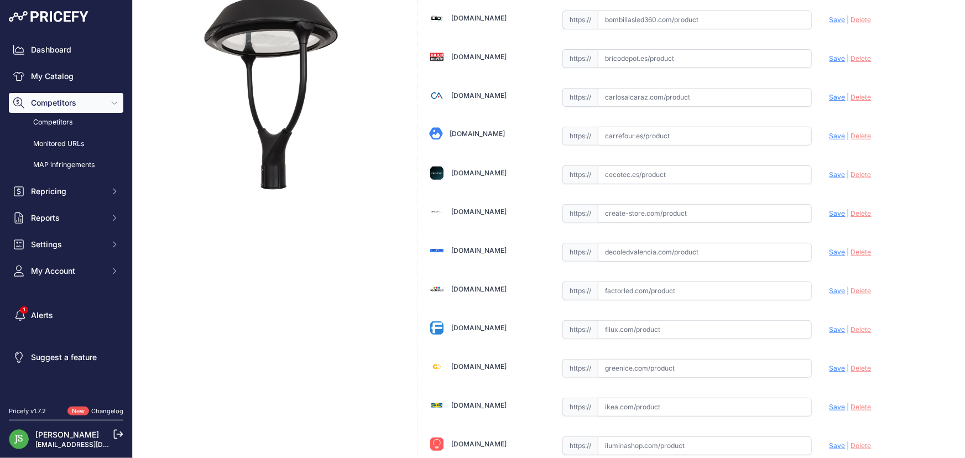
scroll to position [201, 0]
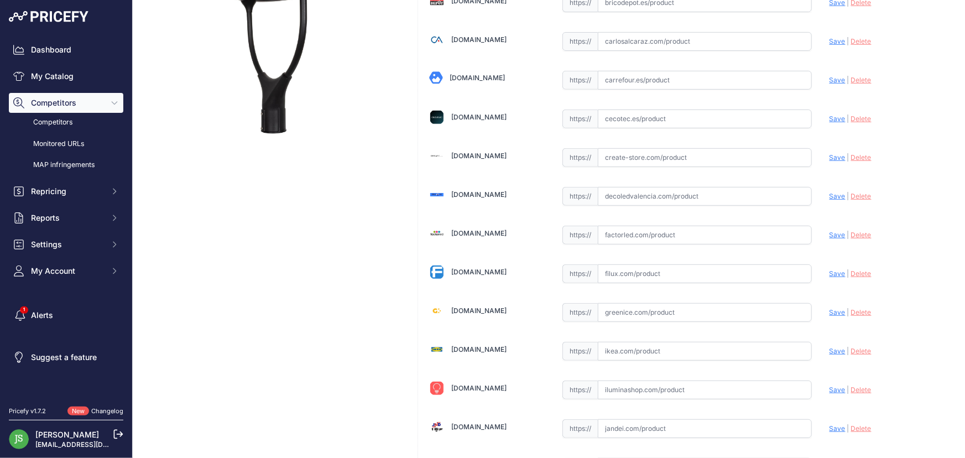
click at [660, 266] on input "text" at bounding box center [705, 273] width 214 height 19
paste input "[URL][DOMAIN_NAME]"
click at [834, 269] on span "Save" at bounding box center [838, 273] width 16 height 8
type input "https://filux.com/es/alumbrado-publico-led/-luminaria-eca-invertida-con-modulo-…"
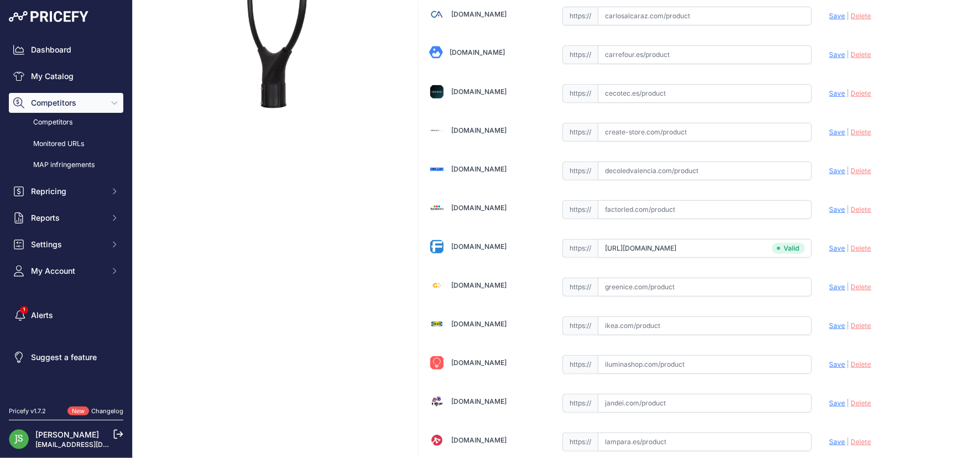
scroll to position [201, 0]
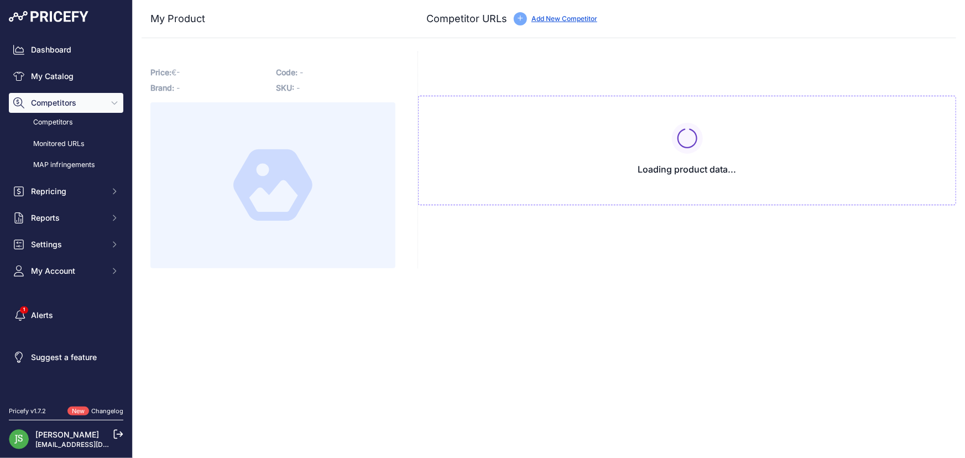
type input "[DOMAIN_NAME][URL]"
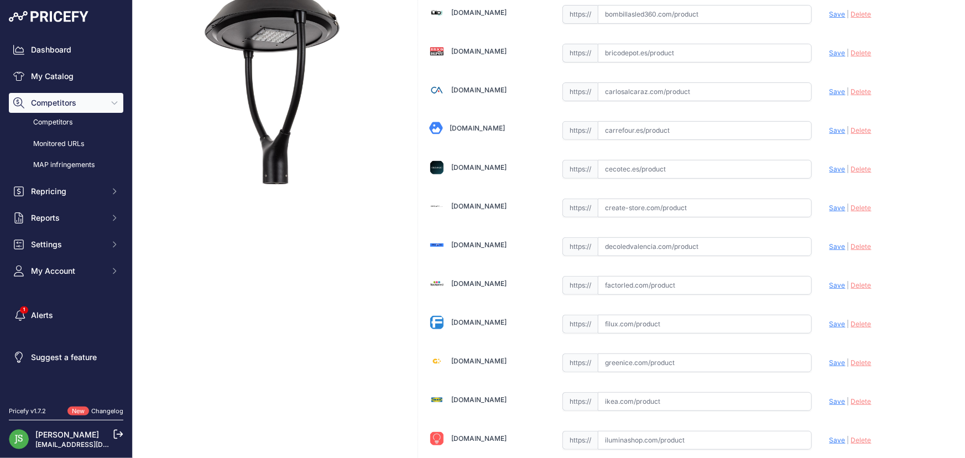
scroll to position [251, 0]
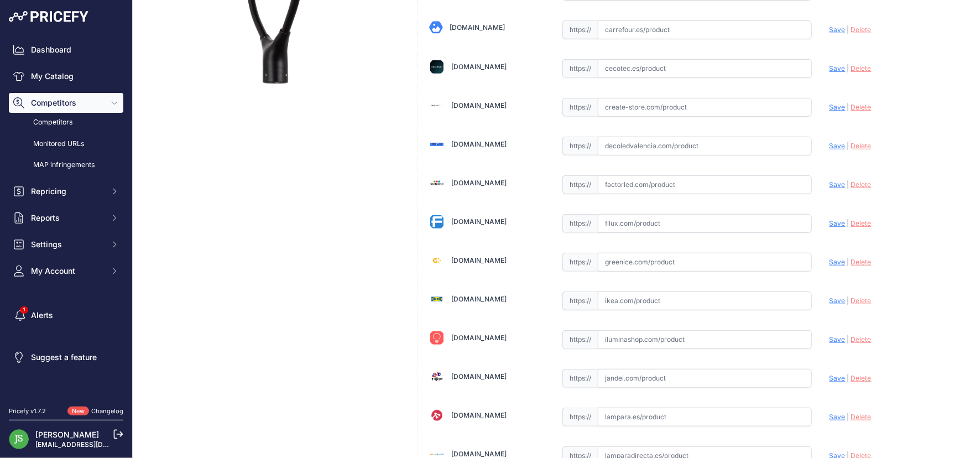
drag, startPoint x: 644, startPoint y: 227, endPoint x: 644, endPoint y: 221, distance: 5.6
click at [644, 222] on input "text" at bounding box center [705, 223] width 214 height 19
click at [644, 221] on input "text" at bounding box center [705, 223] width 214 height 19
paste input "https://filux.com/es/alumbrado-publico-led/-luminaria-eca-invertida-con-modulo-…"
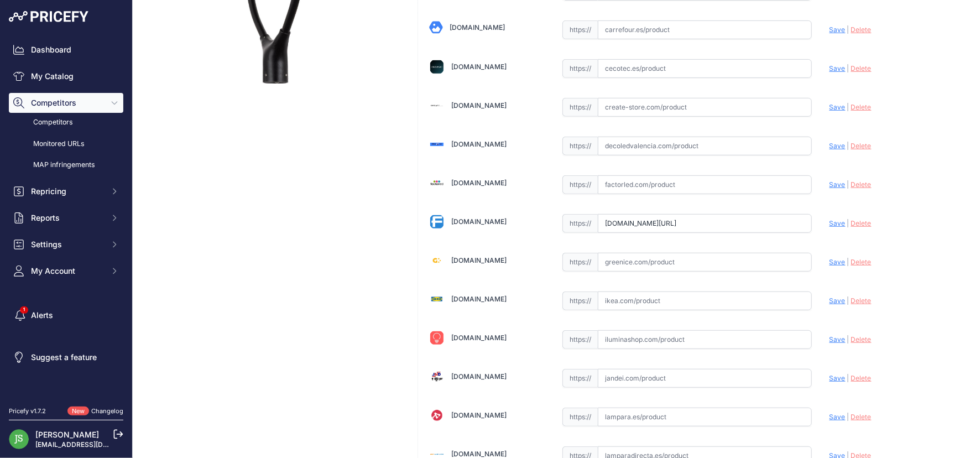
click at [830, 221] on span "Save" at bounding box center [838, 223] width 16 height 8
type input "https://filux.com/es/alumbrado-publico-led/-luminaria-eca-invertida-con-modulo-…"
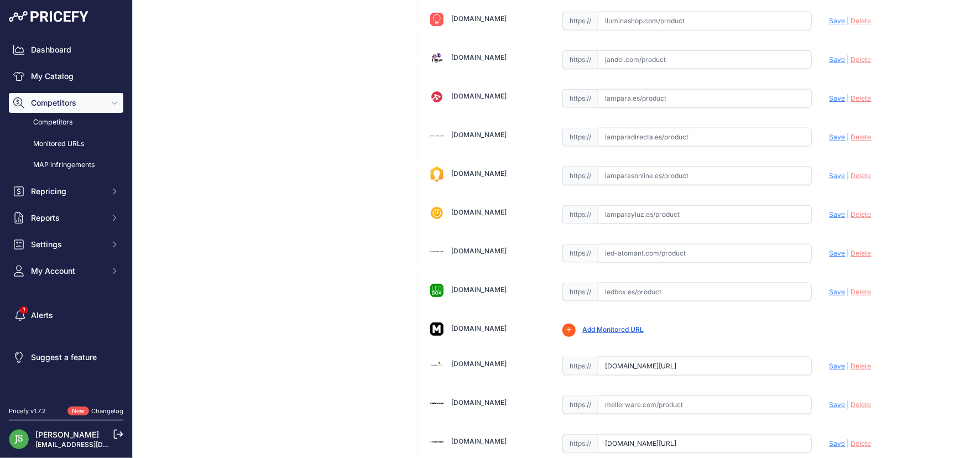
scroll to position [708, 0]
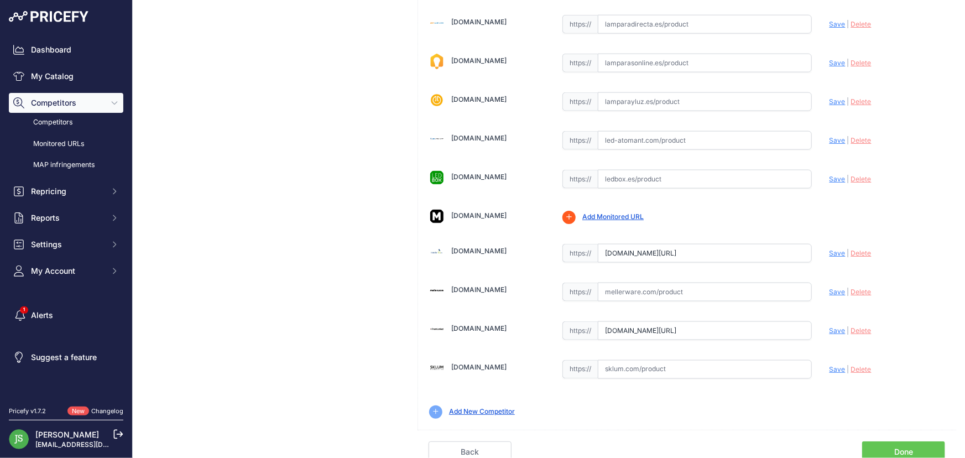
drag, startPoint x: 896, startPoint y: 194, endPoint x: 923, endPoint y: 457, distance: 265.2
click at [906, 444] on link "Done" at bounding box center [903, 451] width 83 height 21
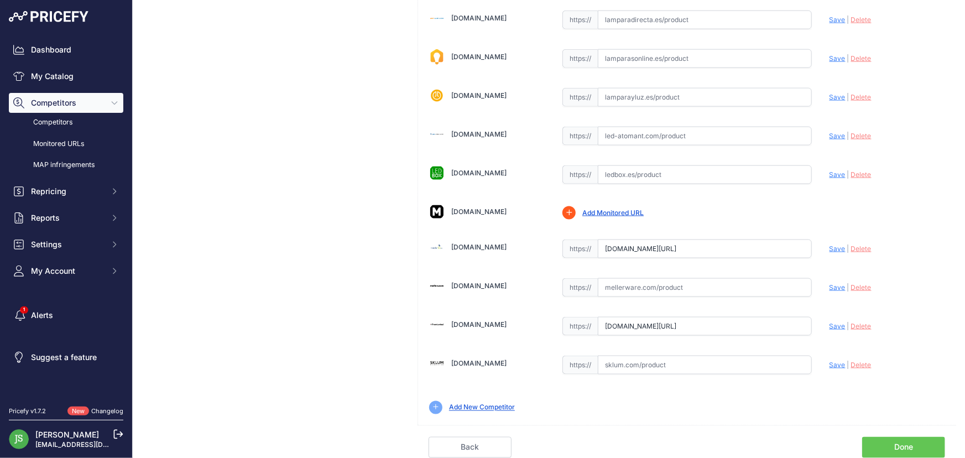
scroll to position [683, 0]
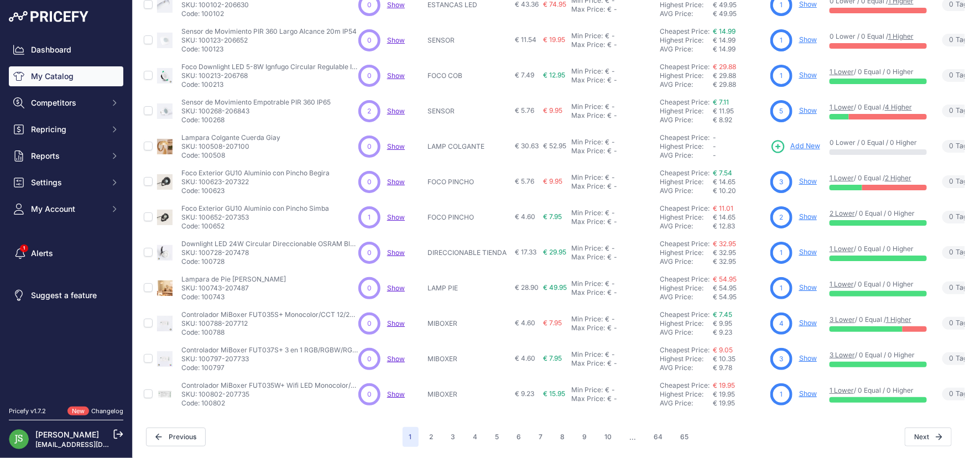
scroll to position [212, 0]
click at [540, 434] on button "7" at bounding box center [541, 437] width 17 height 20
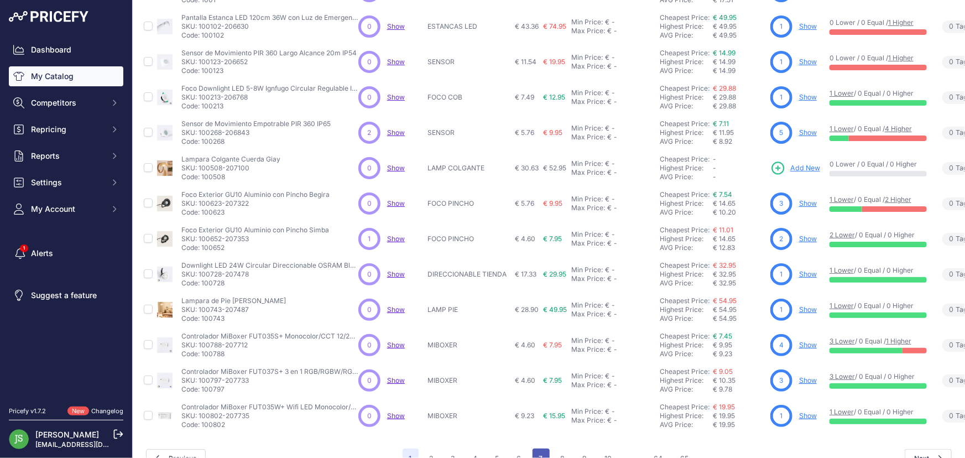
scroll to position [241, 0]
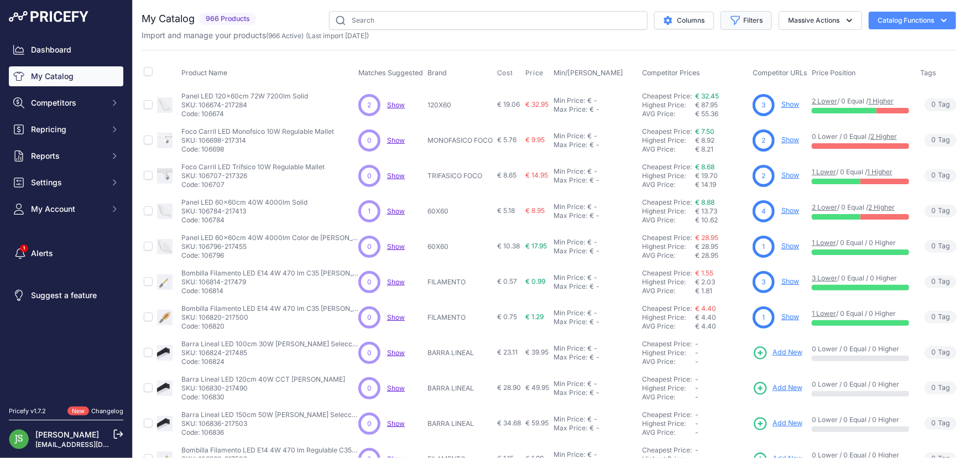
click at [752, 14] on button "Filters" at bounding box center [746, 20] width 51 height 19
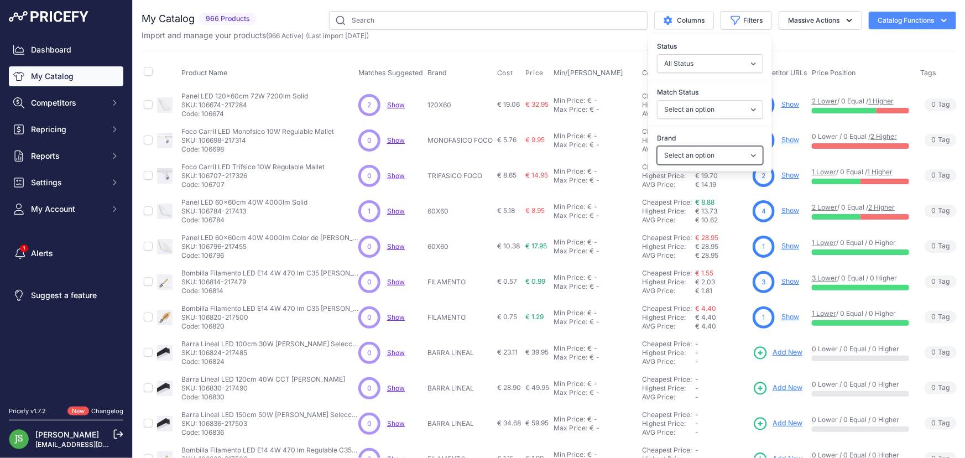
click at [703, 152] on select "Select an option 120x30 120X60 3M 60X30 60X60 ACCESORIO PANEL ALIMENTACION TIRA…" at bounding box center [710, 155] width 106 height 19
click at [703, 113] on select "Select an option Matched Unmatched" at bounding box center [710, 109] width 106 height 19
select select "0"
click at [657, 100] on select "Select an option Matched Unmatched" at bounding box center [710, 109] width 106 height 19
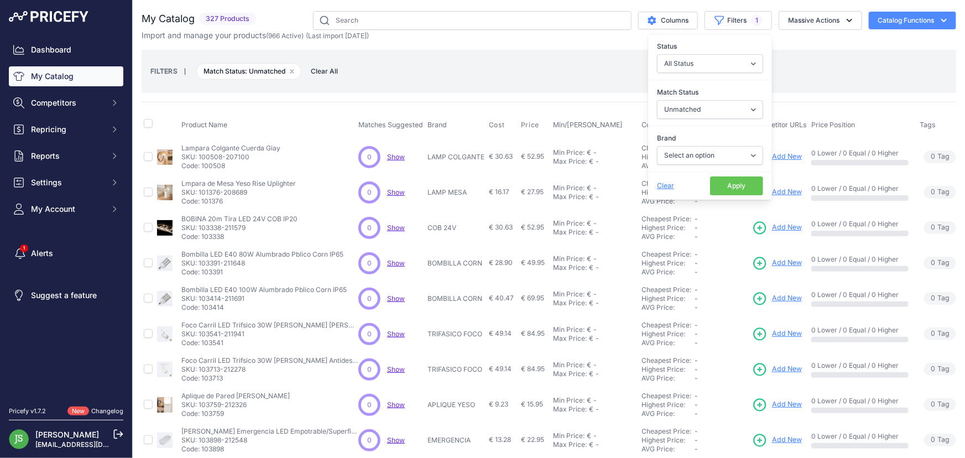
click at [713, 184] on button "Apply" at bounding box center [736, 185] width 53 height 19
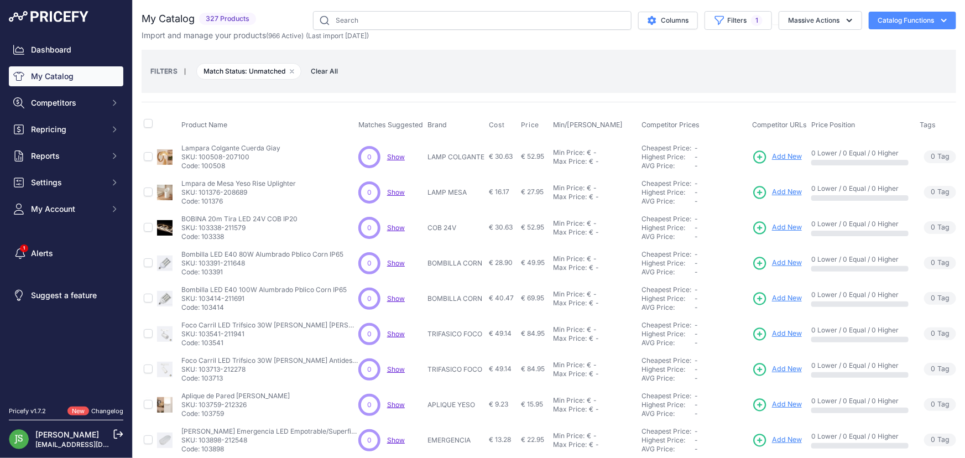
click at [591, 74] on div "FILTERS | Match Status: Unmatched Remove filter option Clear All" at bounding box center [548, 71] width 797 height 30
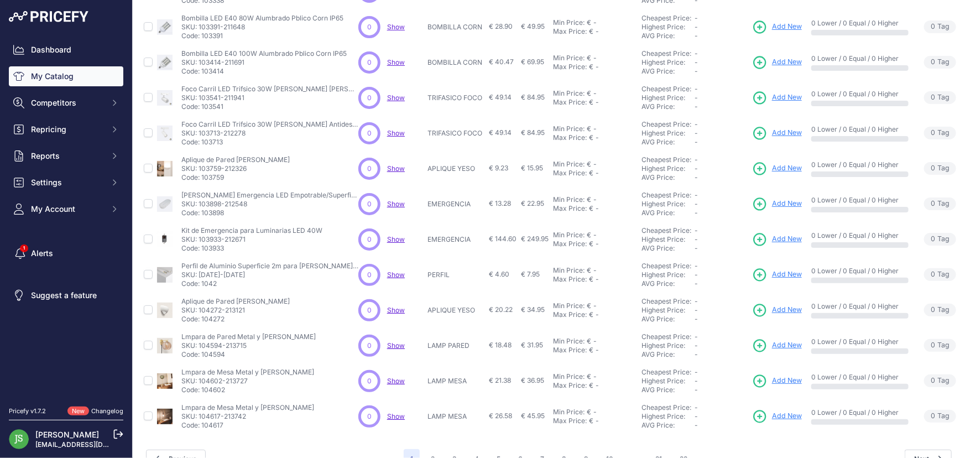
scroll to position [264, 0]
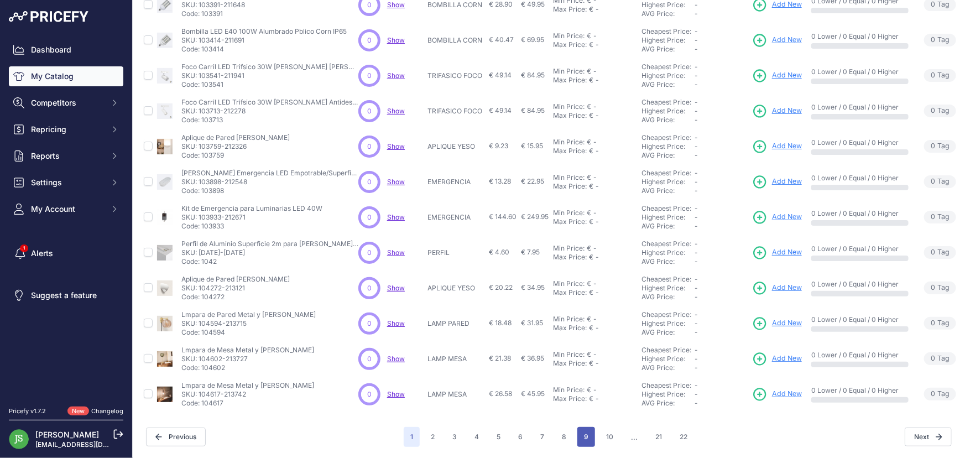
click at [580, 427] on button "9" at bounding box center [586, 437] width 18 height 20
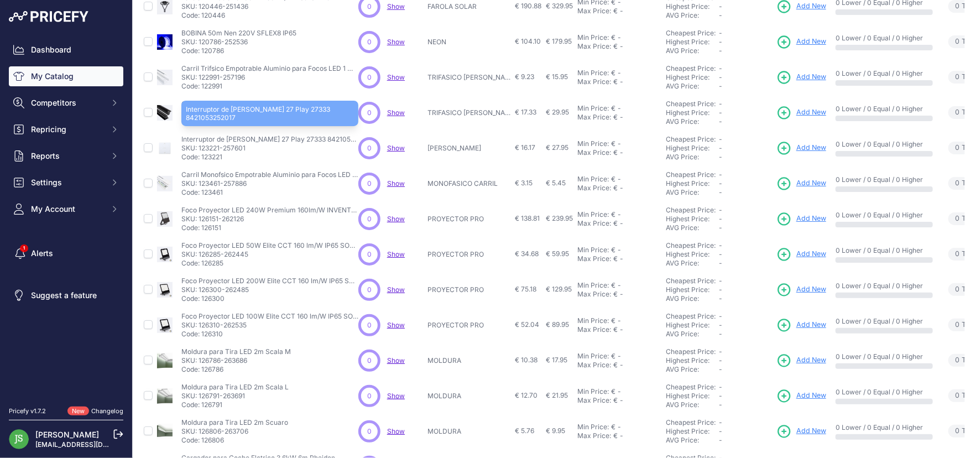
scroll to position [264, 0]
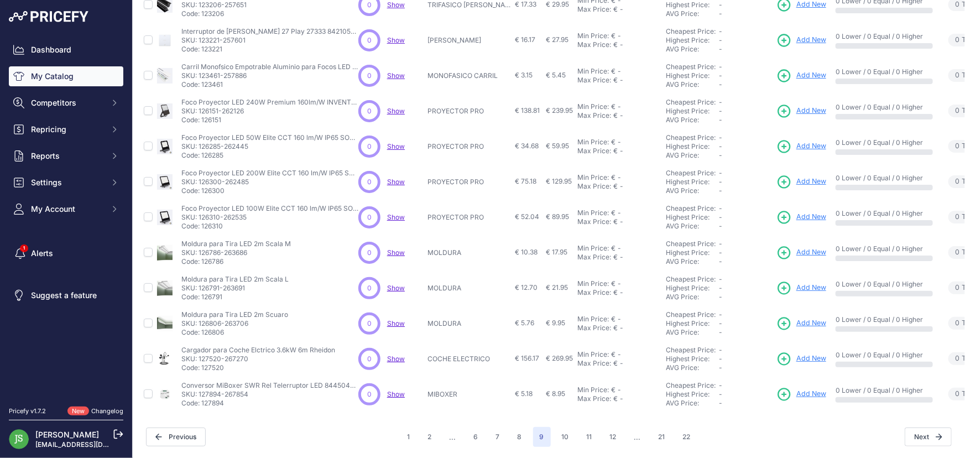
drag, startPoint x: 798, startPoint y: 141, endPoint x: 785, endPoint y: 128, distance: 17.6
click at [563, 429] on button "10" at bounding box center [565, 437] width 20 height 20
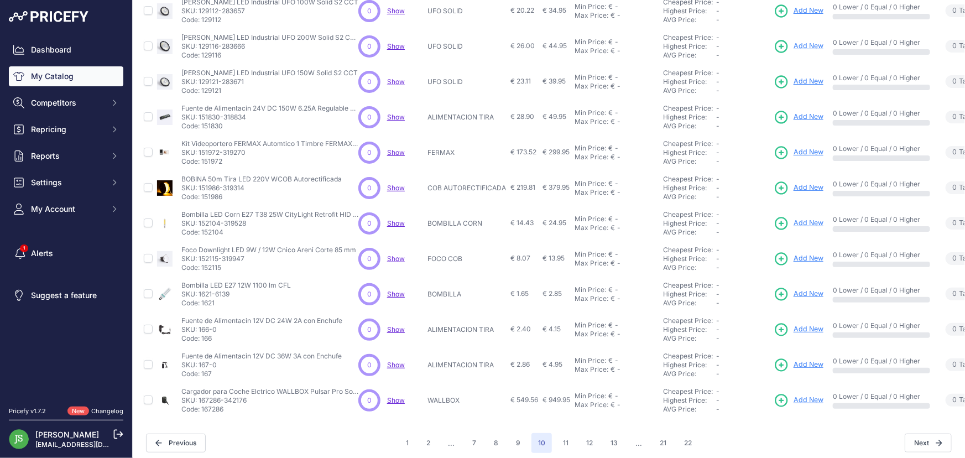
scroll to position [264, 0]
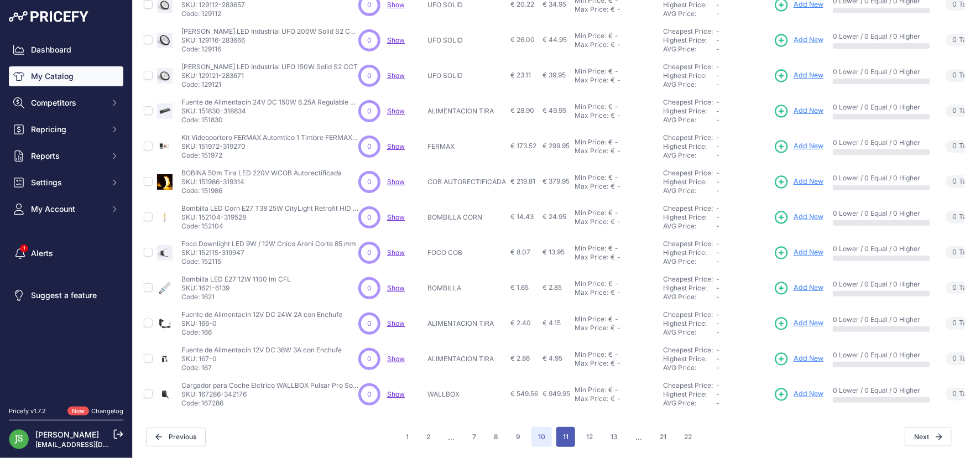
click at [568, 427] on button "11" at bounding box center [565, 437] width 19 height 20
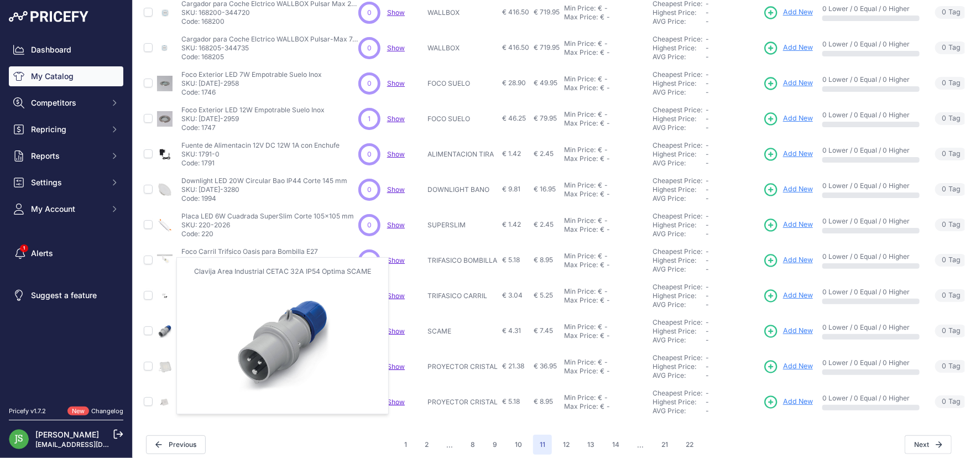
scroll to position [251, 0]
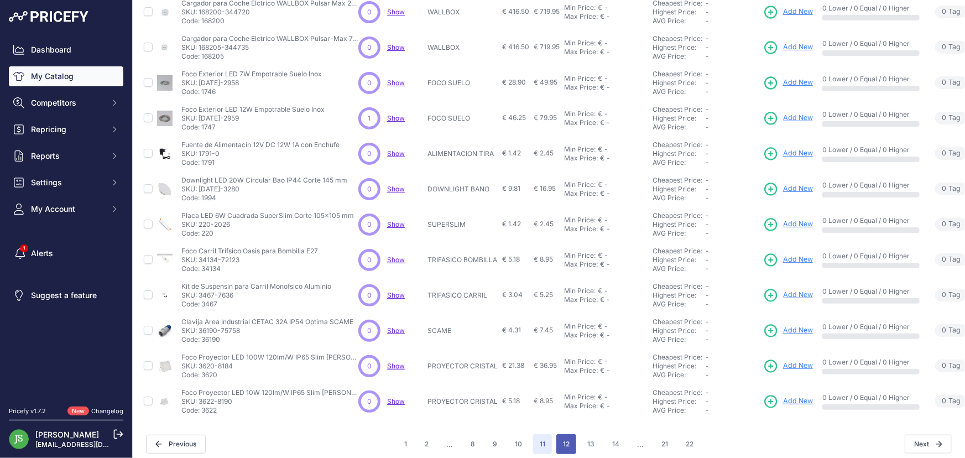
click at [556, 444] on button "12" at bounding box center [566, 444] width 20 height 20
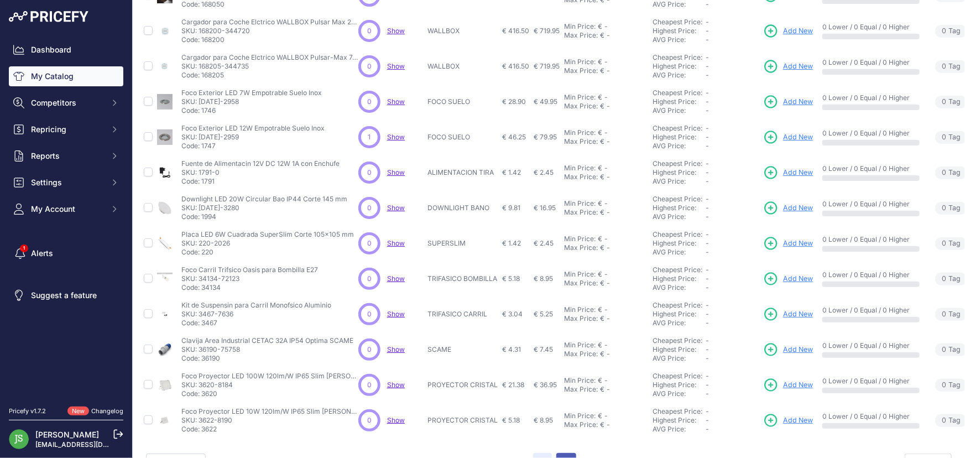
scroll to position [270, 0]
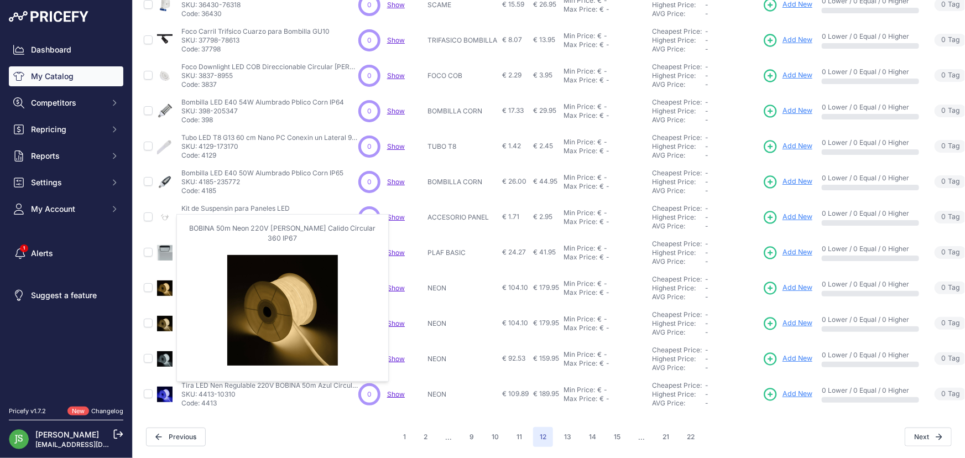
scroll to position [264, 0]
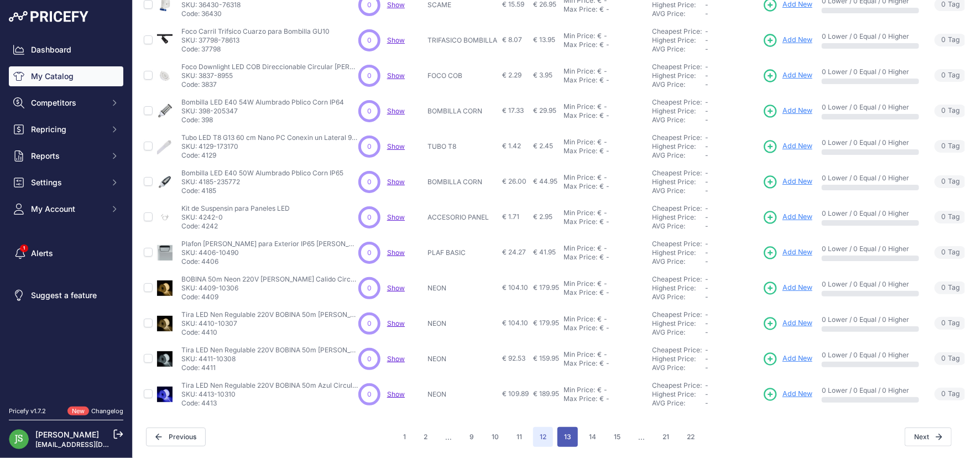
click at [565, 431] on button "13" at bounding box center [568, 437] width 20 height 20
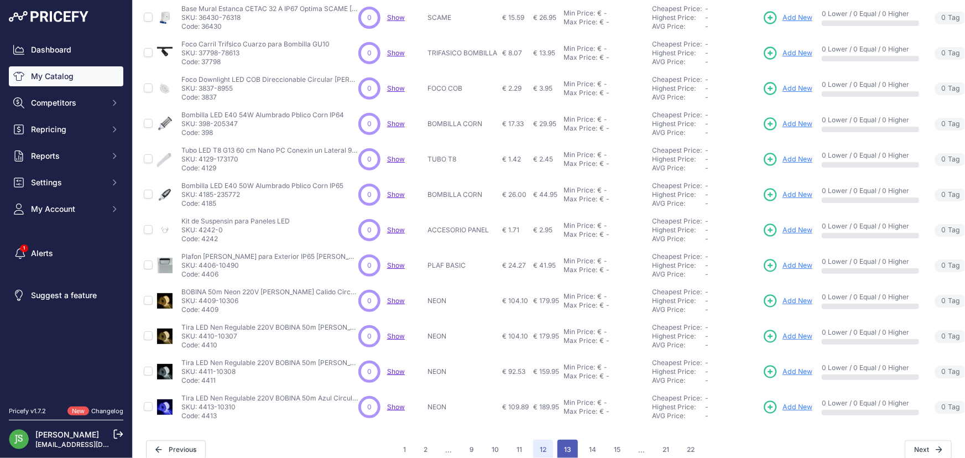
scroll to position [283, 0]
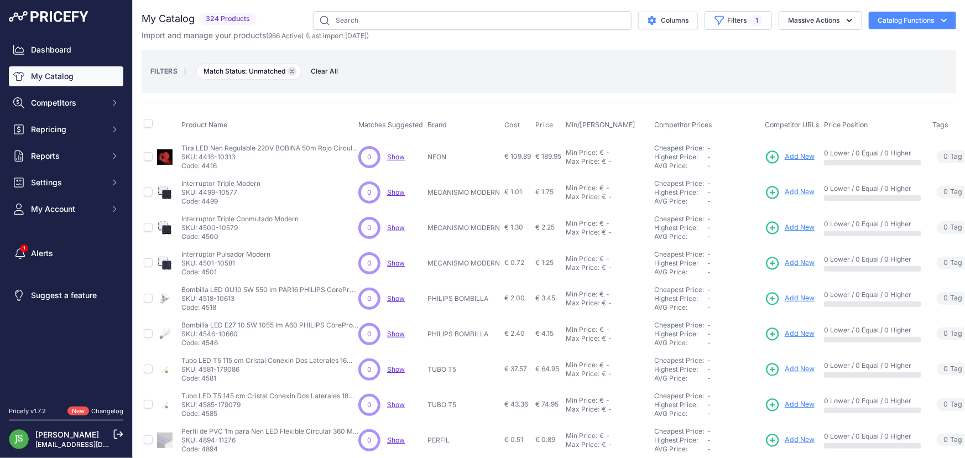
click at [289, 72] on button "Remove filter option" at bounding box center [292, 71] width 9 height 9
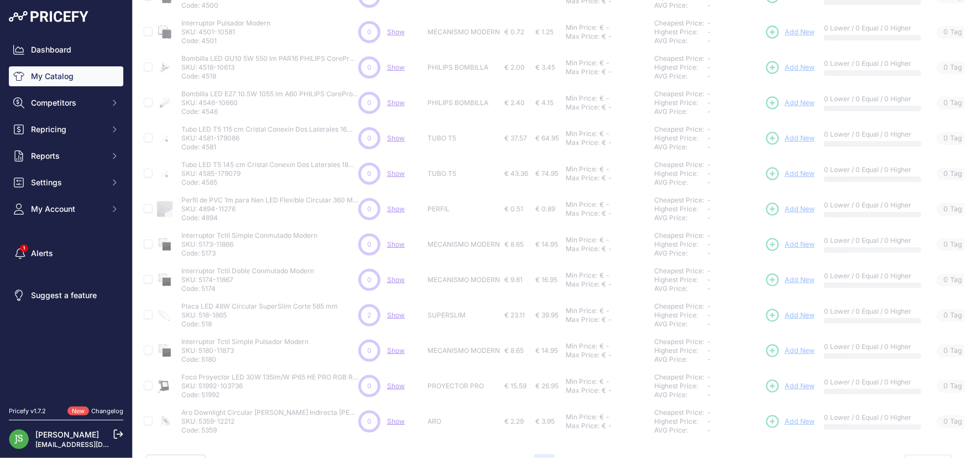
scroll to position [251, 0]
select select
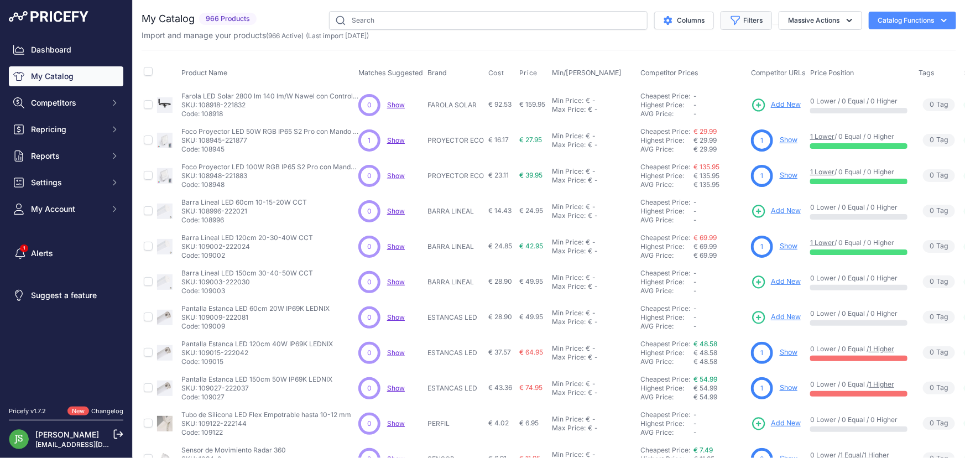
click at [753, 20] on button "Filters" at bounding box center [746, 20] width 51 height 19
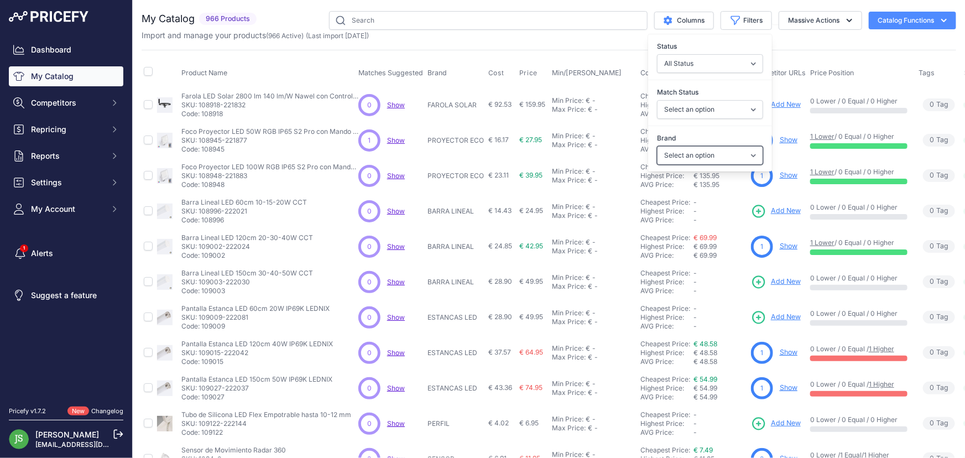
click at [694, 162] on select "Select an option 120x30 120X60 3M 60X30 60X60 ACCESORIO PANEL ALIMENTACION TIRA…" at bounding box center [710, 155] width 106 height 19
select select "MECANISMO MODERN"
click at [657, 146] on select "Select an option 120x30 120X60 3M 60X30 60X60 ACCESORIO PANEL ALIMENTACION TIRA…" at bounding box center [710, 155] width 106 height 19
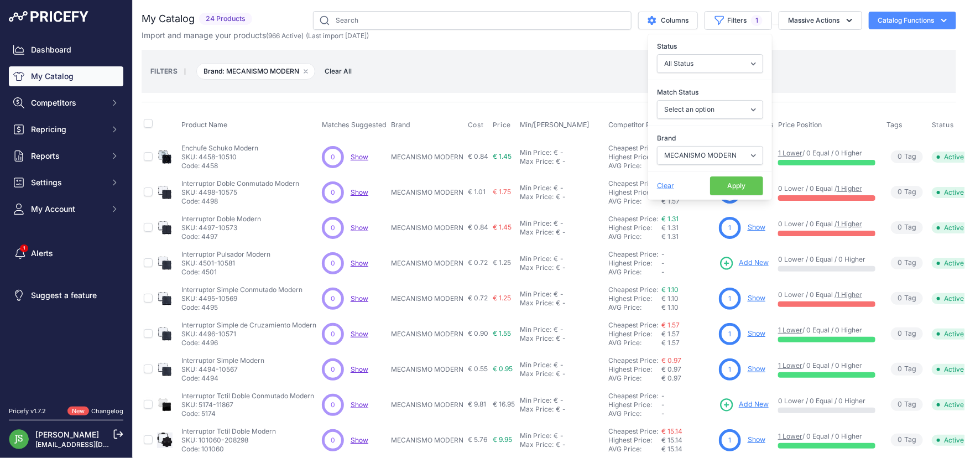
click at [594, 37] on div "Import and manage your products ( 966 Active ) (Last import 3 Days ago)" at bounding box center [549, 35] width 815 height 11
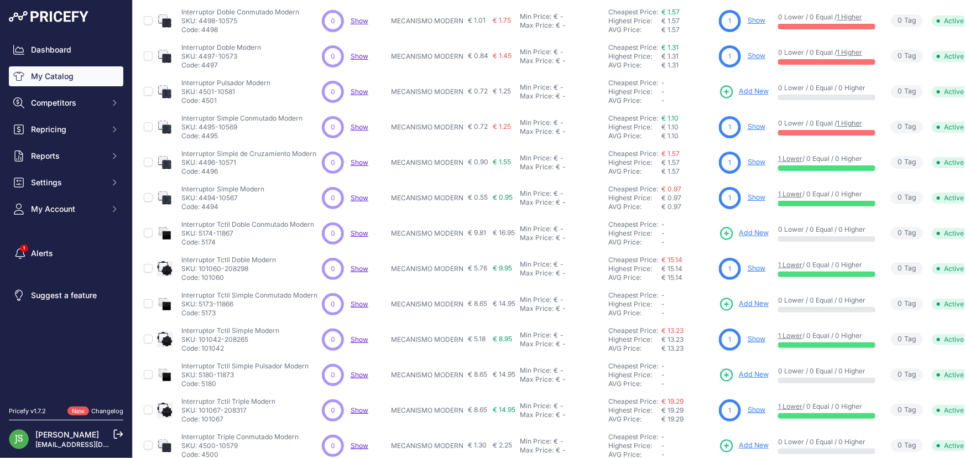
scroll to position [264, 0]
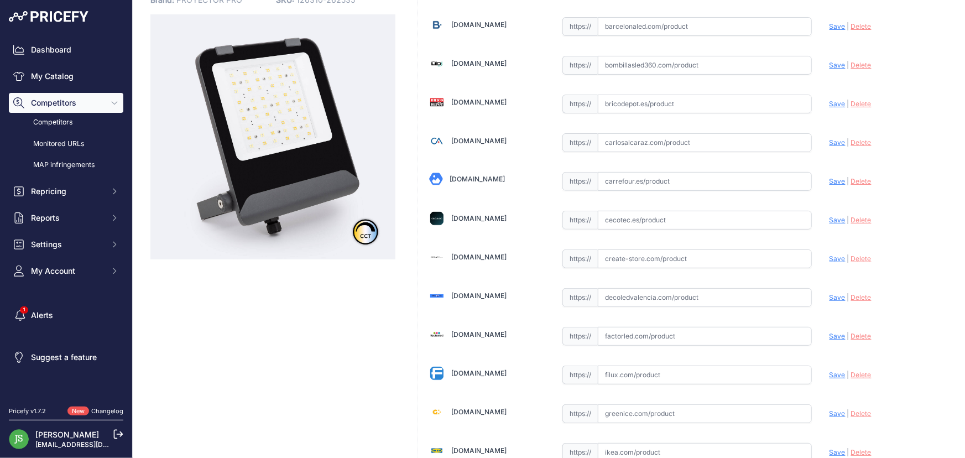
scroll to position [100, 0]
click at [703, 332] on input "text" at bounding box center [705, 335] width 214 height 19
paste input "https://www.factorled.com/es/iluminaci%C3%B3n-led-exterior-y-jard%C3%ADn/3955-f…"
click at [837, 337] on span "Save" at bounding box center [838, 335] width 16 height 8
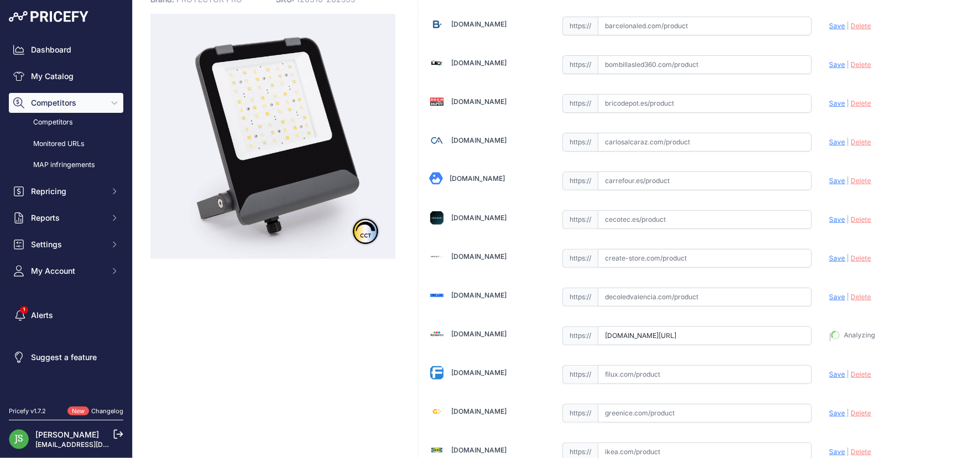
type input "https://www.factorled.com/es/iluminaci%C3%B3n-led-exterior-y-jard%C3%ADn/3955-f…"
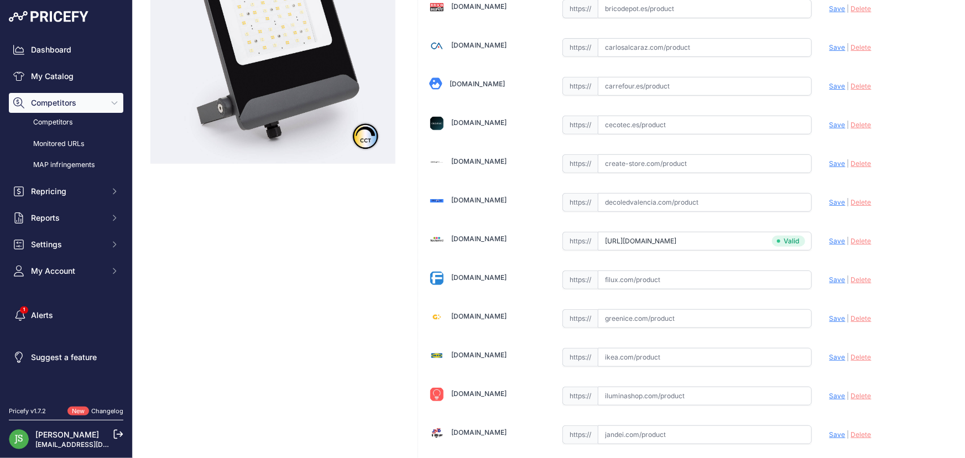
scroll to position [708, 0]
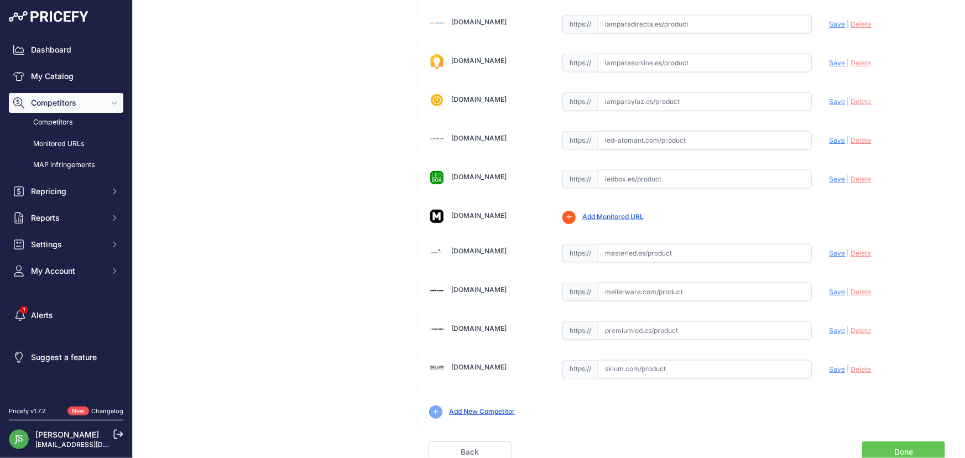
drag, startPoint x: 909, startPoint y: 261, endPoint x: 935, endPoint y: 477, distance: 217.8
click at [909, 448] on link "Done" at bounding box center [903, 451] width 83 height 21
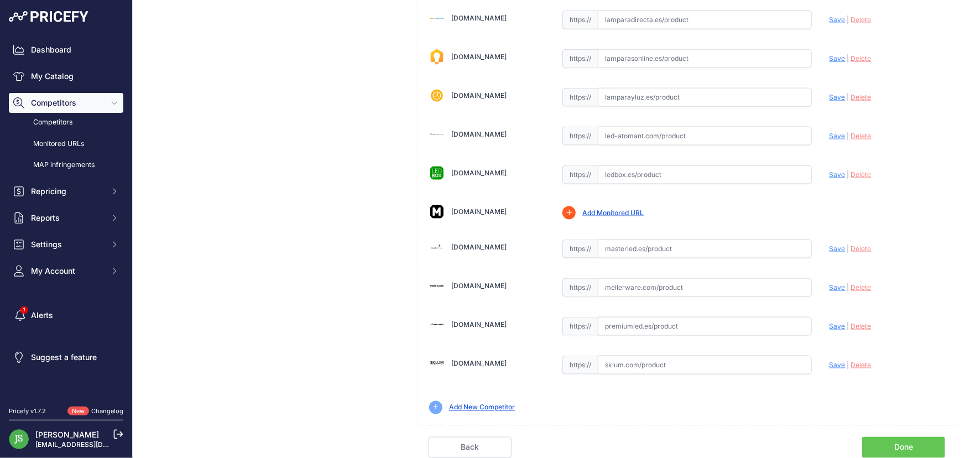
scroll to position [683, 0]
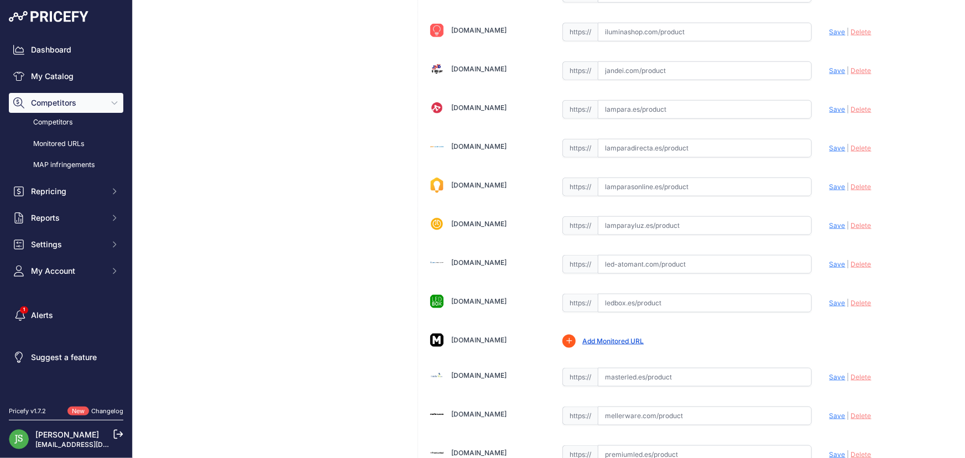
scroll to position [332, 0]
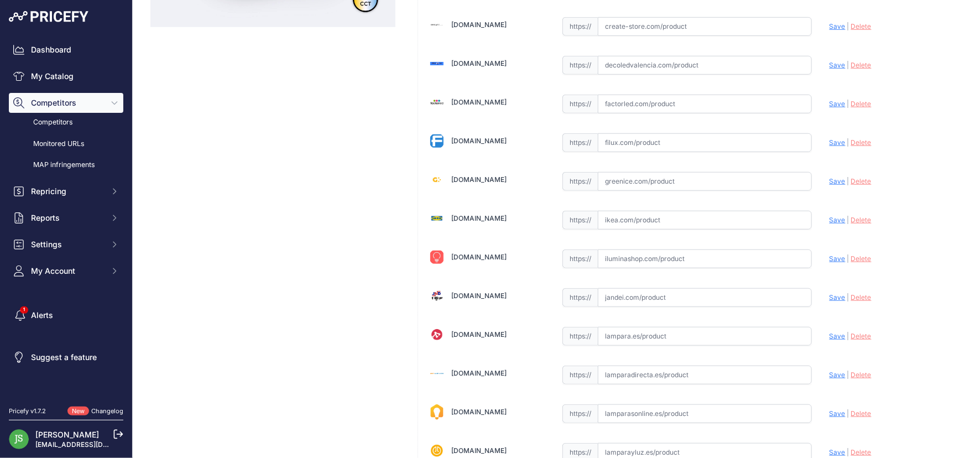
click at [655, 92] on div "https:// Valid" at bounding box center [687, 102] width 249 height 21
click at [658, 95] on input "text" at bounding box center [705, 104] width 214 height 19
paste input "https://www.factorled.com/es/iluminaci%C3%B3n-led-exterior-y-jard%C3%ADn/3956-f…"
click at [831, 100] on span "Save" at bounding box center [838, 104] width 16 height 8
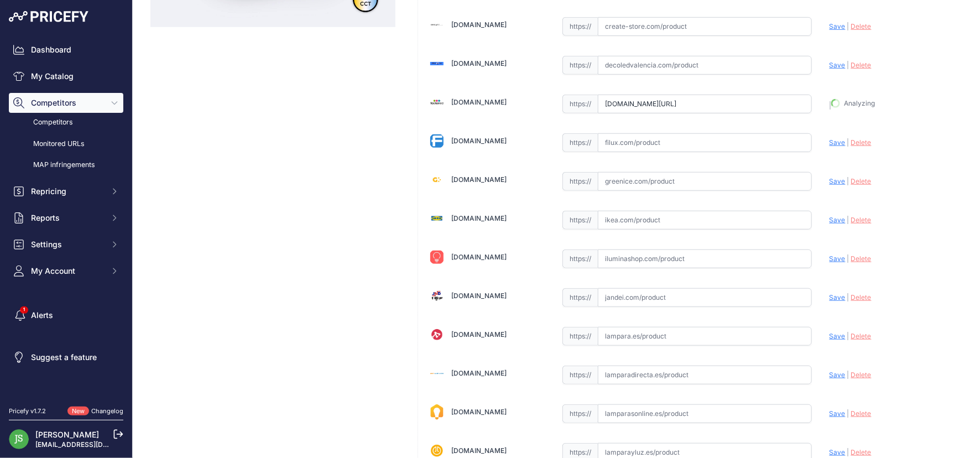
type input "https://www.factorled.com/es/iluminaci%C3%B3n-led-exterior-y-jard%C3%ADn/3956-f…"
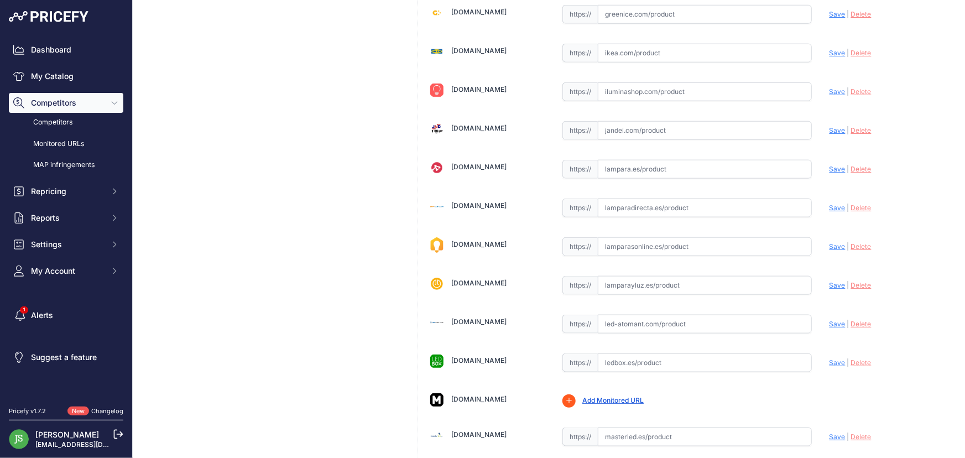
scroll to position [708, 0]
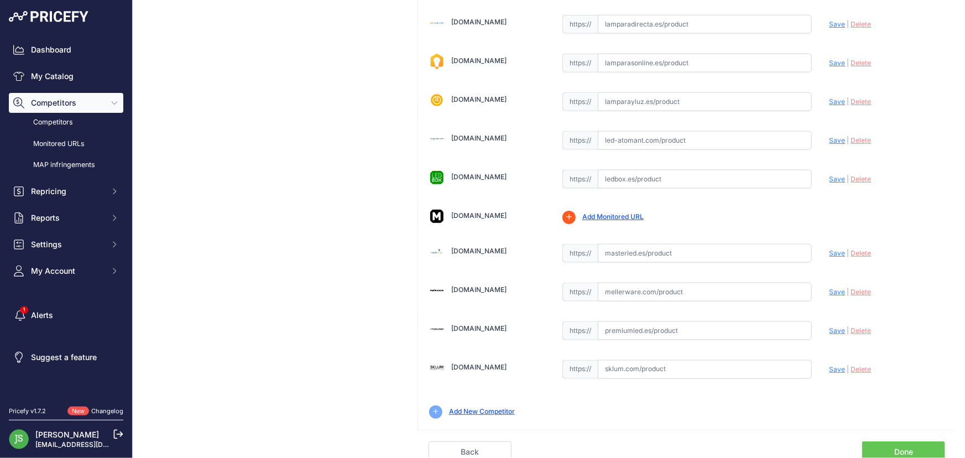
drag, startPoint x: 948, startPoint y: 216, endPoint x: 927, endPoint y: 387, distance: 171.7
click at [923, 442] on link "Done" at bounding box center [903, 451] width 83 height 21
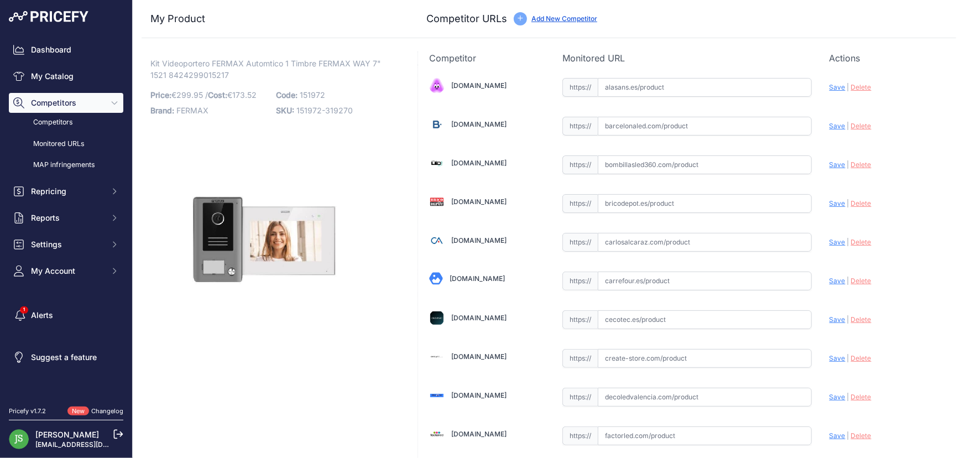
click at [160, 69] on span "Kit Videoportero FERMAX Automtico 1 Timbre FERMAX WAY 7" 1521 8424299015217" at bounding box center [265, 68] width 231 height 25
click at [160, 71] on span "Kit Videoportero FERMAX Automtico 1 Timbre FERMAX WAY 7" 1521 8424299015217" at bounding box center [265, 68] width 231 height 25
copy span "1521"
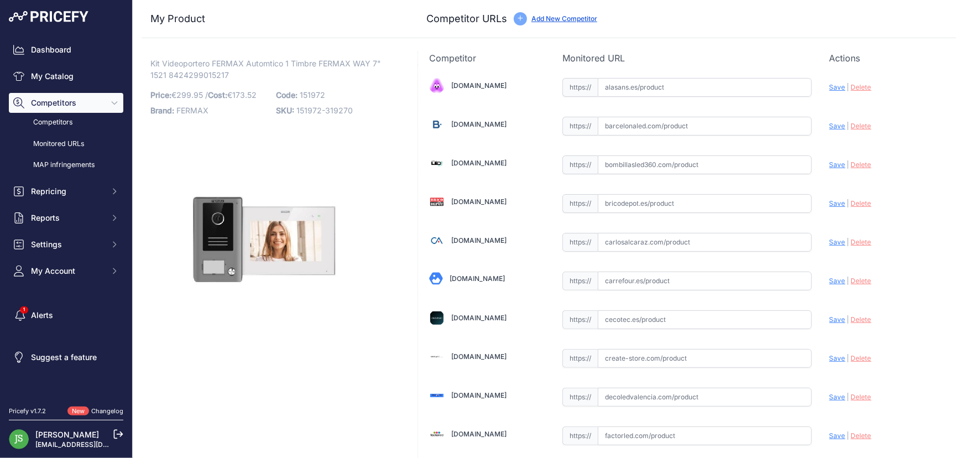
click at [783, 242] on input "text" at bounding box center [705, 242] width 214 height 19
paste input "[URL][DOMAIN_NAME]"
click at [830, 239] on span "Save" at bounding box center [838, 242] width 16 height 8
type input "https://carlosalcaraz.com/producto/varios/sin-categoria/1521-v/?prirule_jdsnikf…"
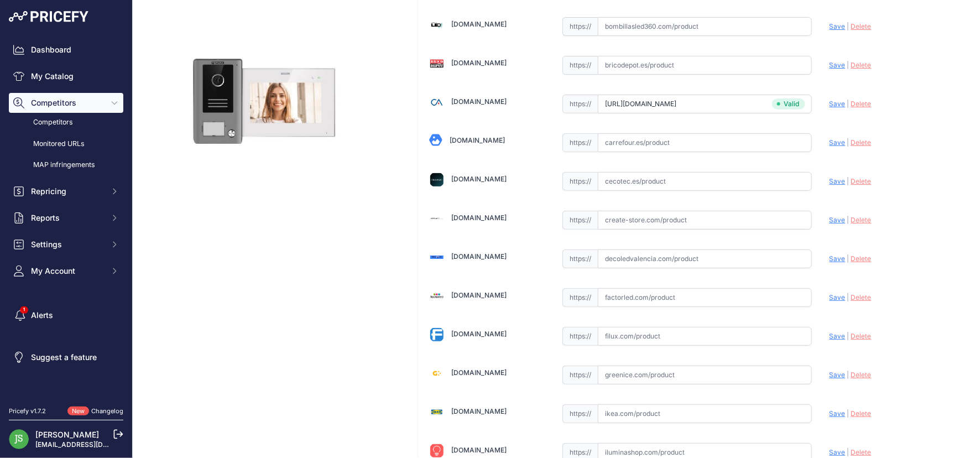
scroll to position [708, 0]
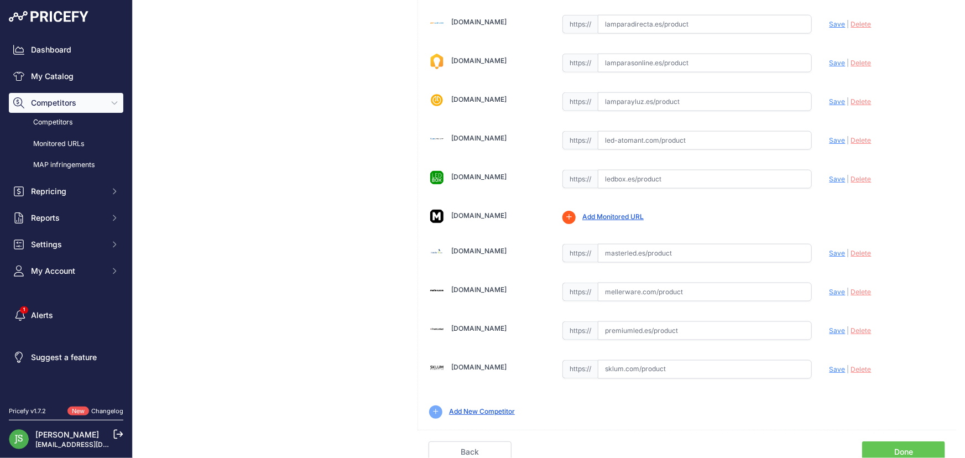
drag, startPoint x: 902, startPoint y: 192, endPoint x: 908, endPoint y: 454, distance: 261.7
click at [900, 444] on link "Done" at bounding box center [903, 451] width 83 height 21
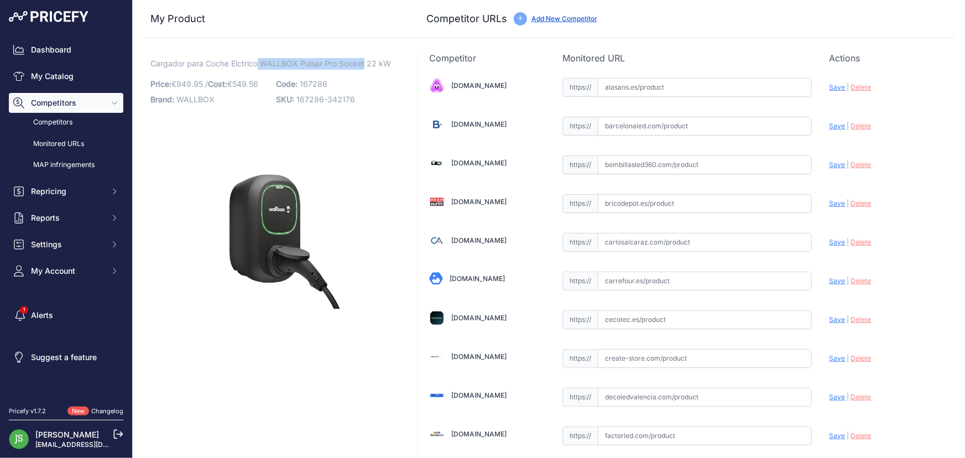
drag, startPoint x: 364, startPoint y: 61, endPoint x: 257, endPoint y: 55, distance: 106.9
copy span "WALLBOX Pulsar Pro Socket"
drag, startPoint x: 397, startPoint y: 64, endPoint x: 264, endPoint y: 59, distance: 132.3
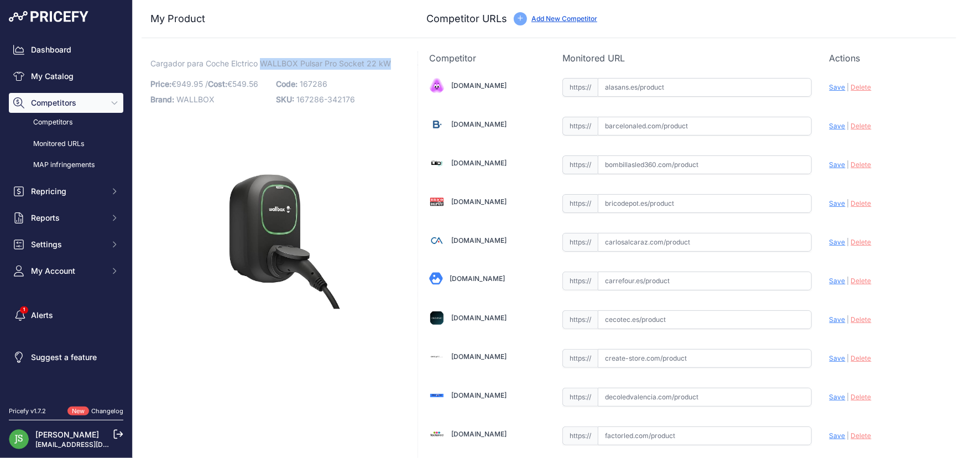
copy span "WALLBOX Pulsar Pro Socket 22 kW"
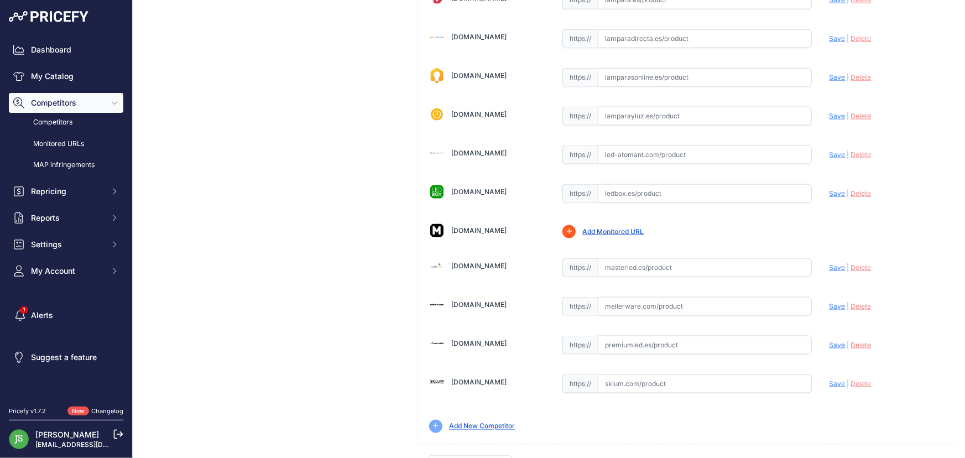
scroll to position [684, 0]
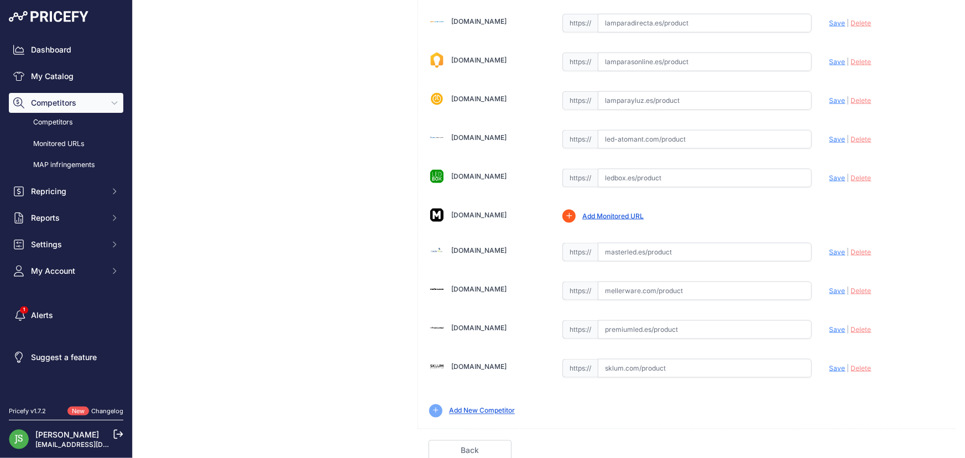
click at [634, 255] on input "text" at bounding box center [705, 252] width 214 height 19
paste input "https://masterled.es/es/mecanismos-electricos/1294-interruptor-tactil-simple-co…"
click at [830, 251] on span "Save" at bounding box center [838, 252] width 16 height 8
type input "https://masterled.es/es/mecanismos-electricos/1294-interruptor-tactil-simple-co…"
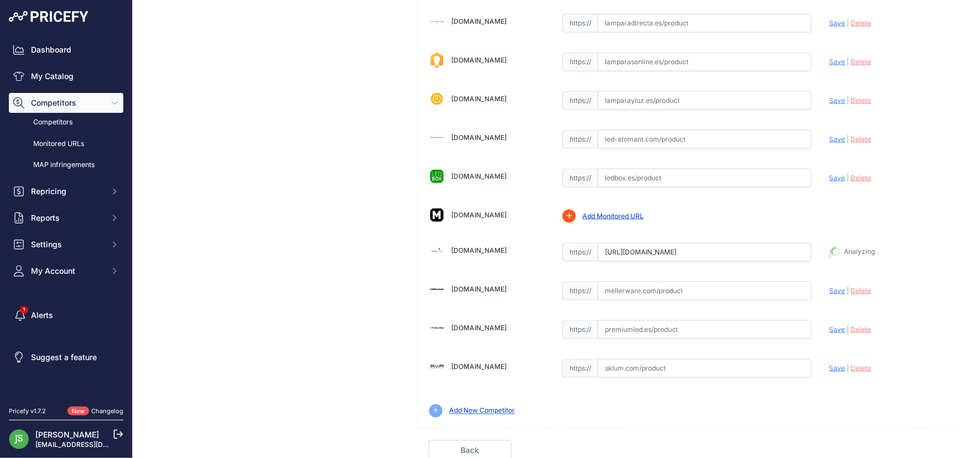
scroll to position [708, 0]
click at [891, 443] on link "Done" at bounding box center [903, 451] width 83 height 21
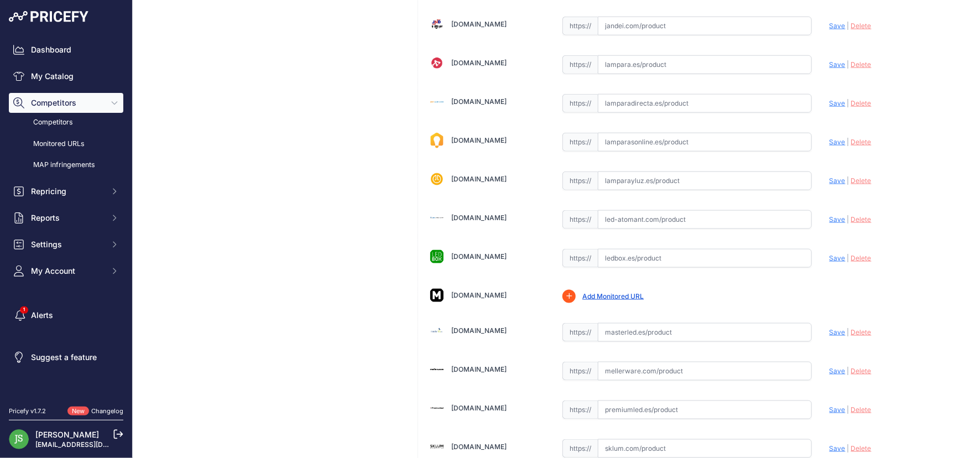
scroll to position [653, 0]
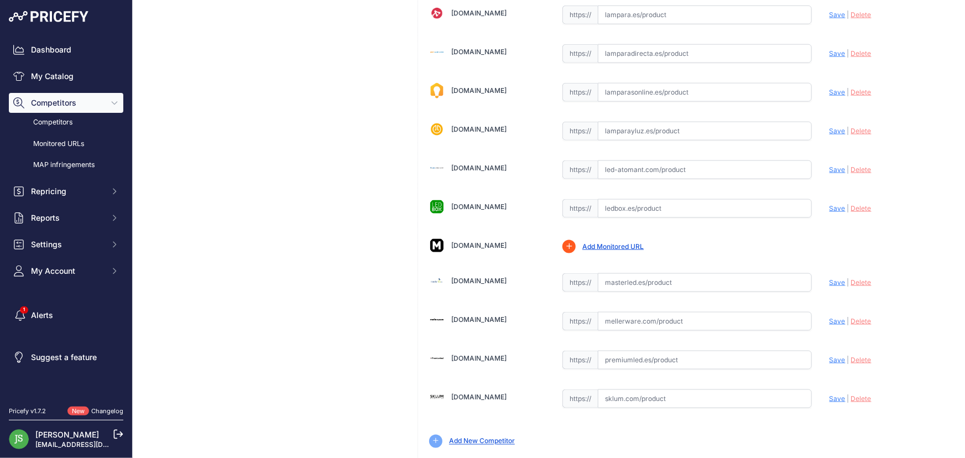
click at [674, 273] on input "text" at bounding box center [705, 282] width 214 height 19
paste input "[URL][DOMAIN_NAME]"
click at [830, 279] on span "Save" at bounding box center [838, 282] width 16 height 8
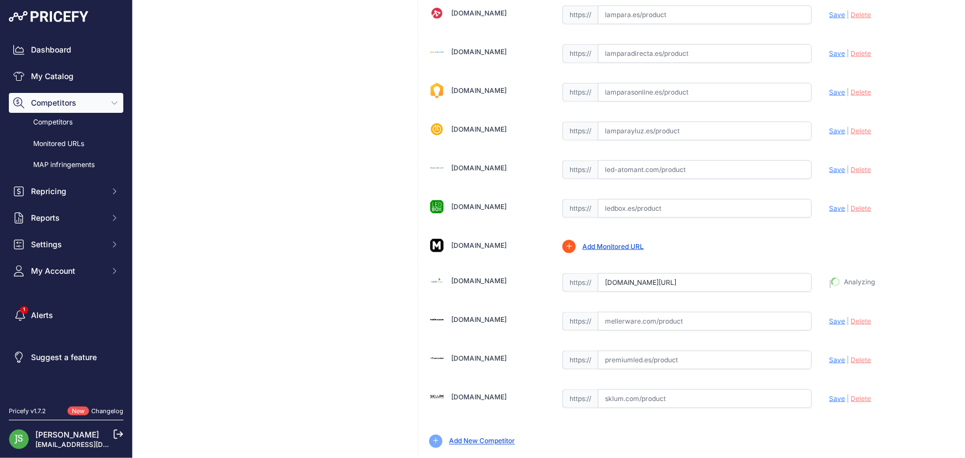
type input "https://masterled.es/es/mecanismos-electricos/1403-pulsador-tactil-timbre.html?…"
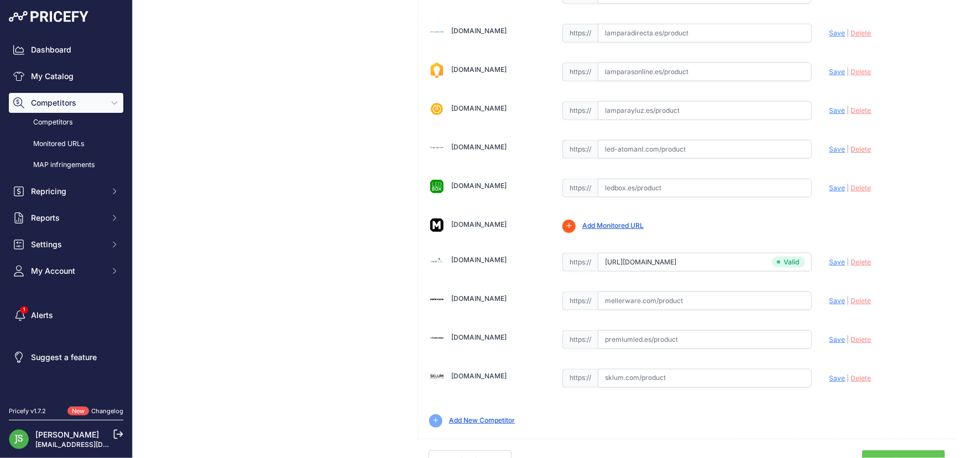
scroll to position [708, 0]
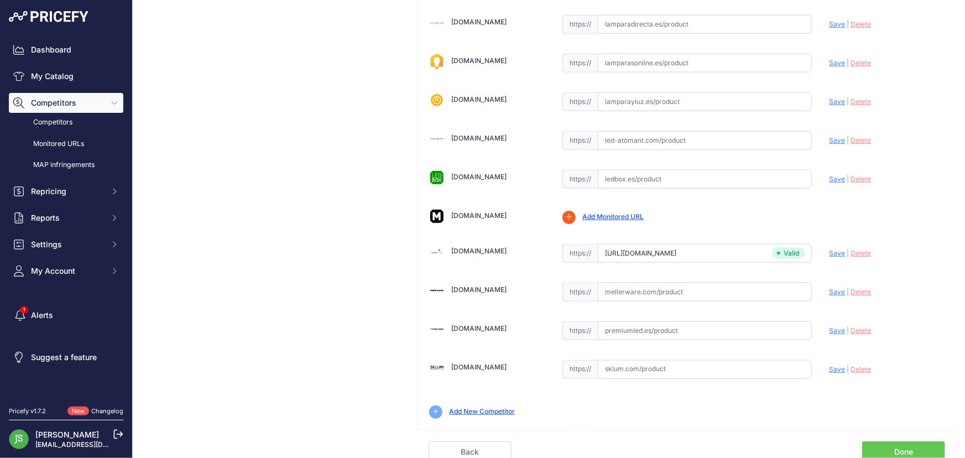
click at [915, 443] on link "Done" at bounding box center [903, 451] width 83 height 21
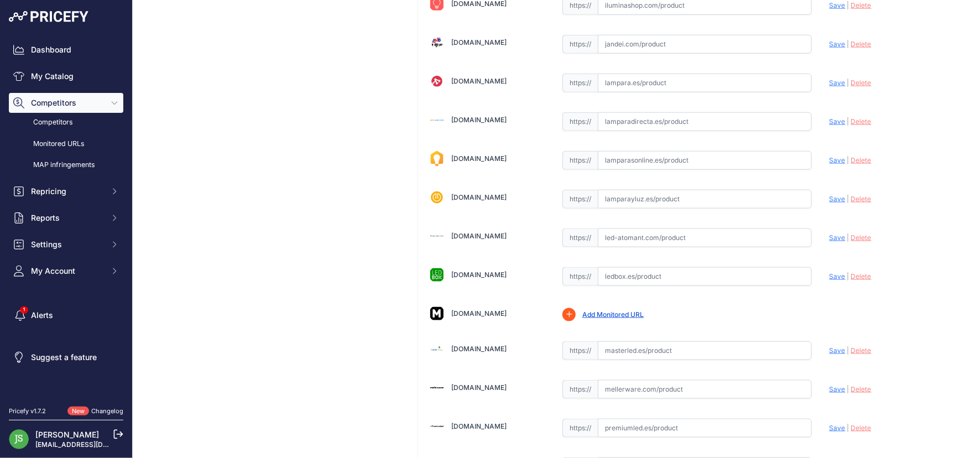
scroll to position [603, 0]
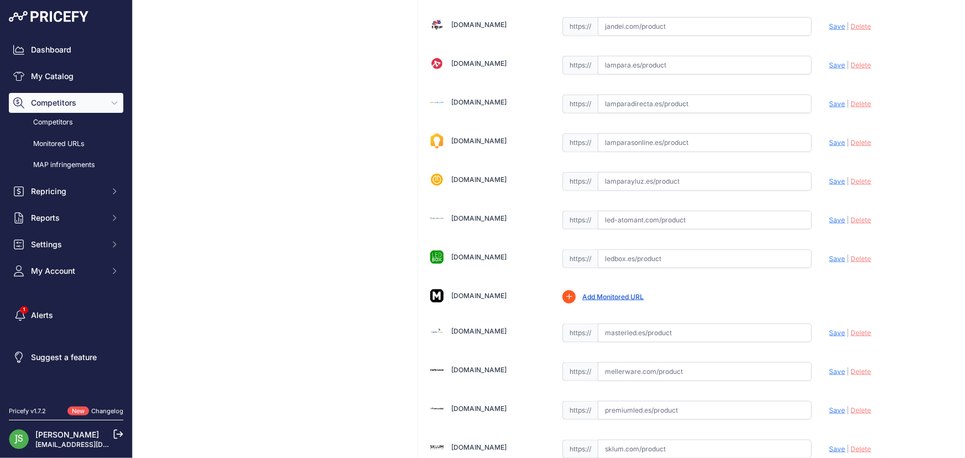
click at [657, 324] on input "text" at bounding box center [705, 333] width 214 height 19
paste input "https://masterled.es/es/mecanismos-electricos/1886-interruptor-pulsador-10a.html"
click at [830, 332] on span "Save" at bounding box center [838, 333] width 16 height 8
type input "https://masterled.es/es/mecanismos-electricos/1886-interruptor-pulsador-10a.htm…"
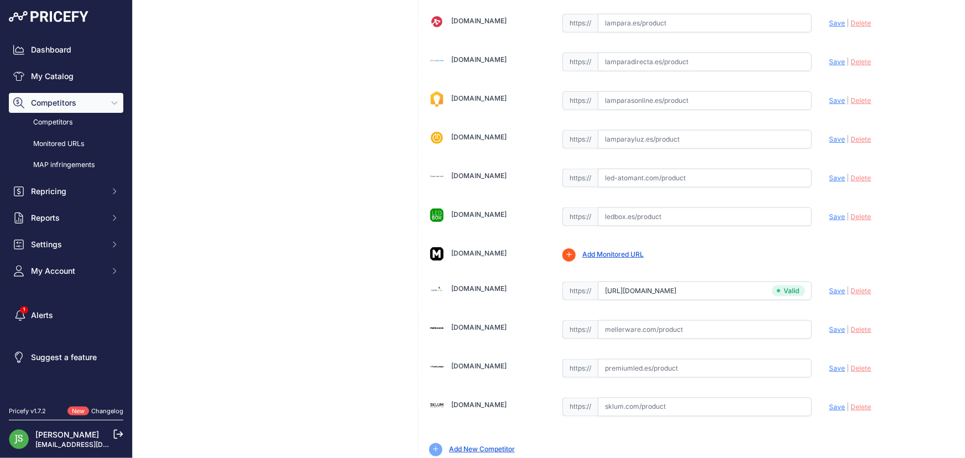
scroll to position [708, 0]
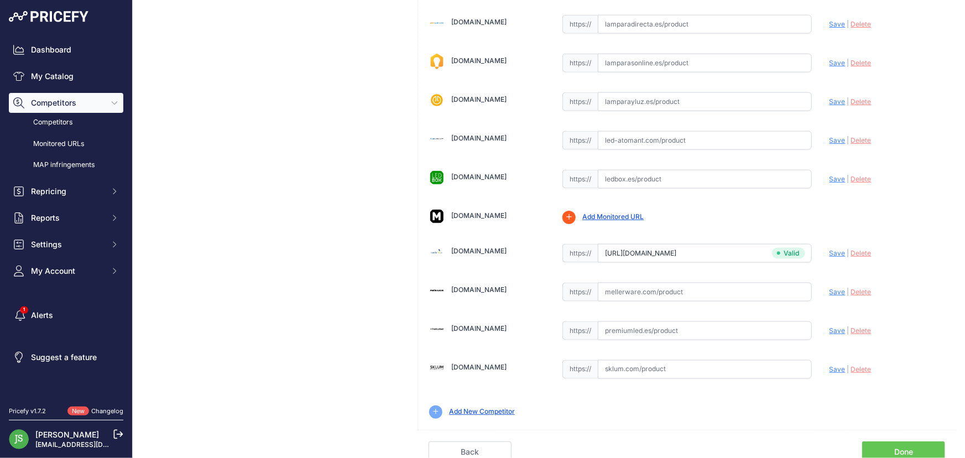
click at [921, 442] on link "Done" at bounding box center [903, 451] width 83 height 21
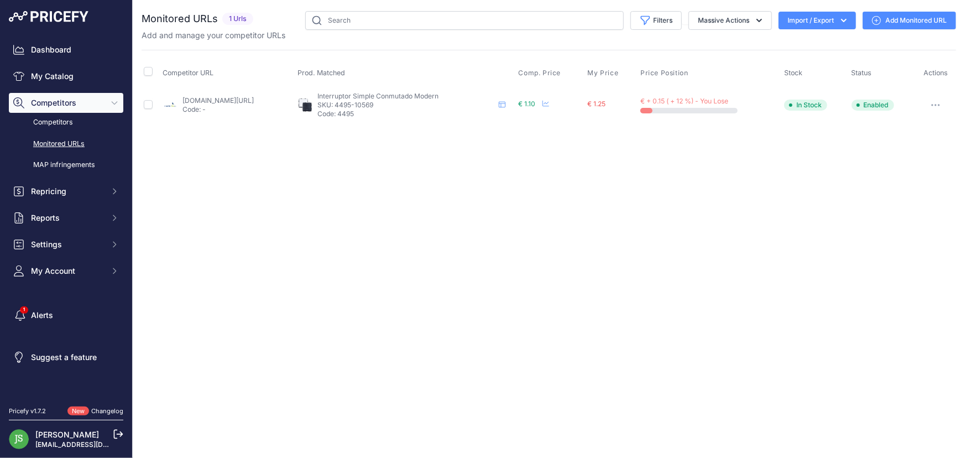
click at [891, 19] on link "Add Monitored URL" at bounding box center [909, 21] width 93 height 18
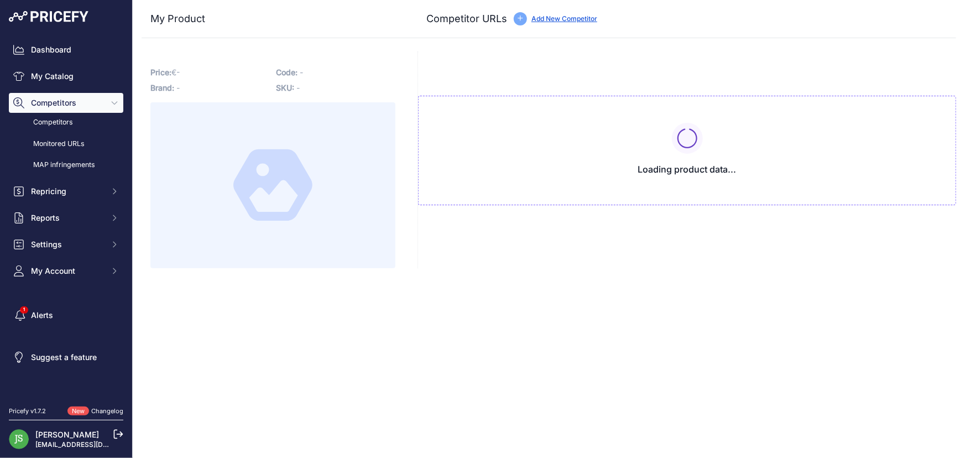
type input "[DOMAIN_NAME][URL]"
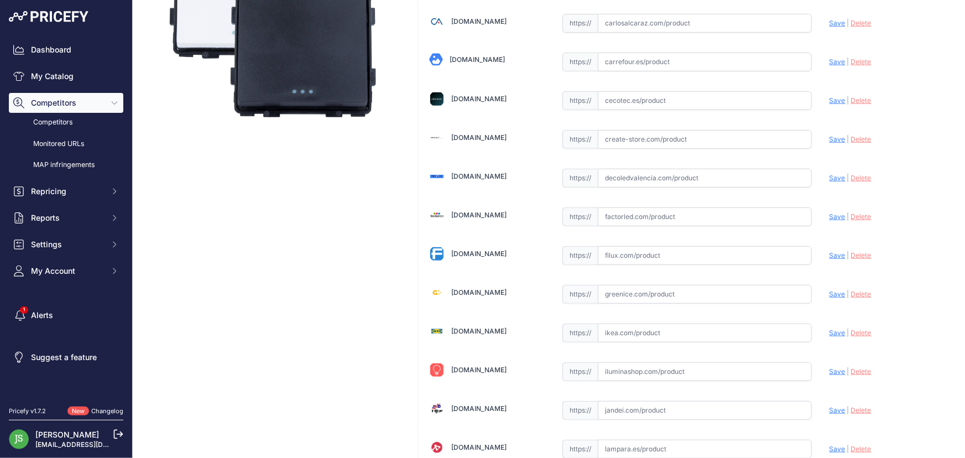
scroll to position [251, 0]
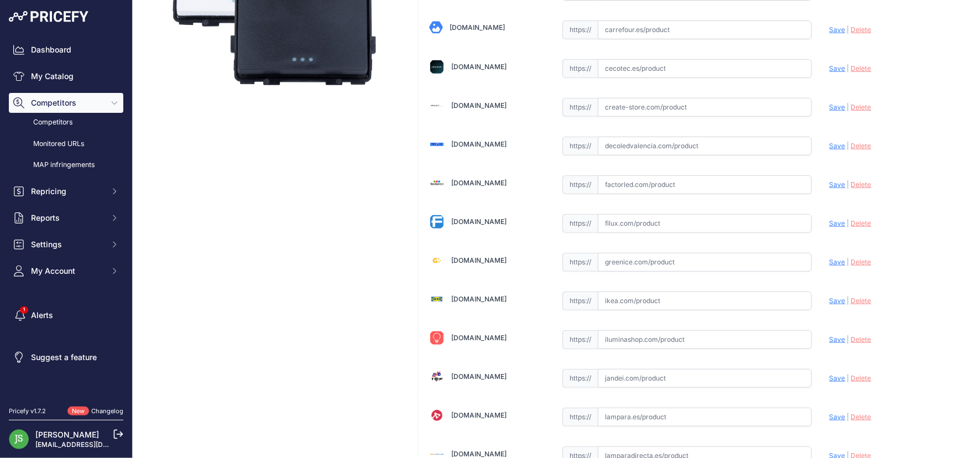
drag, startPoint x: 629, startPoint y: 350, endPoint x: 631, endPoint y: 341, distance: 8.4
click at [629, 348] on div "[DOMAIN_NAME] Valid Invalid | |" at bounding box center [687, 338] width 538 height 1048
click at [631, 341] on input "text" at bounding box center [705, 339] width 214 height 19
paste input "https://iluminashop.com/led-producto/material-electrico/mecanismos/mecanismos-e…"
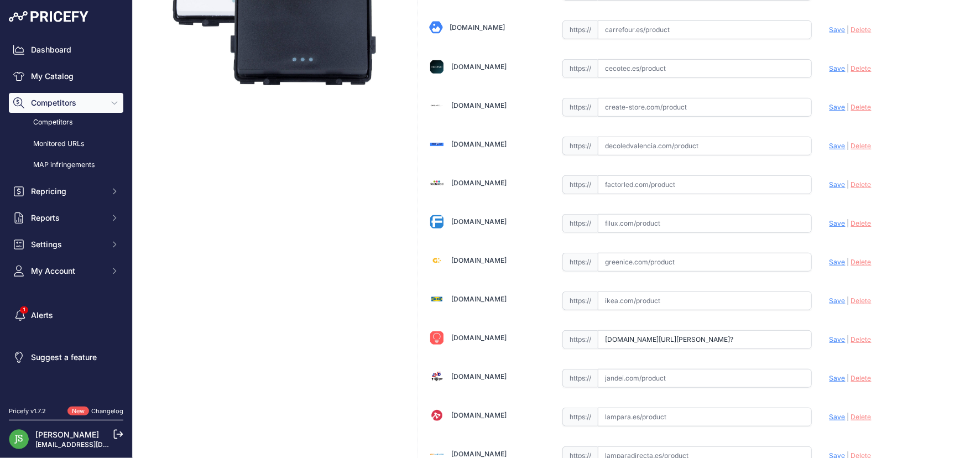
click at [830, 337] on span "Save" at bounding box center [838, 339] width 16 height 8
type input "https://iluminashop.com/led-producto/material-electrico/mecanismos/mecanismos-e…"
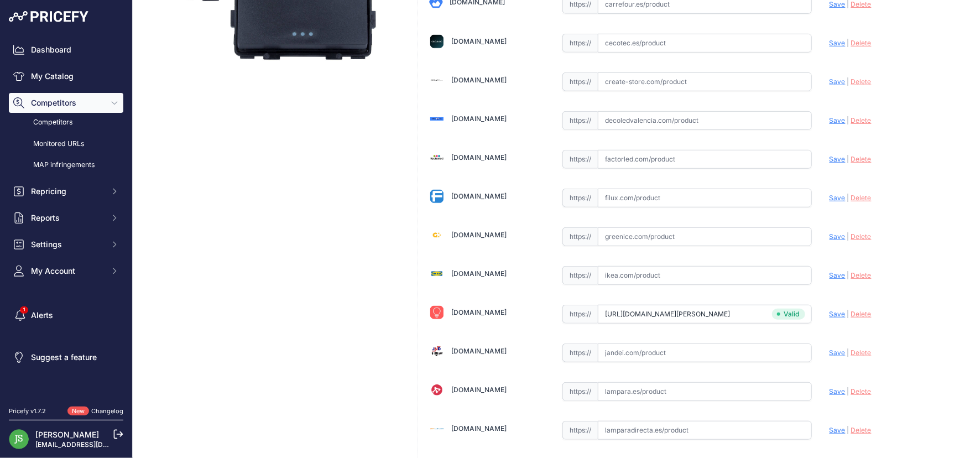
scroll to position [251, 0]
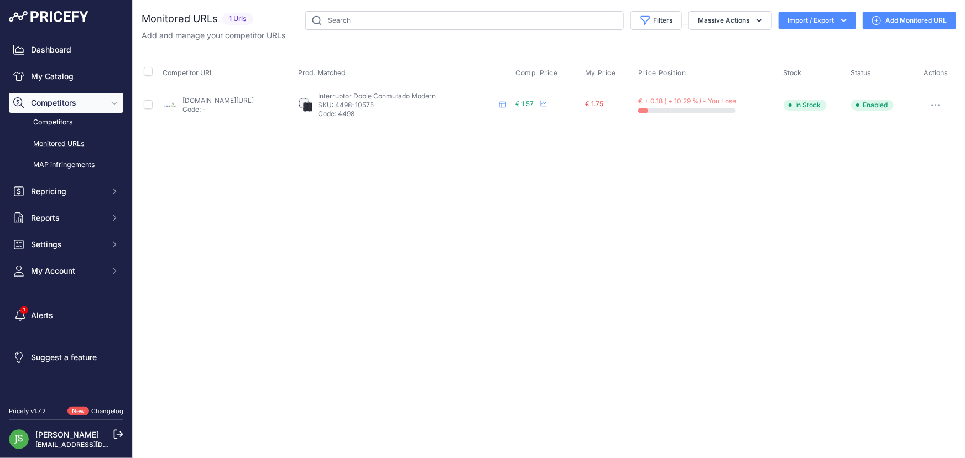
click at [891, 19] on link "Add Monitored URL" at bounding box center [909, 21] width 93 height 18
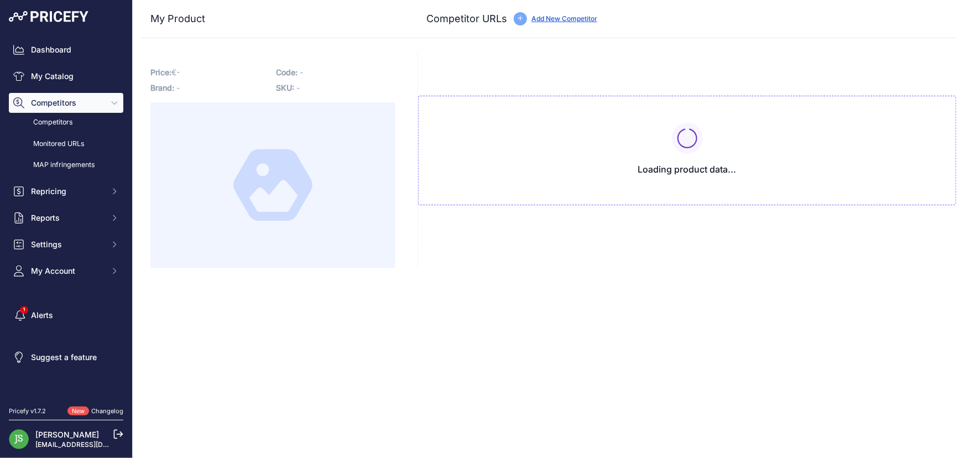
type input "[DOMAIN_NAME][URL]"
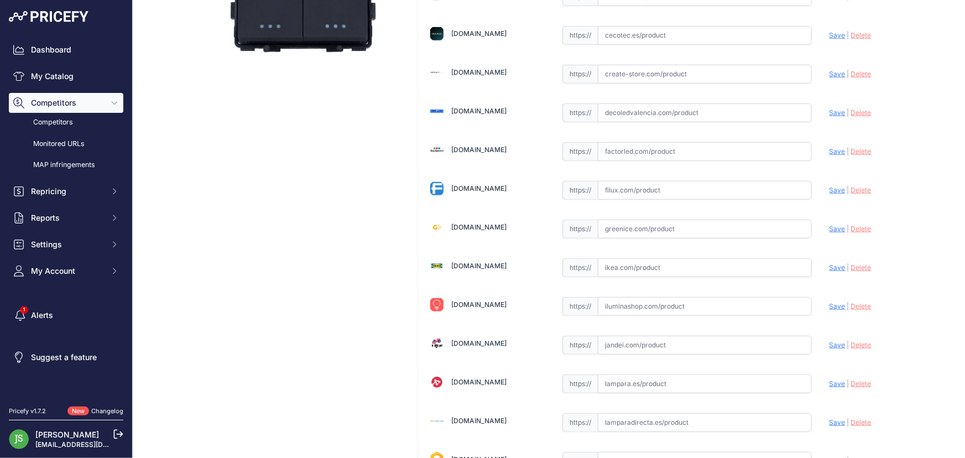
scroll to position [301, 0]
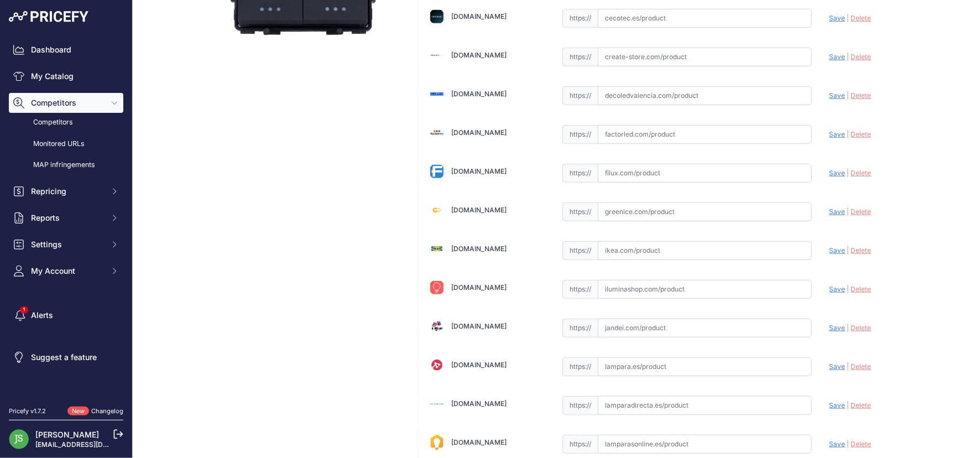
click at [626, 288] on input "text" at bounding box center [705, 289] width 214 height 19
paste input "[URL][DOMAIN_NAME][PERSON_NAME]"
click at [831, 291] on span "Save" at bounding box center [838, 289] width 16 height 8
type input "[URL][DOMAIN_NAME][PERSON_NAME]"
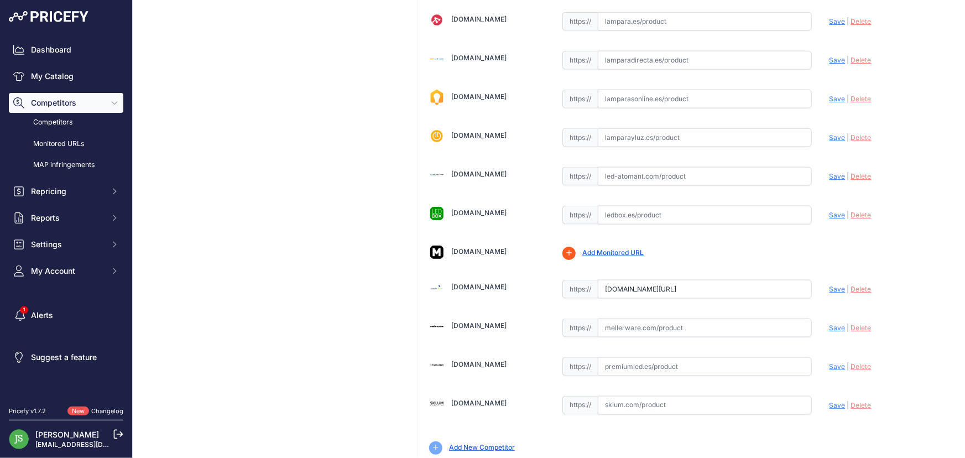
scroll to position [708, 0]
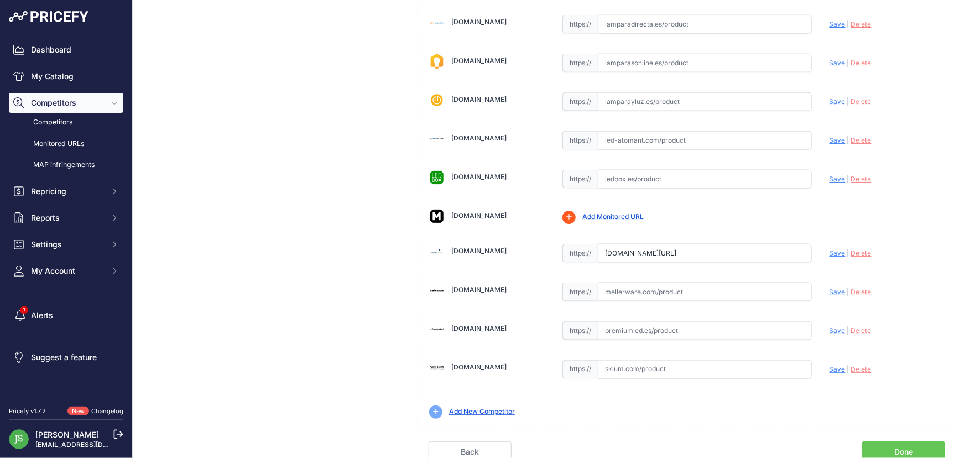
click at [863, 445] on link "Done" at bounding box center [903, 451] width 83 height 21
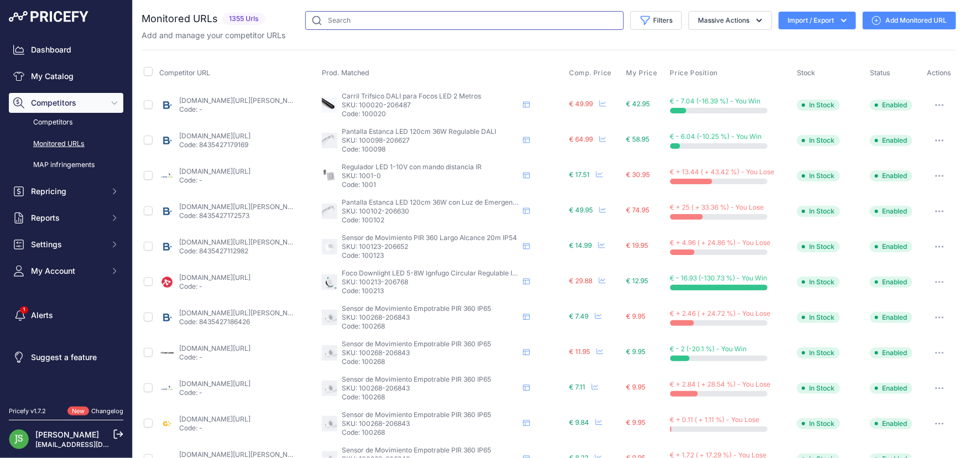
click at [337, 22] on input "text" at bounding box center [464, 20] width 319 height 19
type input "triac"
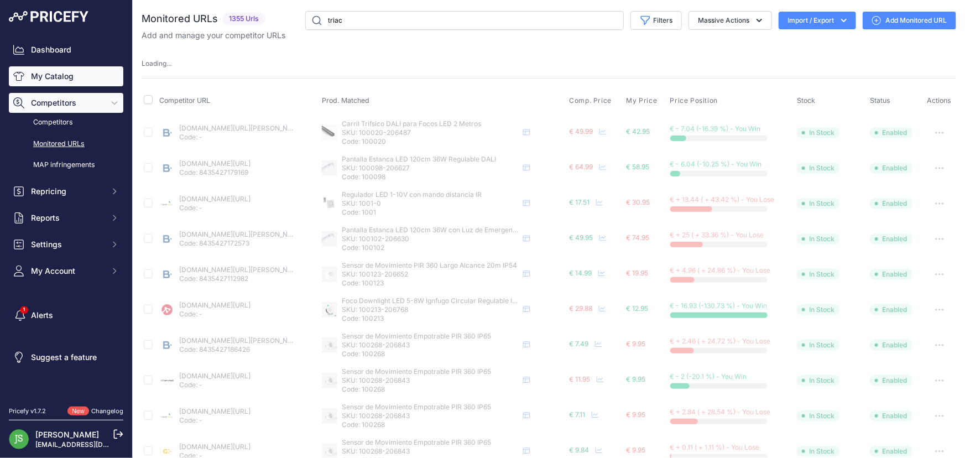
click at [52, 84] on link "My Catalog" at bounding box center [66, 76] width 115 height 20
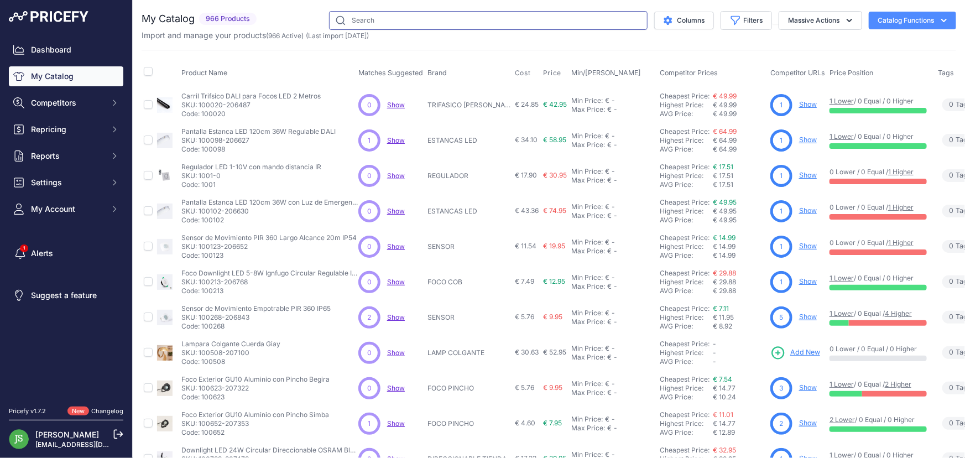
click at [406, 16] on input "text" at bounding box center [488, 20] width 319 height 19
type input "triac"
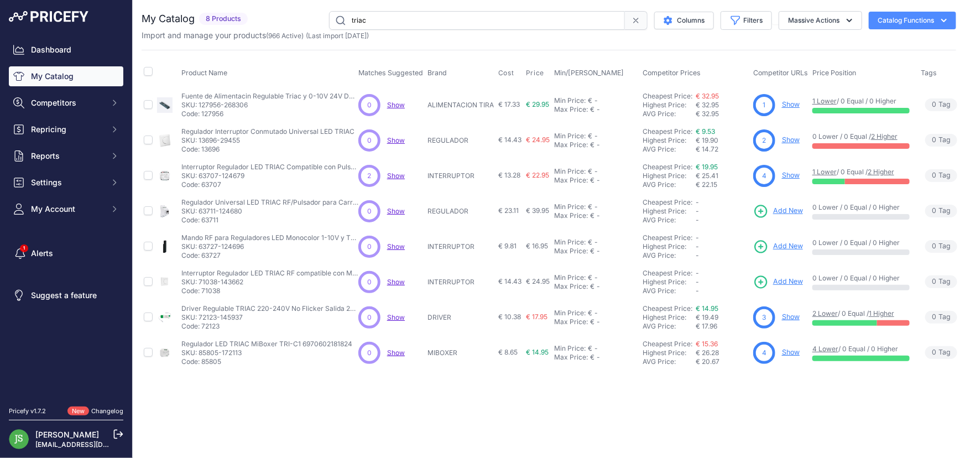
drag, startPoint x: 416, startPoint y: 21, endPoint x: 284, endPoint y: 0, distance: 133.9
click at [284, 0] on div "You are not connected to the internet. My Catalog" at bounding box center [549, 191] width 815 height 382
click at [735, 22] on icon "button" at bounding box center [735, 20] width 11 height 11
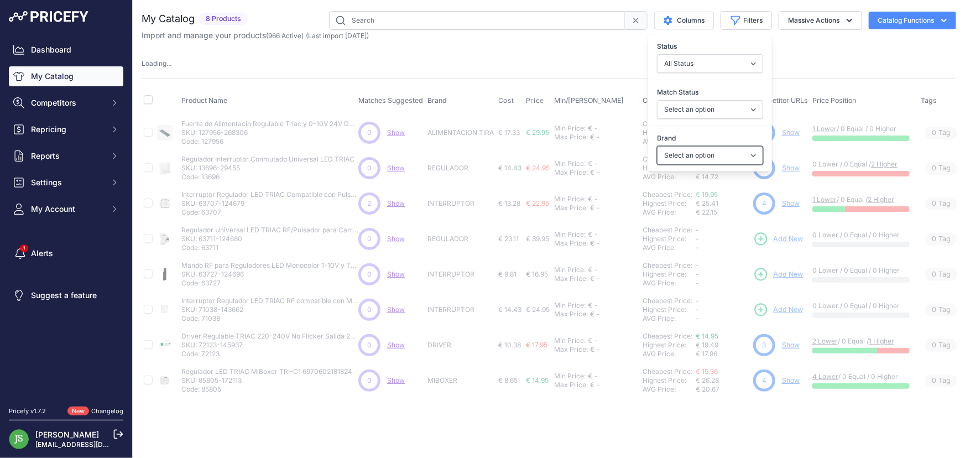
click at [714, 149] on select "Select an option 120x30 120X60 3M 60X30 60X60 ACCESORIO PANEL ALIMENTACION TIRA…" at bounding box center [710, 155] width 106 height 19
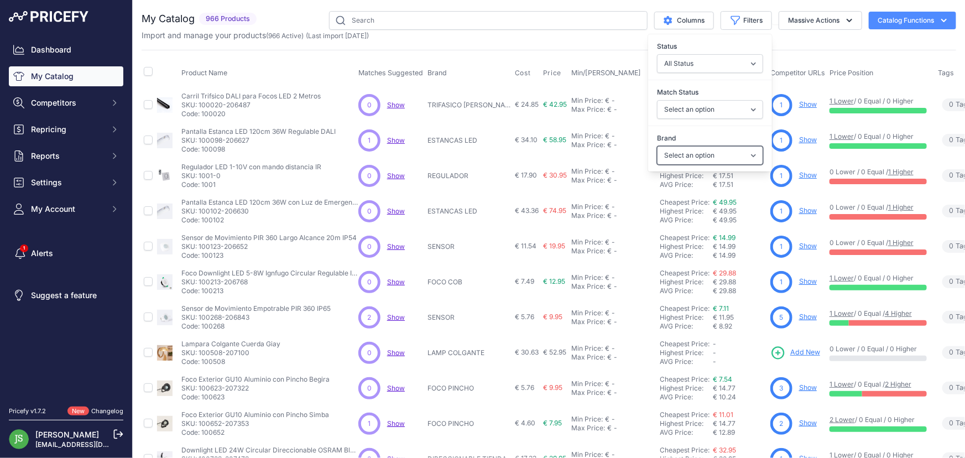
select select "REGULADOR"
click at [657, 146] on select "Select an option 120x30 120X60 3M 60X30 60X60 ACCESORIO PANEL ALIMENTACION TIRA…" at bounding box center [710, 155] width 106 height 19
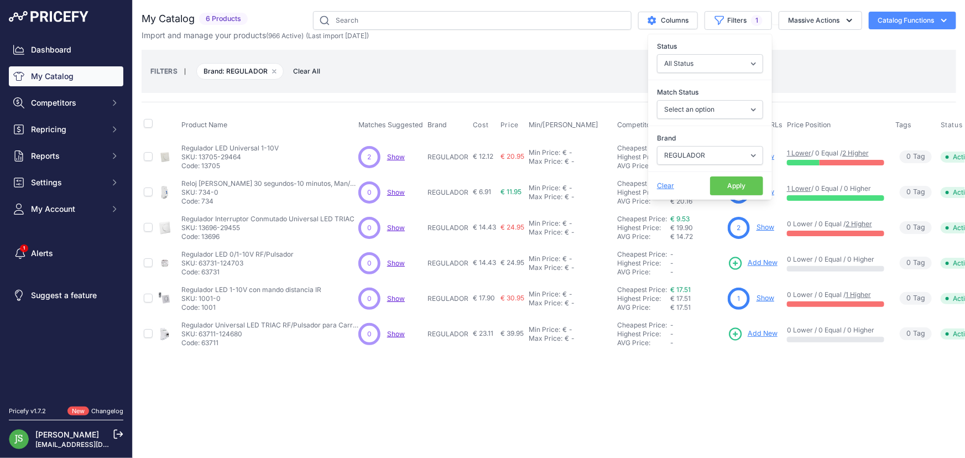
click at [459, 67] on div "FILTERS | Brand: REGULADOR Remove filter option Clear All" at bounding box center [548, 71] width 797 height 30
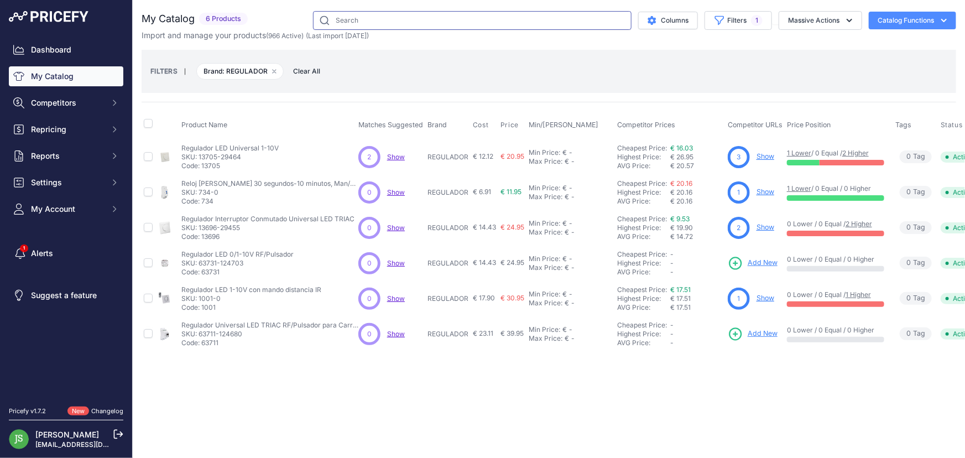
drag, startPoint x: 351, startPoint y: 13, endPoint x: 326, endPoint y: 11, distance: 24.9
click at [326, 11] on input "text" at bounding box center [472, 20] width 319 height 19
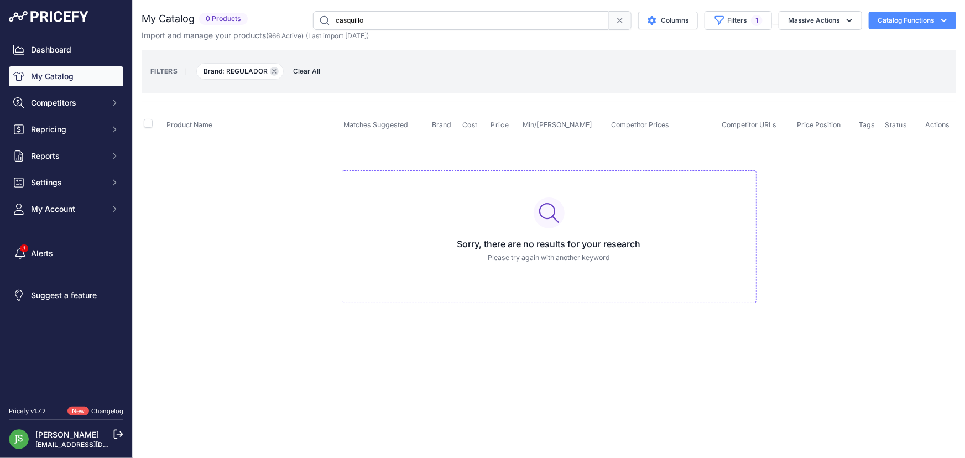
click at [277, 71] on button "Remove filter option" at bounding box center [274, 71] width 9 height 9
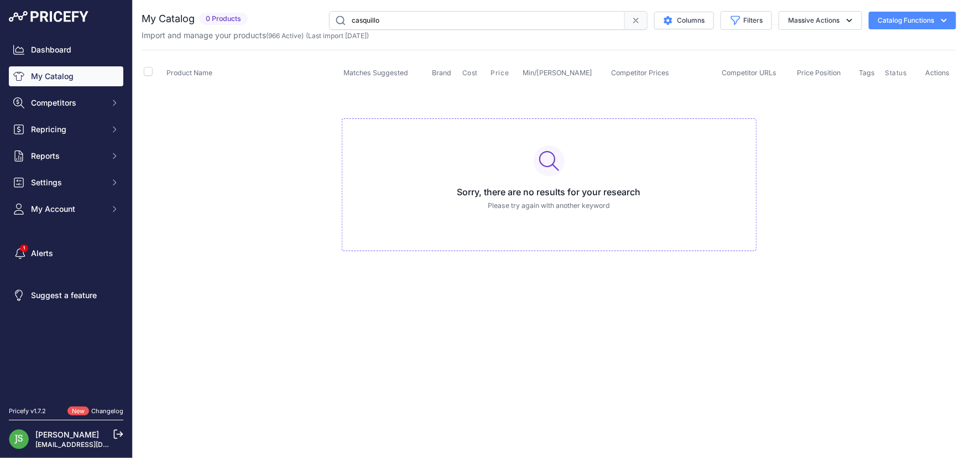
click at [577, 27] on input "casquillo" at bounding box center [477, 20] width 296 height 19
drag, startPoint x: 456, startPoint y: 22, endPoint x: 264, endPoint y: -6, distance: 193.9
click at [264, 0] on html "Lorem Ipsum Close Dashboard My Catalog Competitors Competitors Monitored URLs M…" at bounding box center [482, 229] width 965 height 458
type input "gu10"
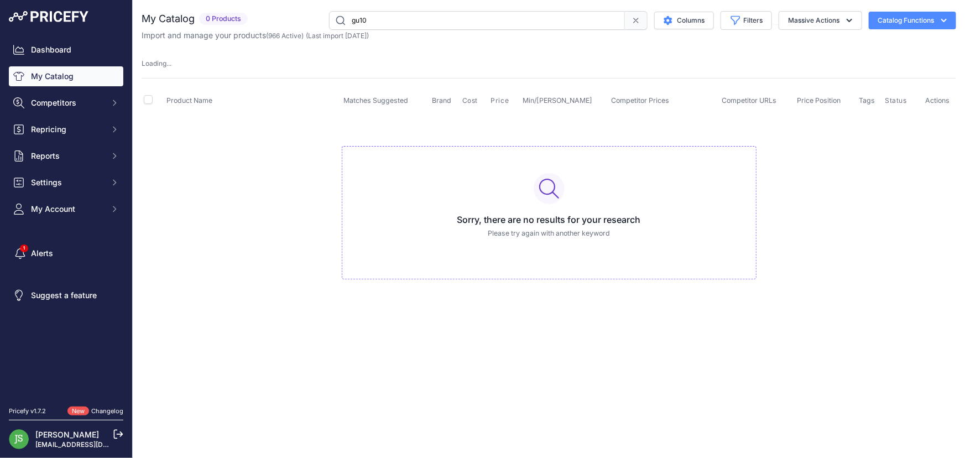
click at [437, 18] on input "gu10" at bounding box center [477, 20] width 296 height 19
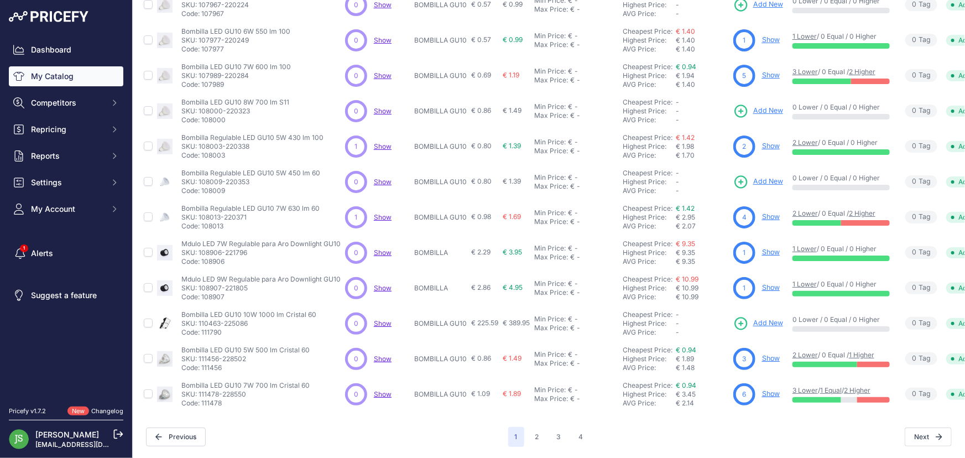
scroll to position [212, 0]
click at [533, 428] on button "2" at bounding box center [537, 437] width 17 height 20
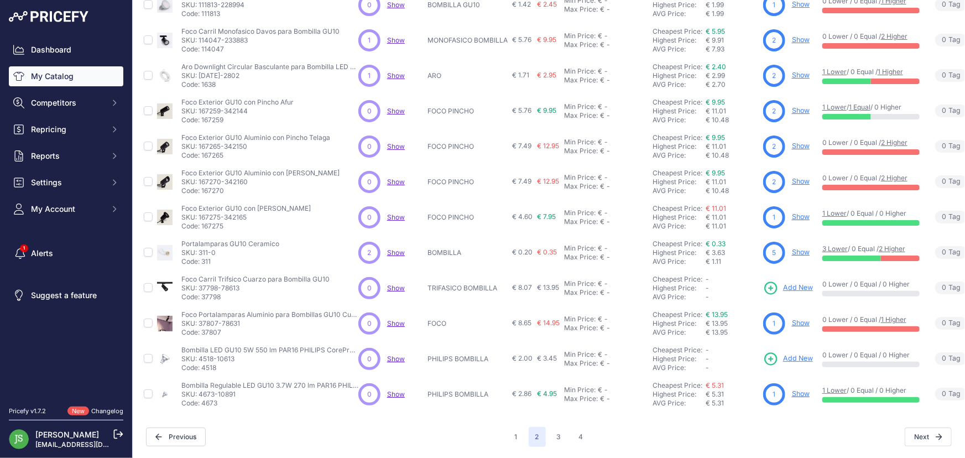
scroll to position [212, 0]
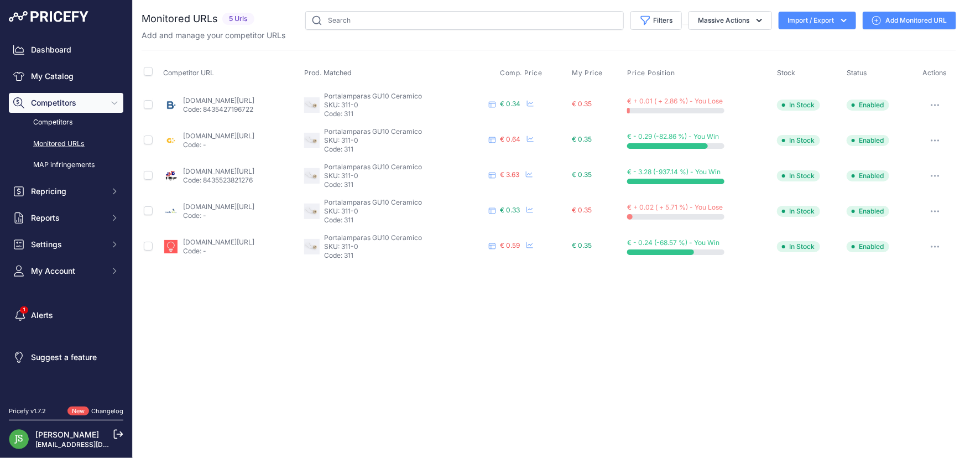
click at [909, 28] on link "Add Monitored URL" at bounding box center [909, 21] width 93 height 18
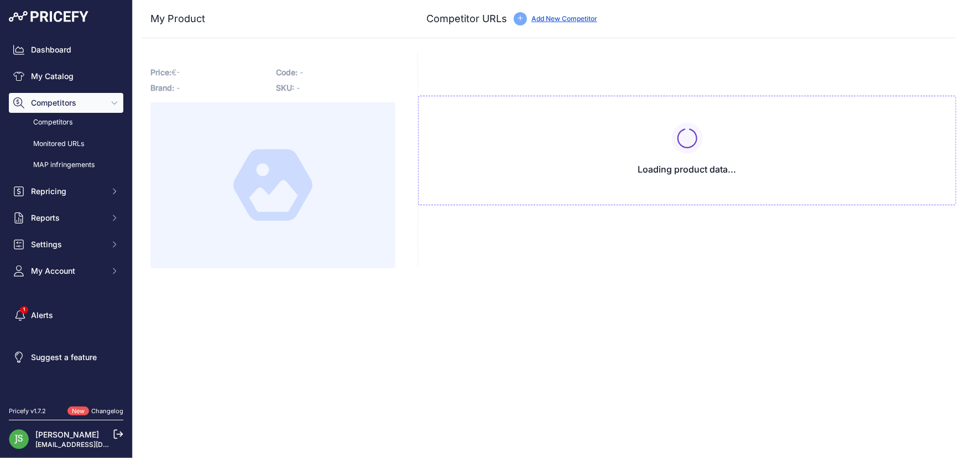
type input "www.barcelonaled.com/componentes-y-accesorios-led/casquillos/casquillo-gu10.htm…"
type input "greenice.com/es/material-de-instalacion/42698-portalamparas-gu10-ceramico-2a-25…"
type input "iluminashop.com/led-producto/lamparas-led-bombillas/bombillas-led-gu10/aros-y-a…"
type input "jandei.com/bombillas-led-gu10/4092-10x-porta-lamparas-led-gu10-ceramico-8435523…"
type input "masterled.es/es/lamparas-dicroicas/302-porta-lamparas-gu10.html?prirule_jdsnikf…"
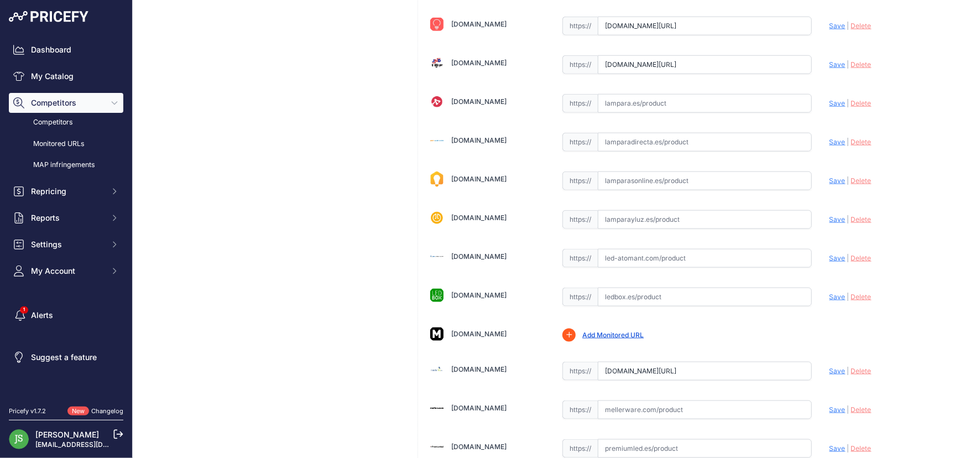
scroll to position [684, 0]
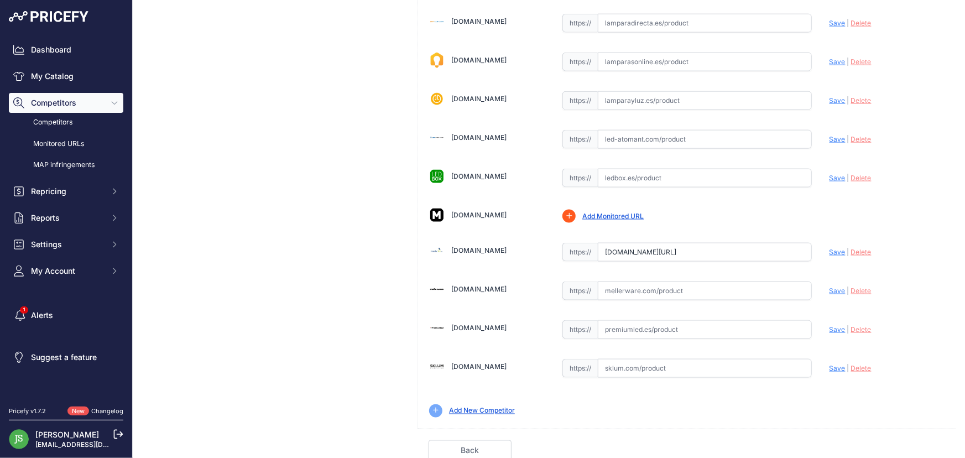
click at [697, 320] on input "text" at bounding box center [705, 329] width 214 height 19
paste input "https://www.premiumled.es/es/accesorios-y-aros/casquillo-ceramico-precableado-p…"
click at [830, 328] on span "Save" at bounding box center [838, 329] width 16 height 8
type input "https://www.premiumled.es/es/accesorios-y-aros/casquillo-ceramico-precableado-p…"
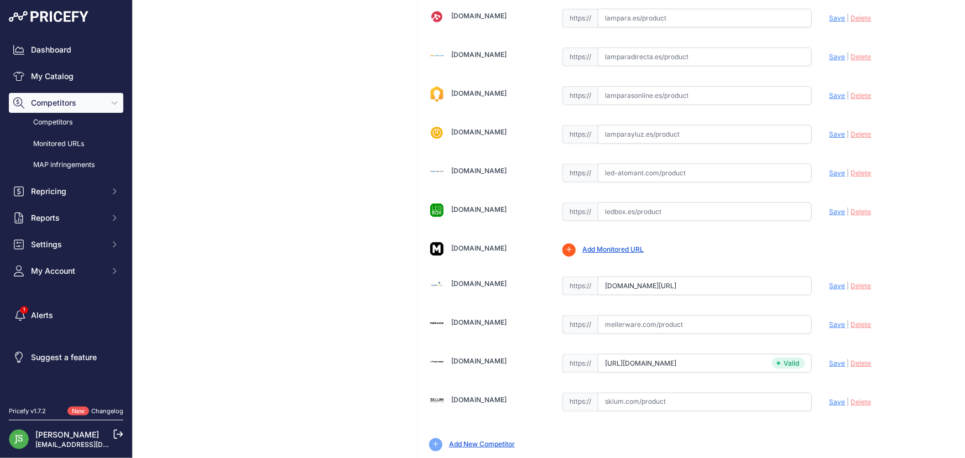
scroll to position [658, 0]
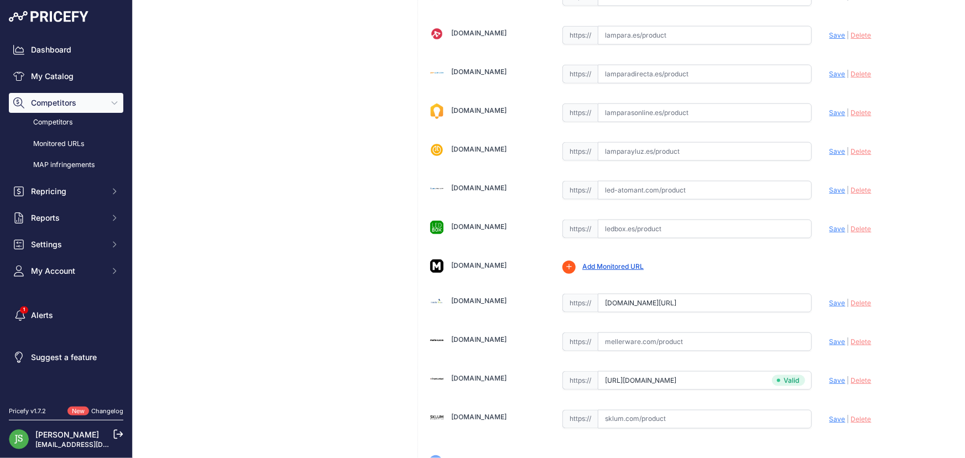
click at [716, 232] on input "text" at bounding box center [705, 229] width 214 height 19
paste input "https://www.ledbox.es/adaptadores-casquillos-bombillas-led/portalamparas-para-b…"
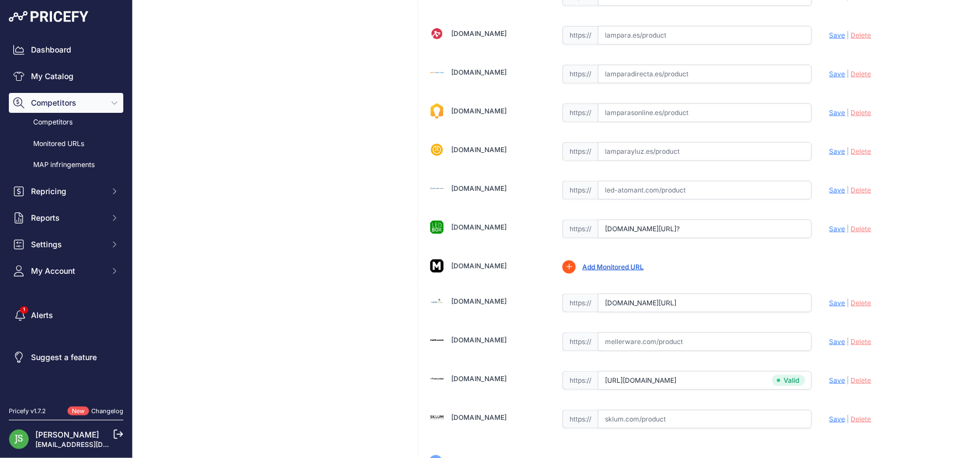
scroll to position [0, 0]
click at [830, 228] on span "Save" at bounding box center [838, 229] width 16 height 8
type input "https://www.ledbox.es/adaptadores-casquillos-bombillas-led/portalamparas-para-b…"
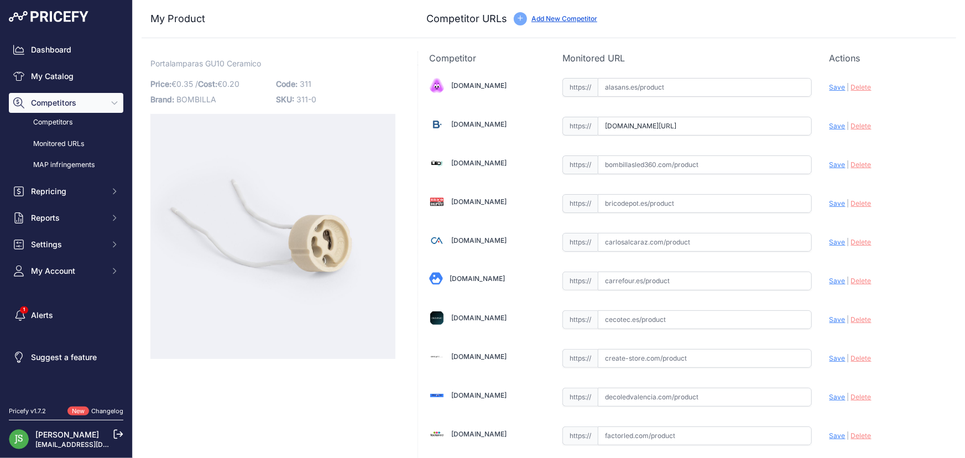
click at [692, 91] on input "text" at bounding box center [705, 87] width 214 height 19
paste input "https://www.alasans.es/portalampara-gu10/"
click at [831, 85] on span "Save" at bounding box center [838, 87] width 16 height 8
type input "https://www.alasans.es/portalampara-gu10/?prirule_jdsnikfkfjsd=9187"
click at [660, 160] on input "text" at bounding box center [705, 164] width 214 height 19
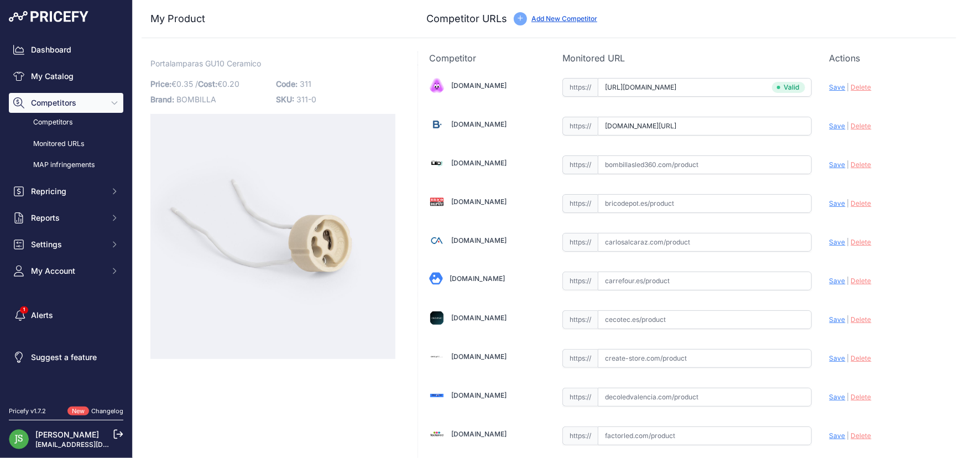
paste input "https://www.bombillasled360.com/casquillos/gu10/casquillo-gu10-ceramico"
click at [831, 162] on span "Save" at bounding box center [838, 164] width 16 height 8
type input "https://www.bombillasled360.com/casquillos/gu10/casquillo-gu10-ceramico?prirule…"
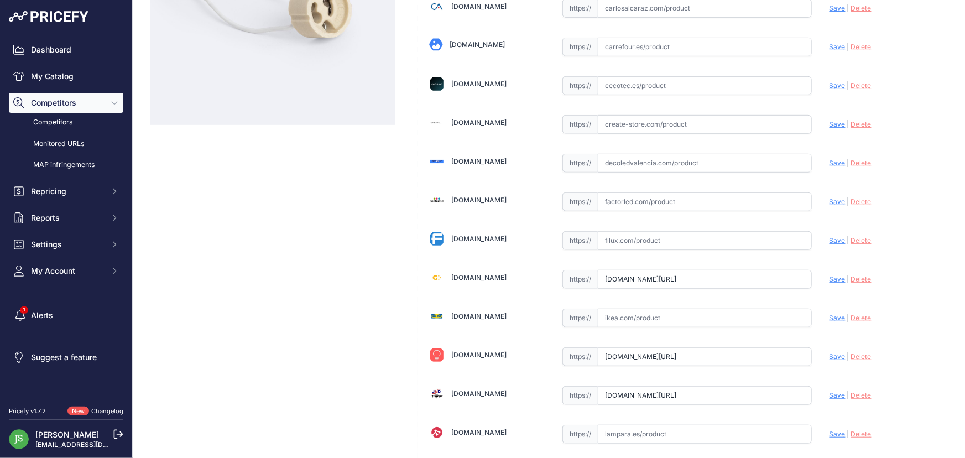
scroll to position [251, 0]
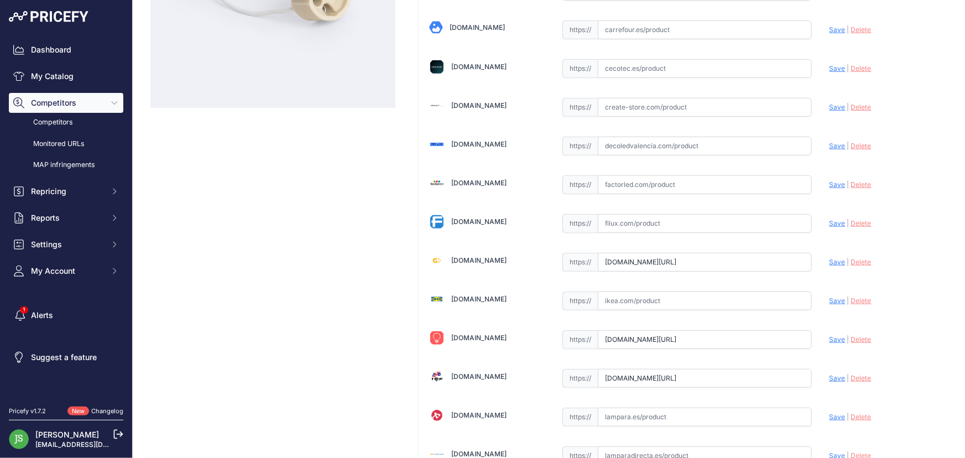
click at [636, 183] on input "text" at bounding box center [705, 184] width 214 height 19
paste input "https://www.factorled.com/es/accesorios-lamparas-led/50-casquillo-adaptador-ip2…"
click at [821, 183] on div "Alasans.es Valid Invalid | |" at bounding box center [687, 338] width 538 height 1048
click at [830, 185] on span "Save" at bounding box center [838, 184] width 16 height 8
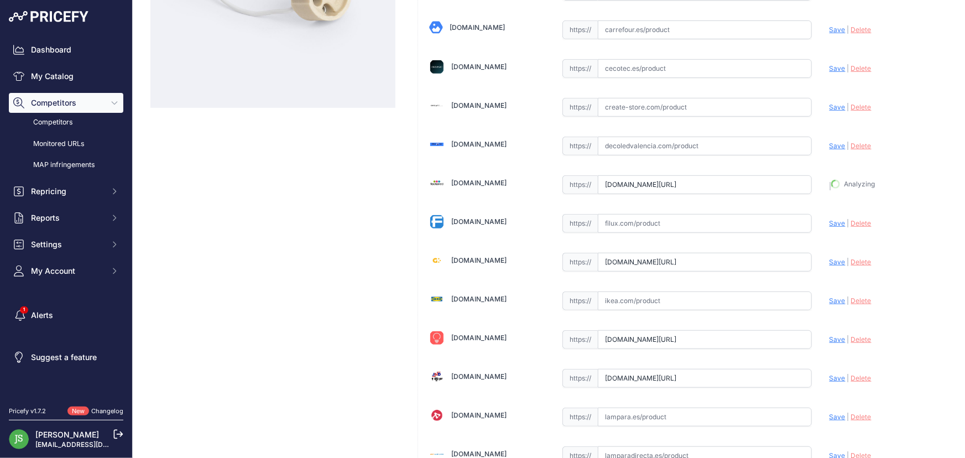
type input "https://www.factorled.com/es/accesorios-lamparas-led/50-casquillo-adaptador-ip2…"
click at [662, 227] on input "text" at bounding box center [705, 223] width 214 height 19
paste input "https://filux.com/es/aro-empotrable-para-bombillas-gu10/-casquillo-gu10-5453.ht…"
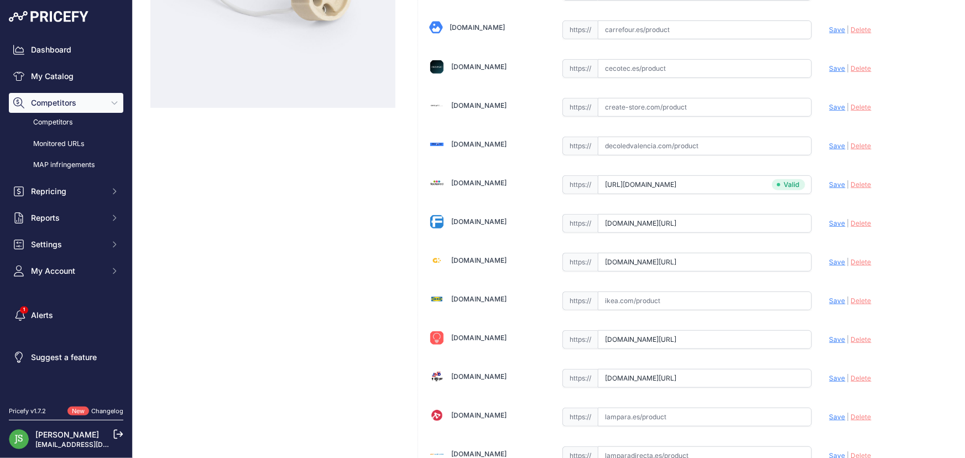
click at [821, 220] on div "Alasans.es Valid Invalid | |" at bounding box center [687, 338] width 538 height 1048
click at [830, 223] on span "Save" at bounding box center [838, 223] width 16 height 8
type input "https://filux.com/es/aro-empotrable-para-bombillas-gu10/-casquillo-gu10-5453.ht…"
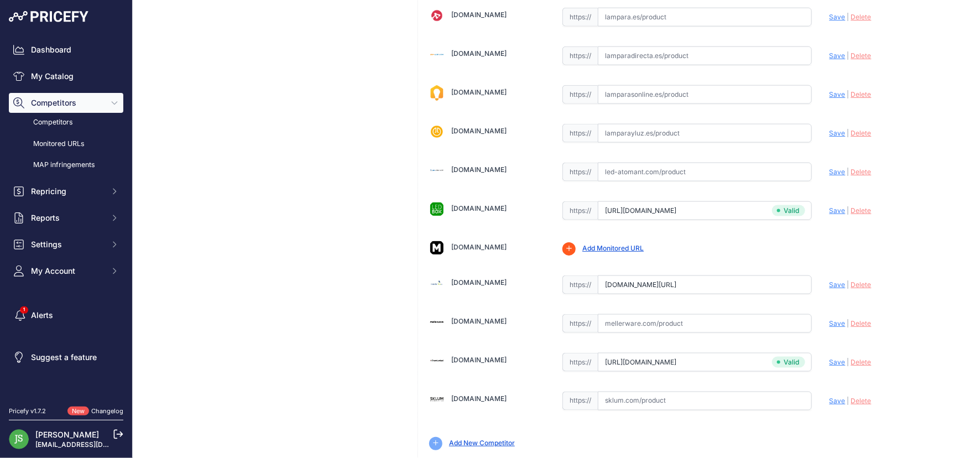
scroll to position [708, 0]
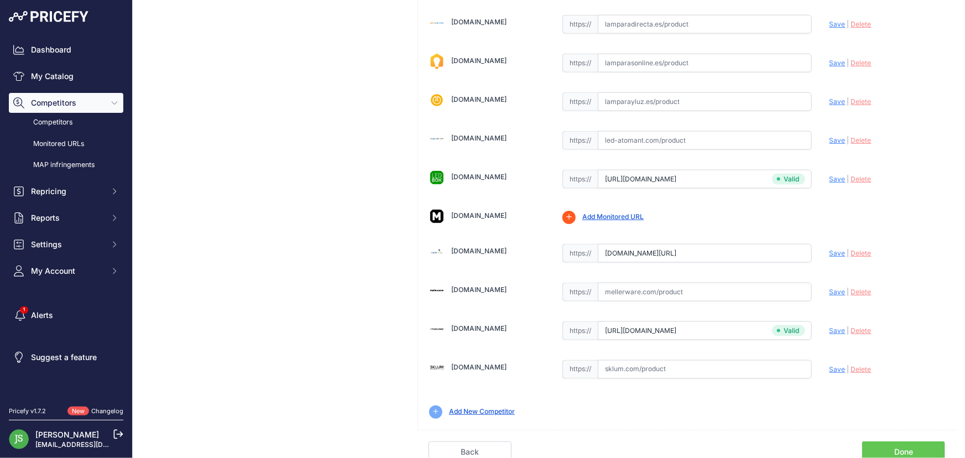
click at [911, 448] on link "Done" at bounding box center [903, 451] width 83 height 21
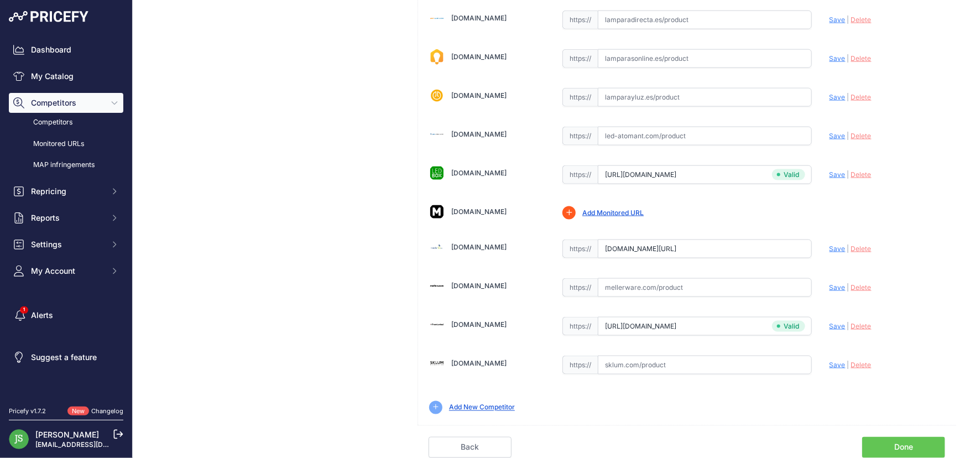
scroll to position [683, 0]
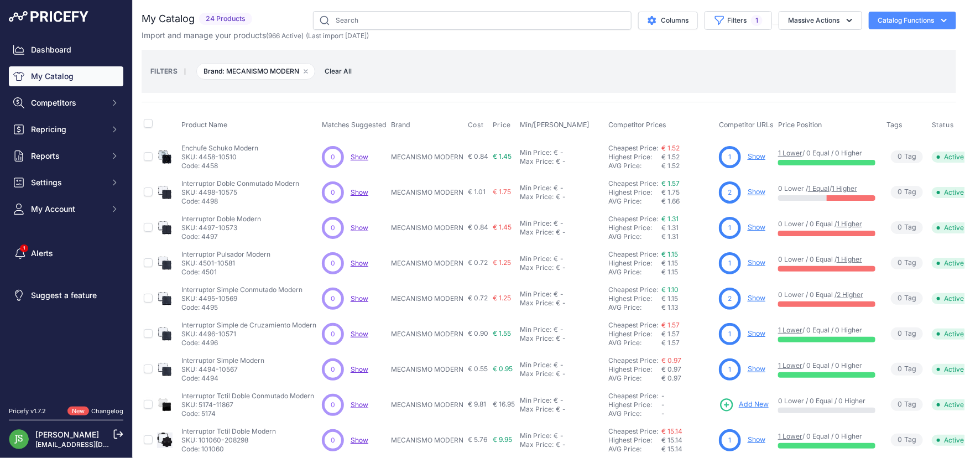
scroll to position [264, 0]
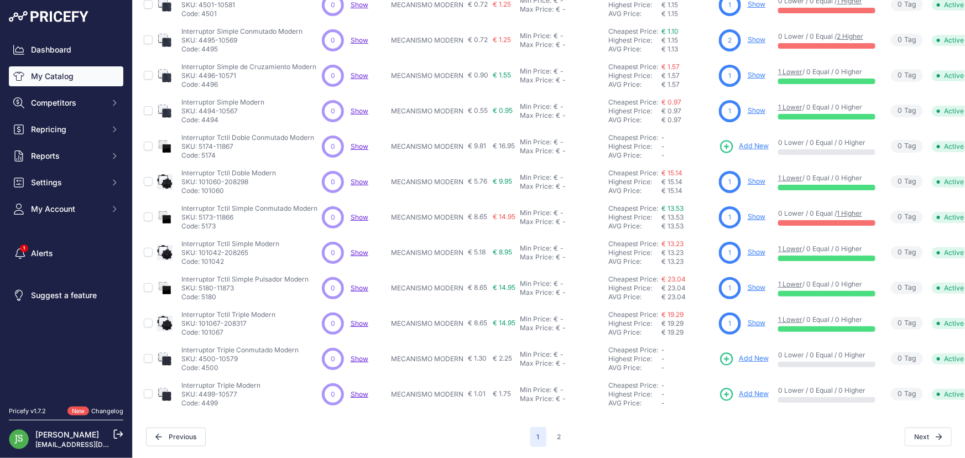
click at [60, 80] on link "My Catalog" at bounding box center [66, 76] width 115 height 20
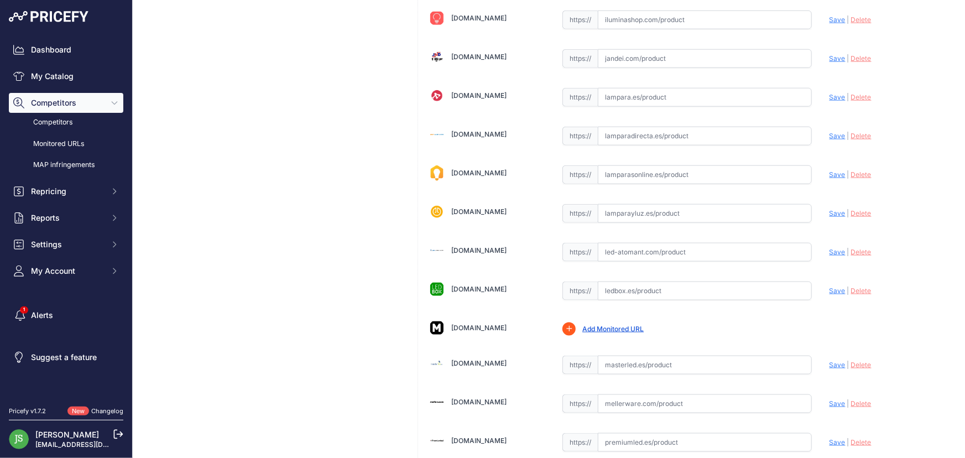
scroll to position [684, 0]
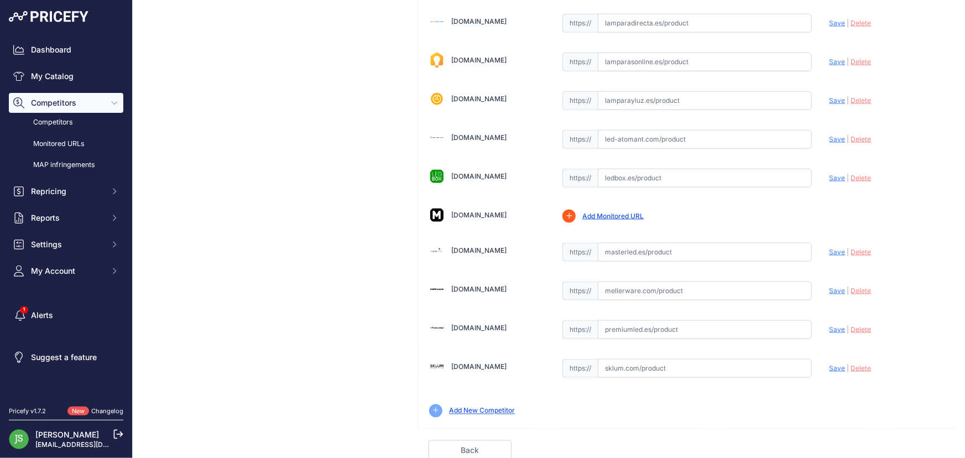
click at [640, 254] on input "text" at bounding box center [705, 252] width 214 height 19
paste input "https://masterled.es/es/mecanismos-electricos/1296-interruptor-tactil-doble-con…"
click at [830, 251] on span "Save" at bounding box center [838, 252] width 16 height 8
type input "https://masterled.es/es/mecanismos-electricos/1296-interruptor-tactil-doble-con…"
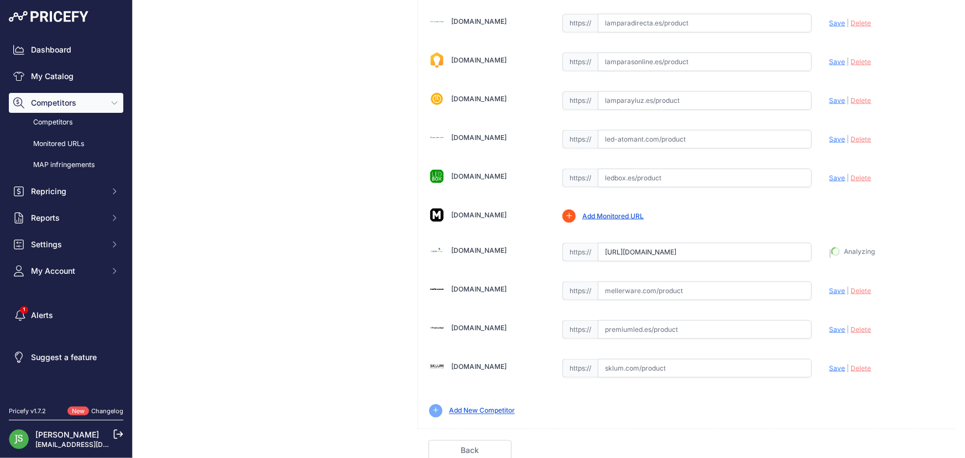
scroll to position [708, 0]
click at [880, 449] on link "Done" at bounding box center [903, 451] width 83 height 21
